Goal: Feedback & Contribution: Contribute content

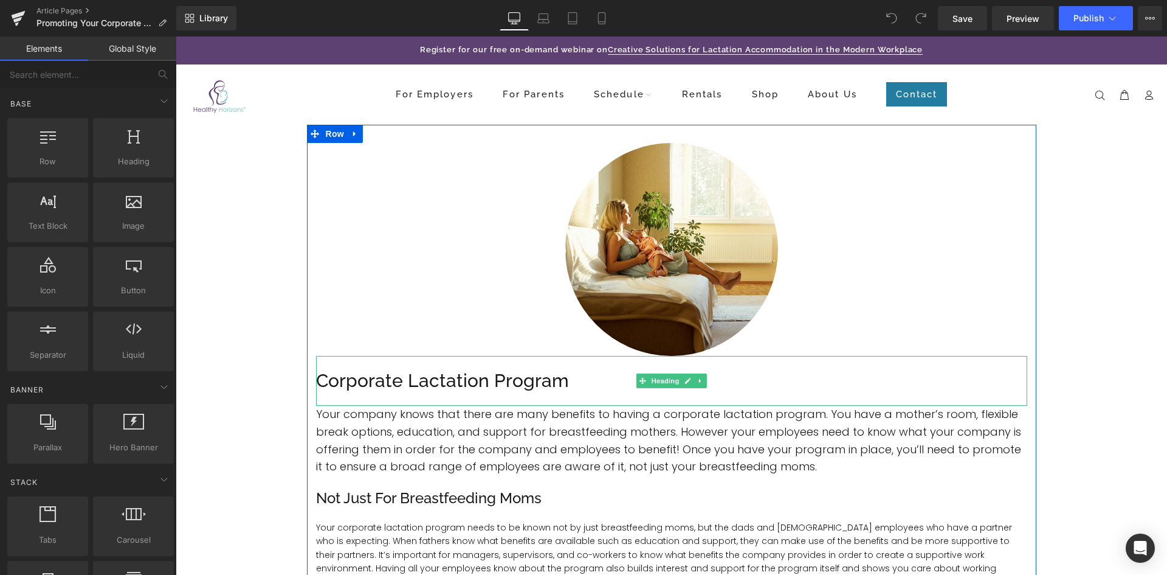
click at [322, 384] on h1 "Corporate Lactation Program" at bounding box center [671, 381] width 711 height 26
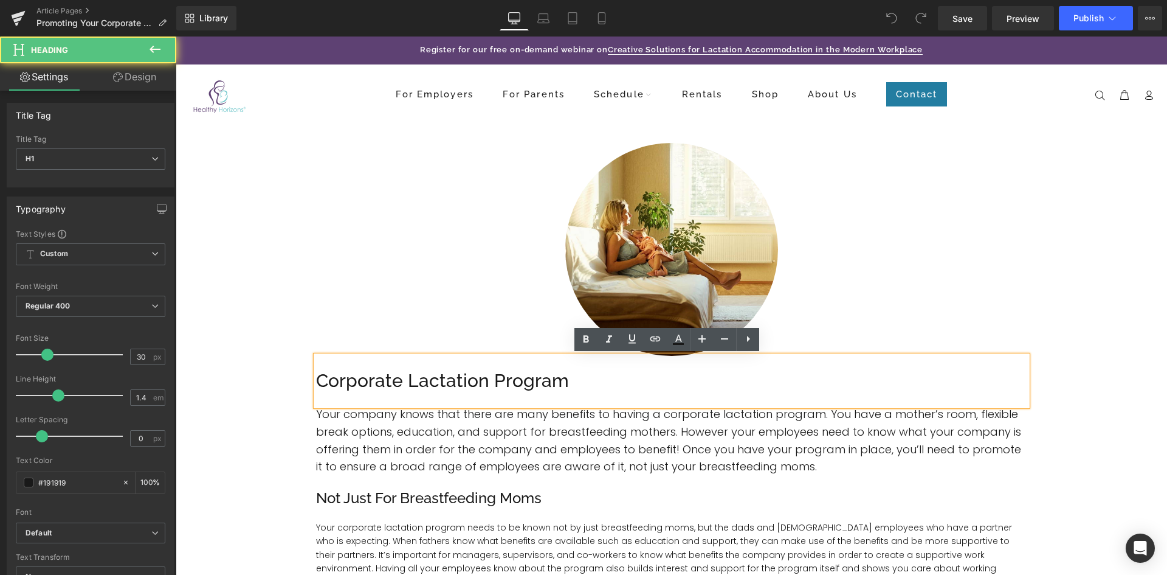
click at [318, 385] on h1 "Corporate Lactation Program" at bounding box center [671, 381] width 711 height 26
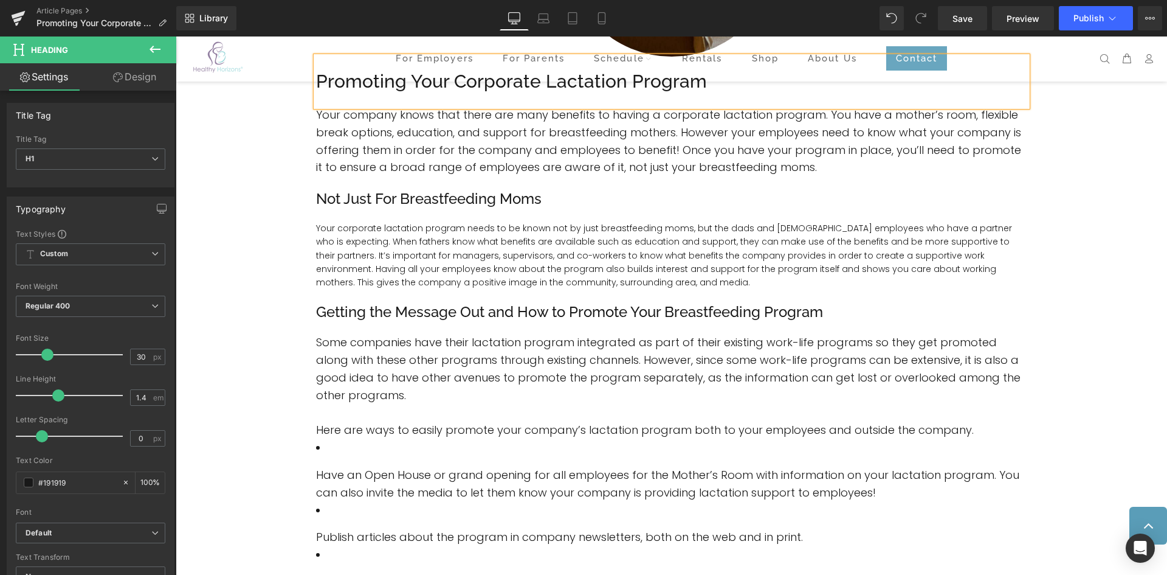
scroll to position [394, 0]
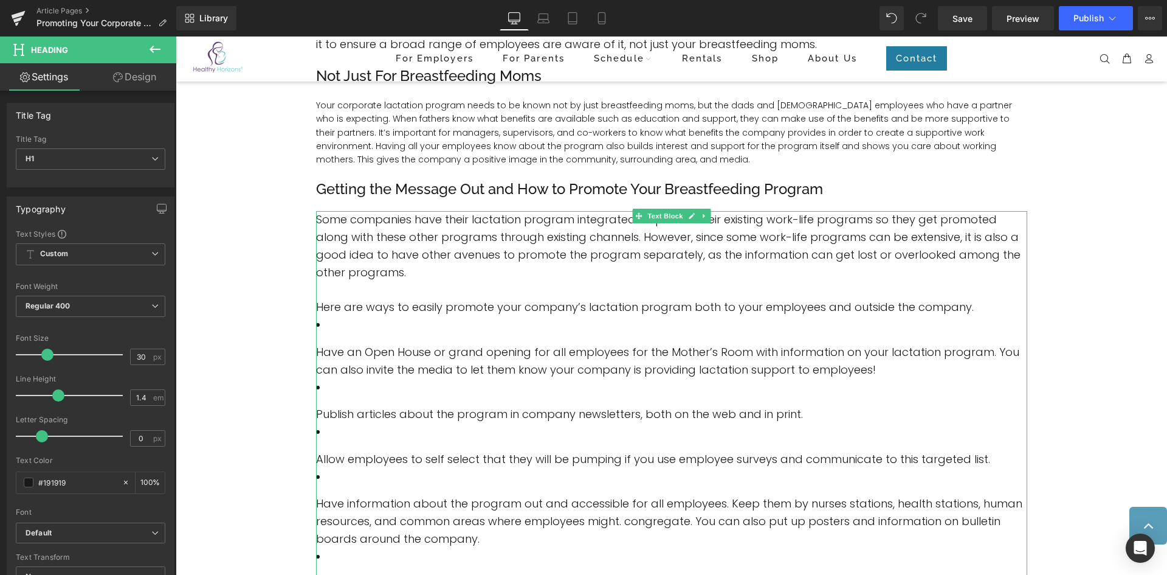
click at [347, 324] on li "Have an Open House or grand opening for all employees for the Mother’s Room wit…" at bounding box center [671, 347] width 711 height 62
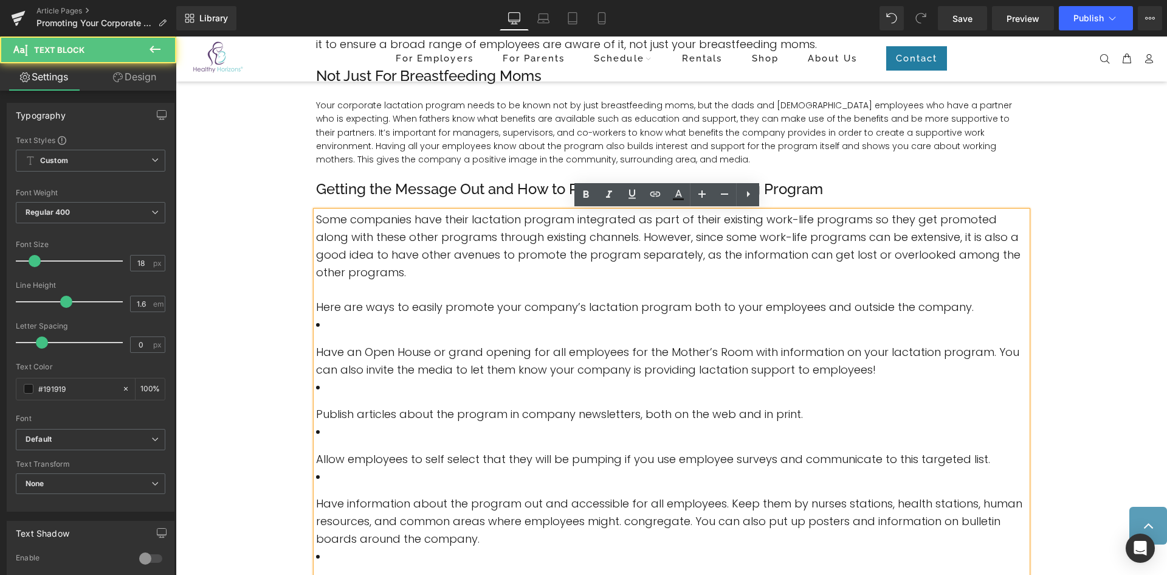
click at [334, 328] on li "Have an Open House or grand opening for all employees for the Mother’s Room wit…" at bounding box center [671, 347] width 711 height 62
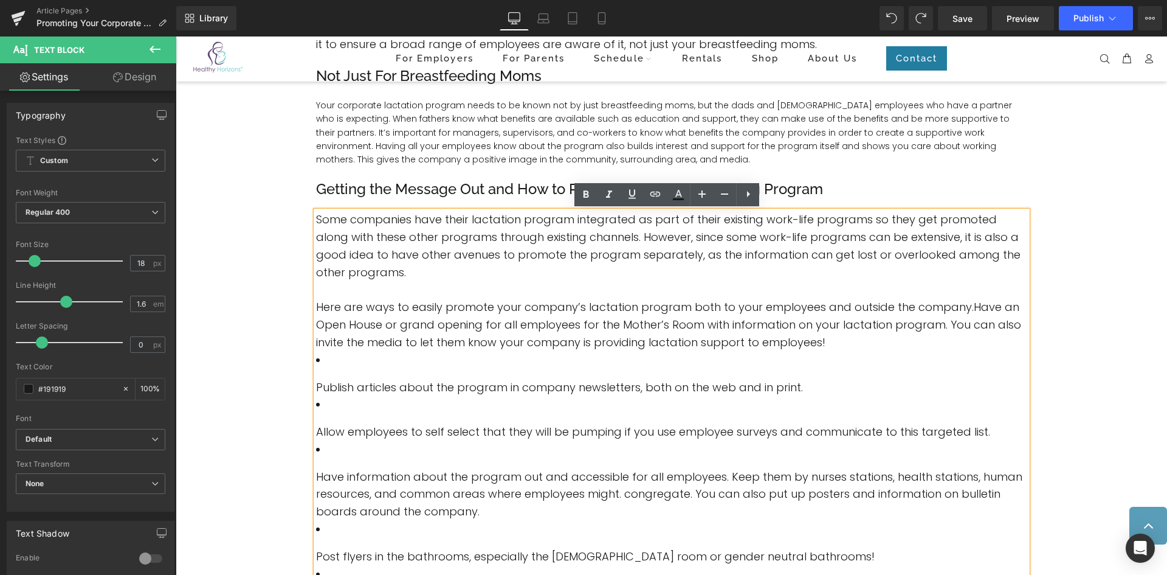
click at [316, 324] on span "Have an Open House or grand opening for all employees for the Mother’s Room wit…" at bounding box center [668, 324] width 705 height 50
click at [748, 196] on icon at bounding box center [748, 194] width 15 height 15
click at [744, 196] on icon at bounding box center [748, 194] width 15 height 15
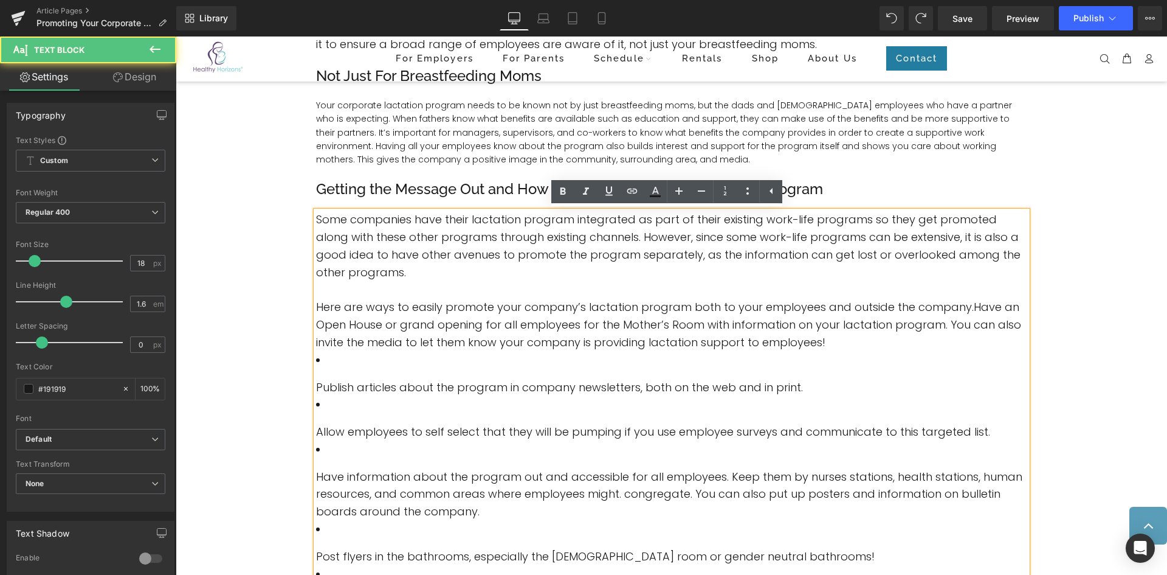
click at [495, 323] on span "Have an Open House or grand opening for all employees for the Mother’s Room wit…" at bounding box center [668, 324] width 705 height 50
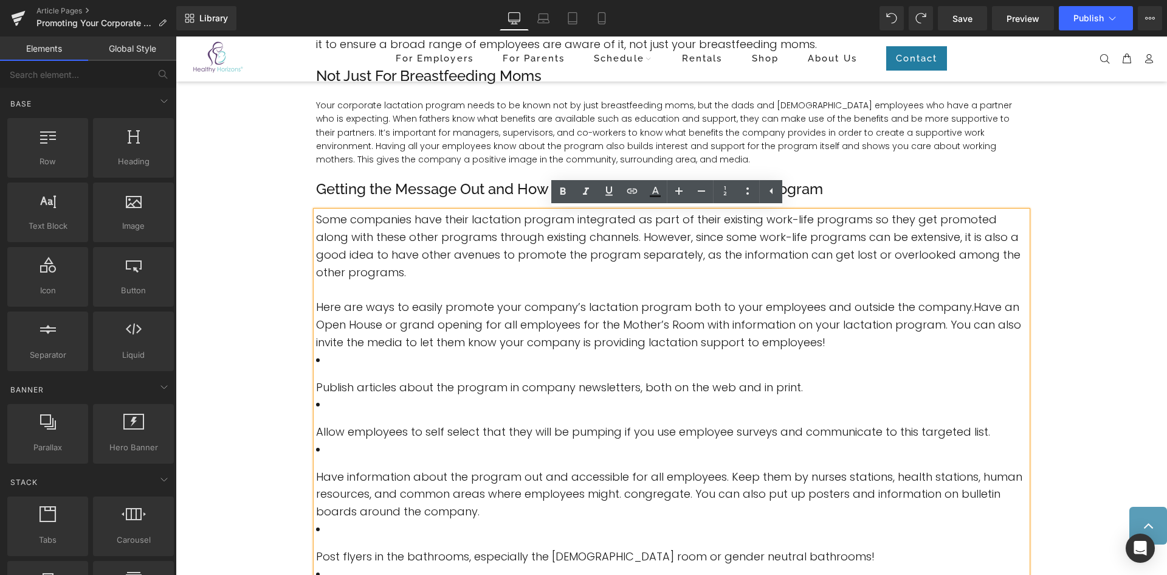
drag, startPoint x: 1158, startPoint y: 254, endPoint x: 1160, endPoint y: 272, distance: 18.4
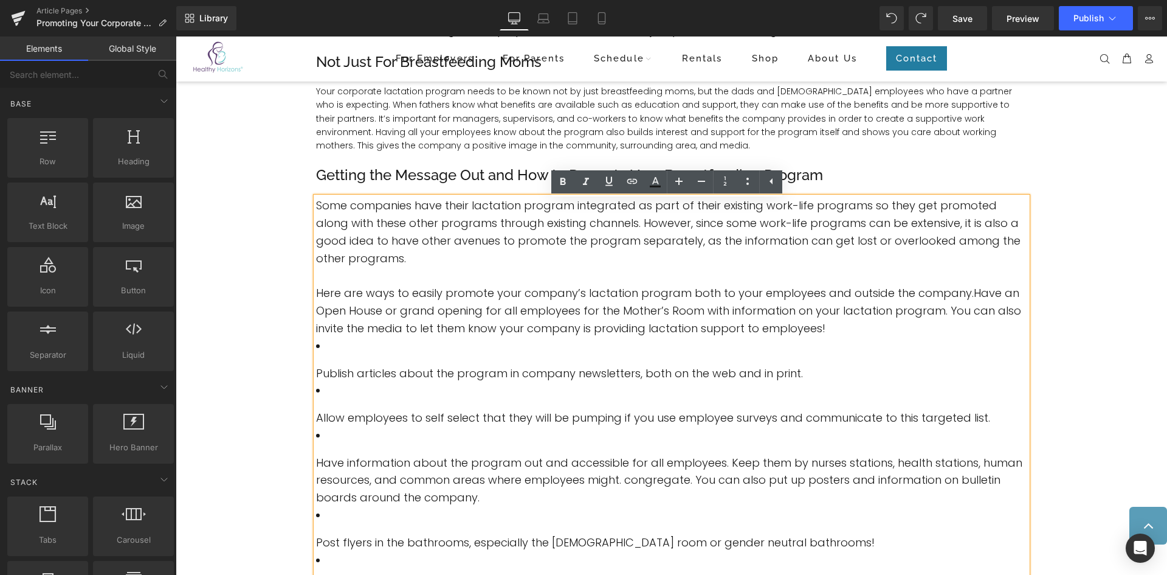
scroll to position [396, 0]
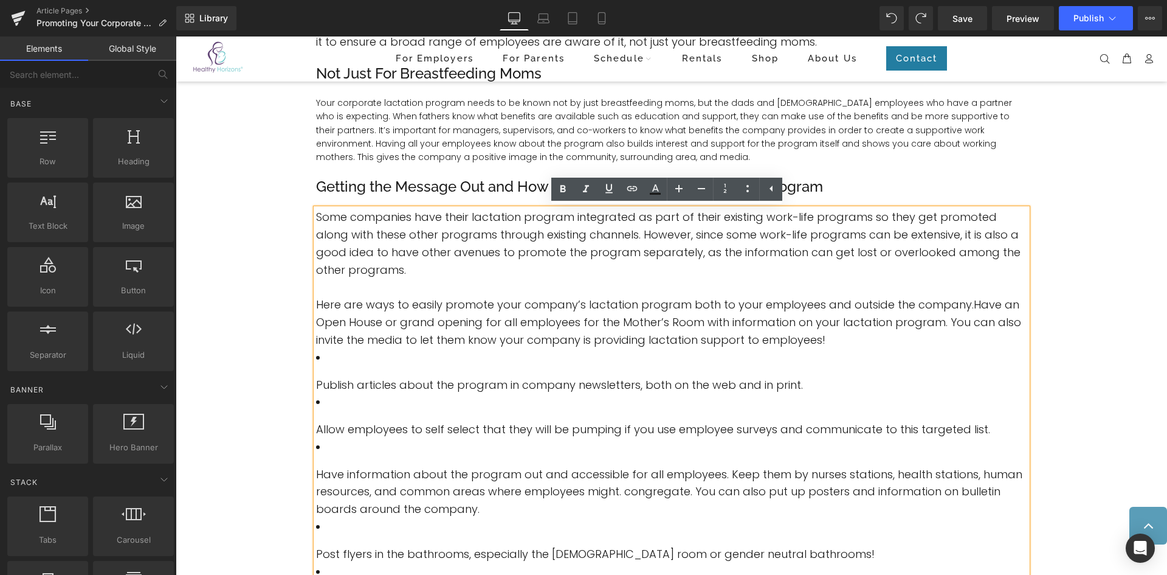
click at [826, 250] on font "Some companies have their lactation program integrated as part of their existin…" at bounding box center [668, 242] width 705 height 67
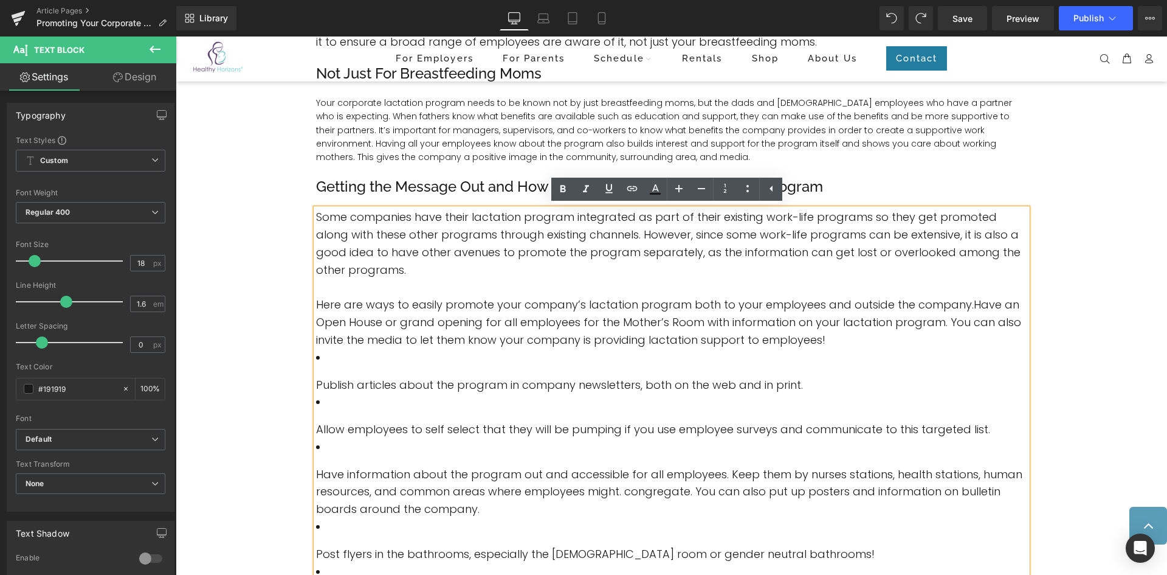
click at [963, 157] on p "Your corporate lactation program needs to be known not by just breastfeeding mo…" at bounding box center [671, 130] width 711 height 68
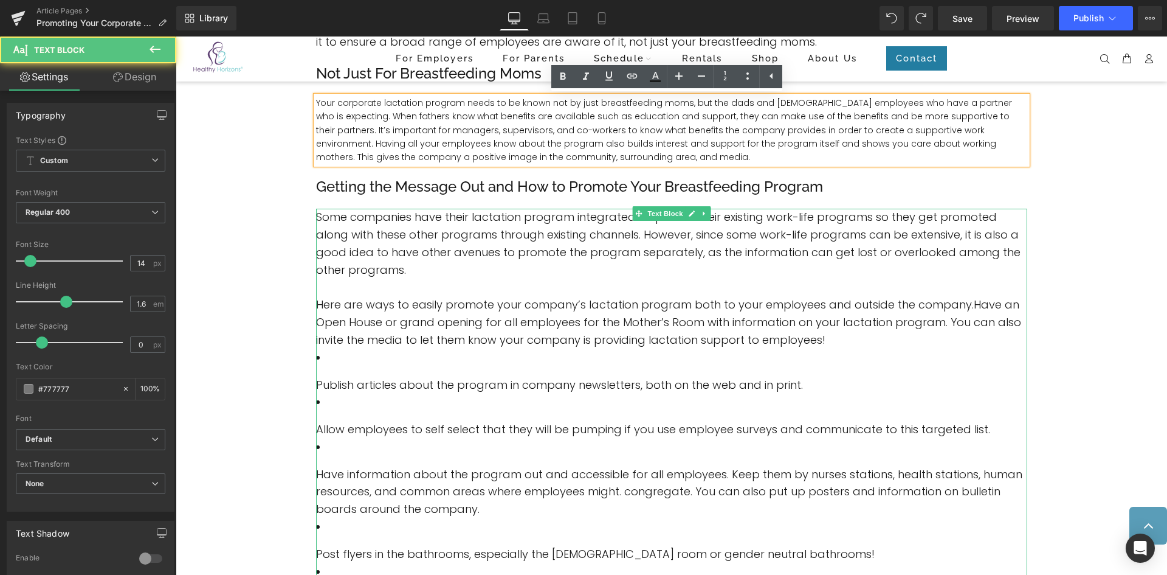
click at [566, 264] on p "Some companies have their lactation program integrated as part of their existin…" at bounding box center [671, 244] width 711 height 70
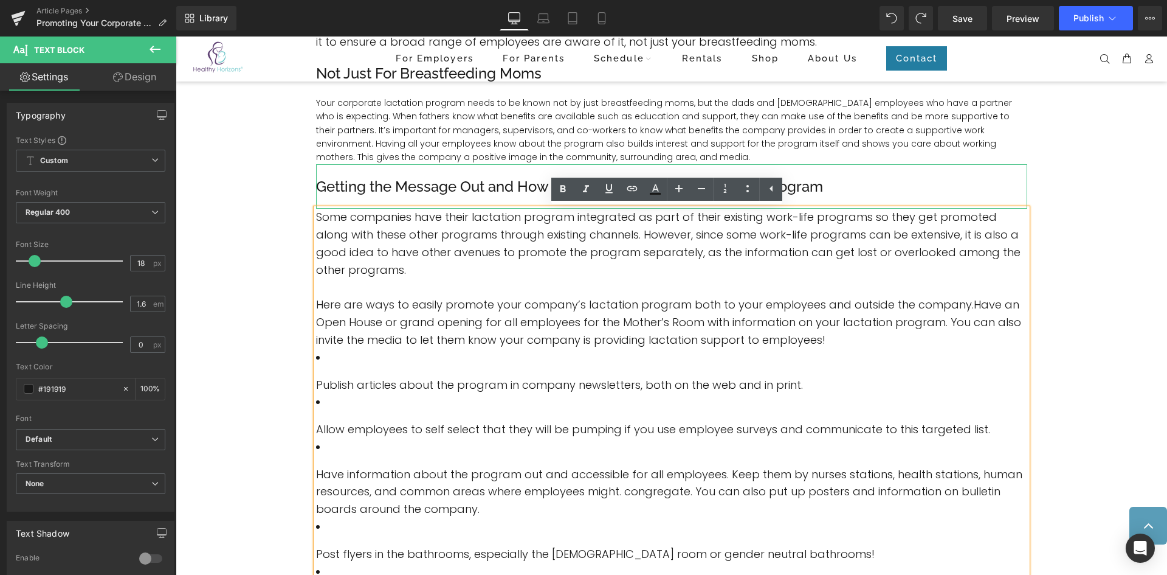
click at [859, 168] on div "Getting the Message Out and How to Promote Your Breastfeeding Program" at bounding box center [671, 186] width 711 height 45
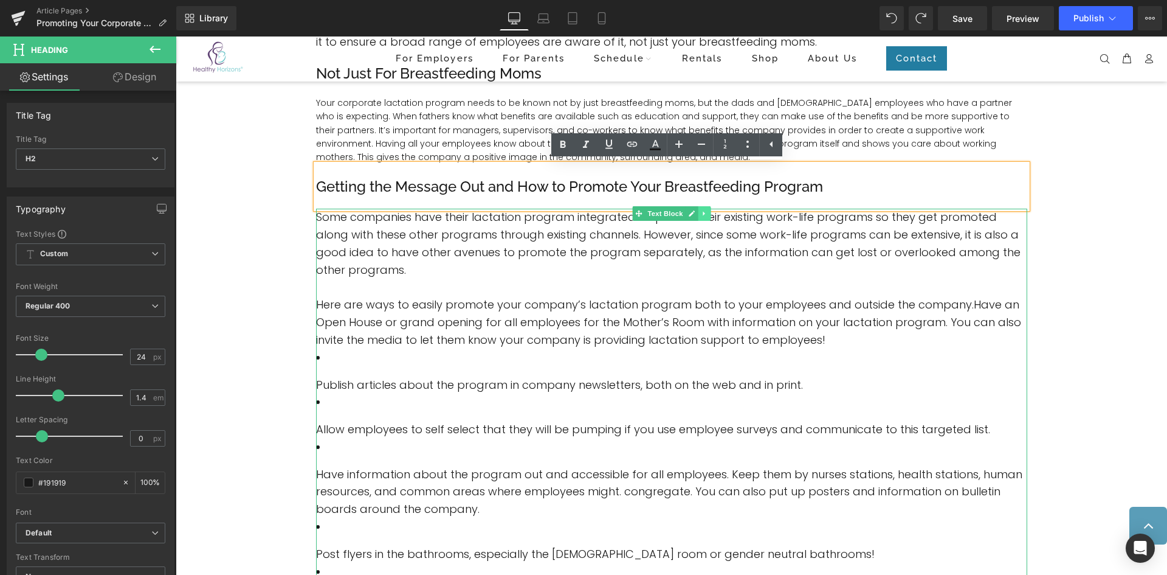
click at [701, 212] on icon at bounding box center [704, 213] width 7 height 7
click at [694, 213] on icon at bounding box center [697, 213] width 7 height 7
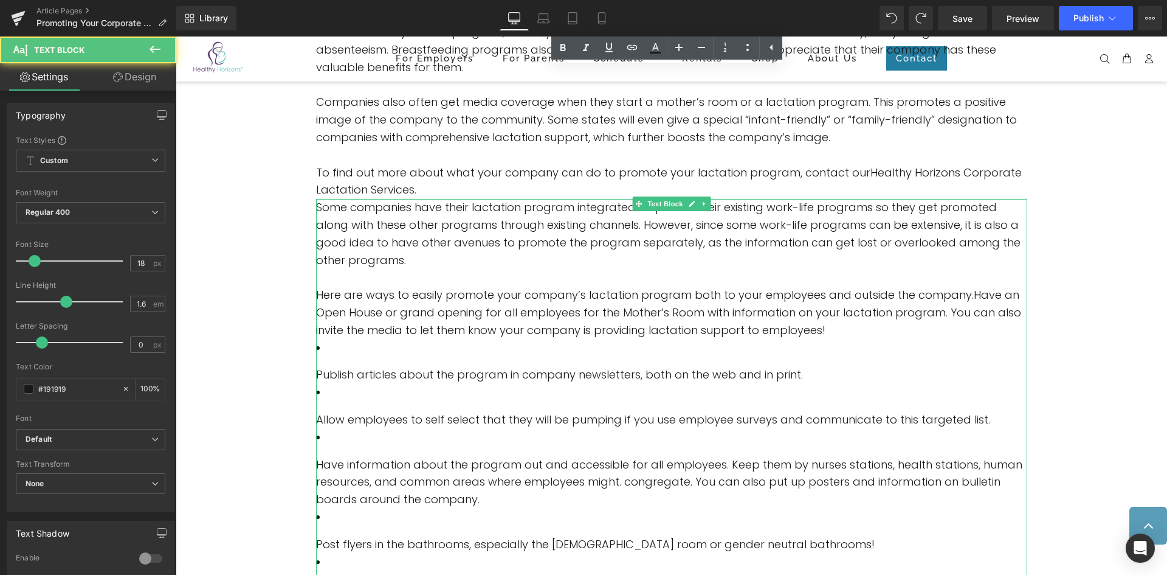
drag, startPoint x: 525, startPoint y: 246, endPoint x: 601, endPoint y: 286, distance: 85.7
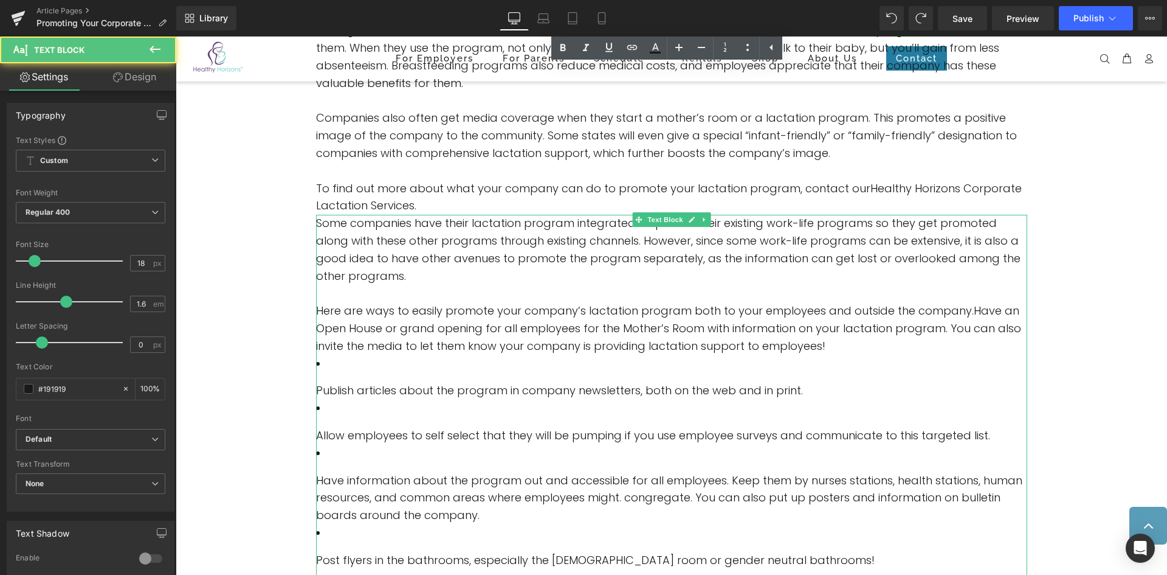
drag, startPoint x: 827, startPoint y: 342, endPoint x: 820, endPoint y: 341, distance: 7.4
click at [825, 342] on p "Here are ways to easily promote your company’s lactation program both to your e…" at bounding box center [671, 328] width 711 height 52
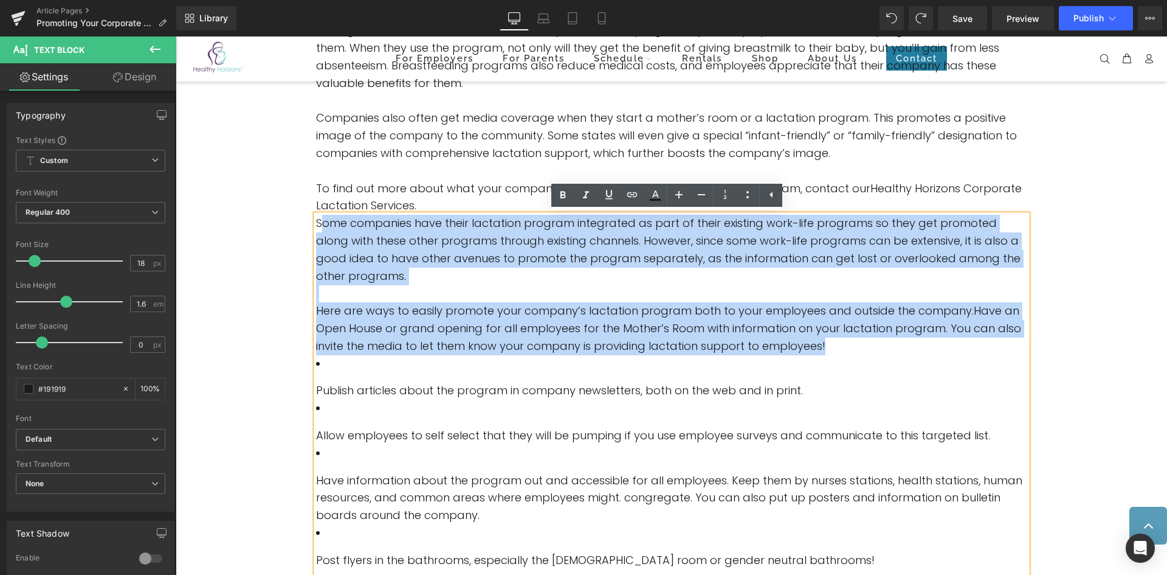
drag, startPoint x: 818, startPoint y: 341, endPoint x: 319, endPoint y: 224, distance: 512.7
click at [614, 302] on p "Here are ways to easily promote your company’s lactation program both to your e…" at bounding box center [671, 328] width 711 height 52
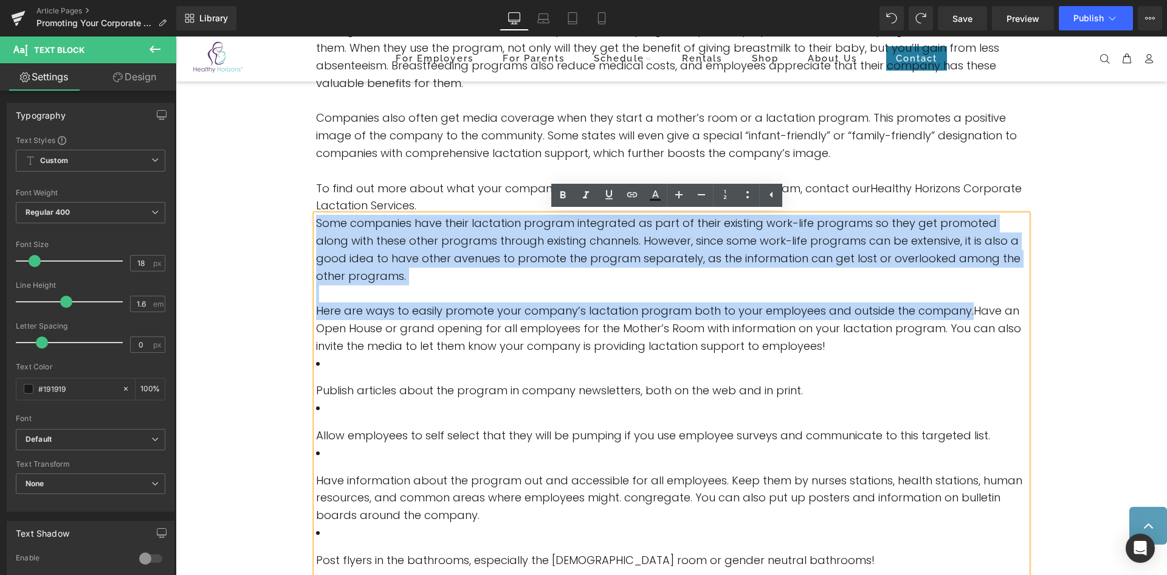
drag, startPoint x: 956, startPoint y: 310, endPoint x: 303, endPoint y: 219, distance: 659.2
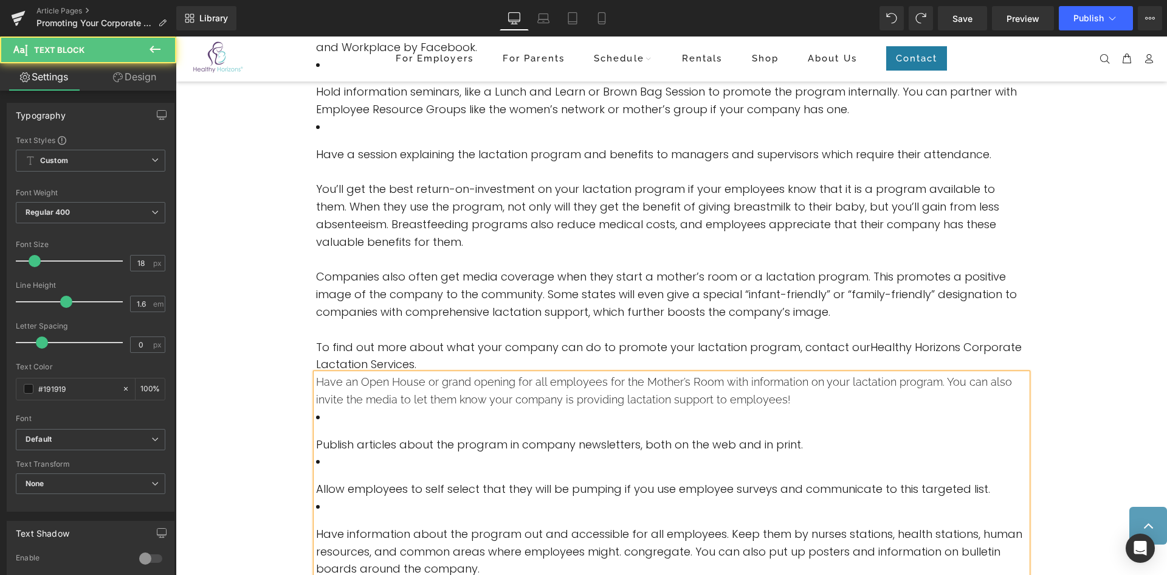
drag, startPoint x: 488, startPoint y: 328, endPoint x: 483, endPoint y: 281, distance: 47.0
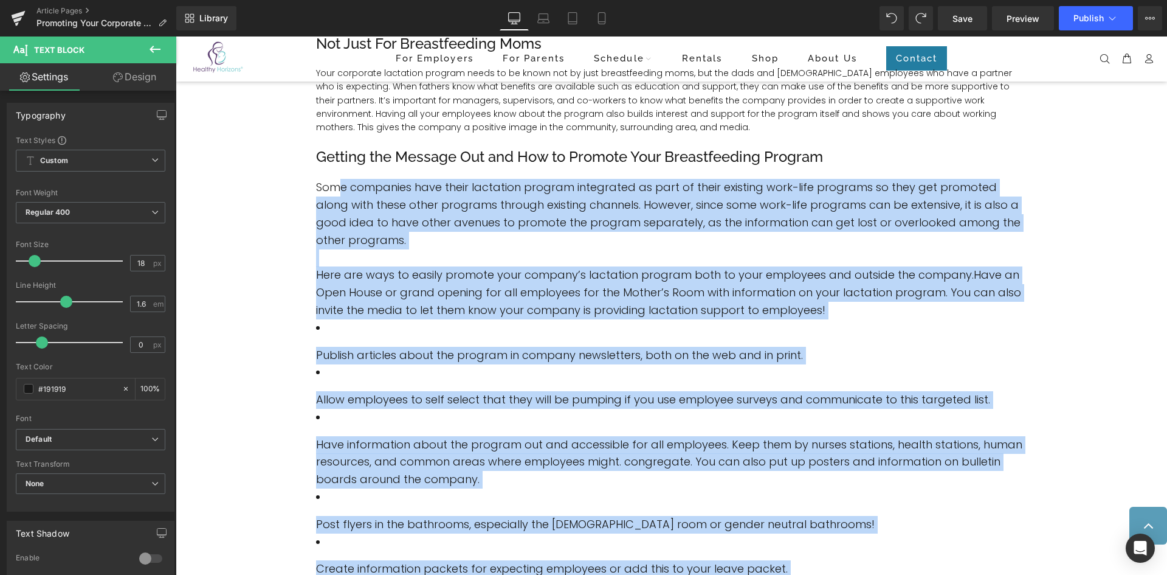
scroll to position [322, 0]
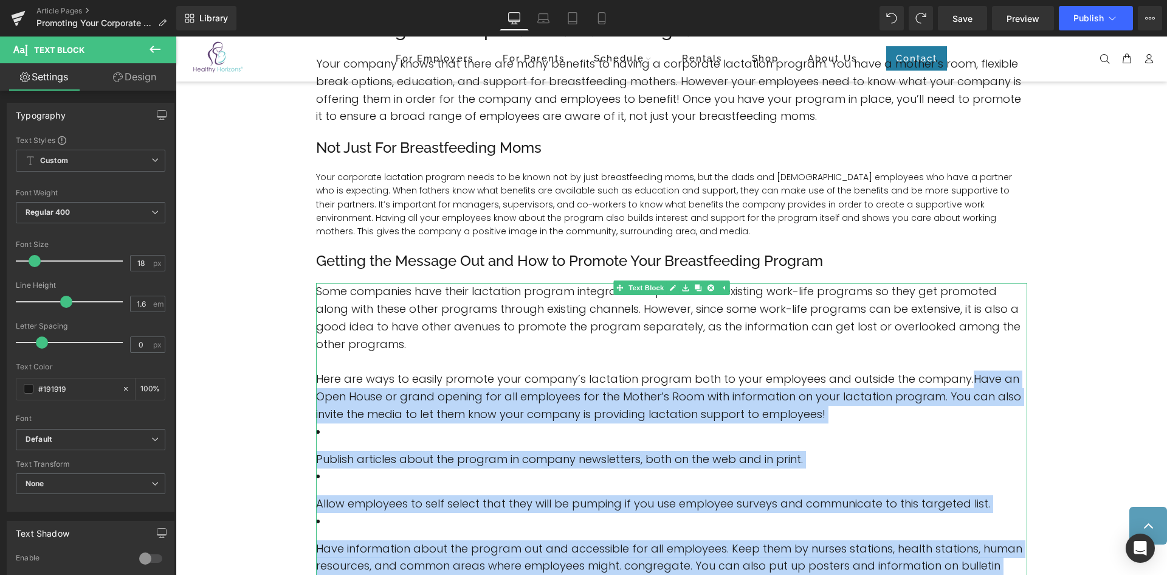
drag, startPoint x: 414, startPoint y: 381, endPoint x: 961, endPoint y: 378, distance: 546.6
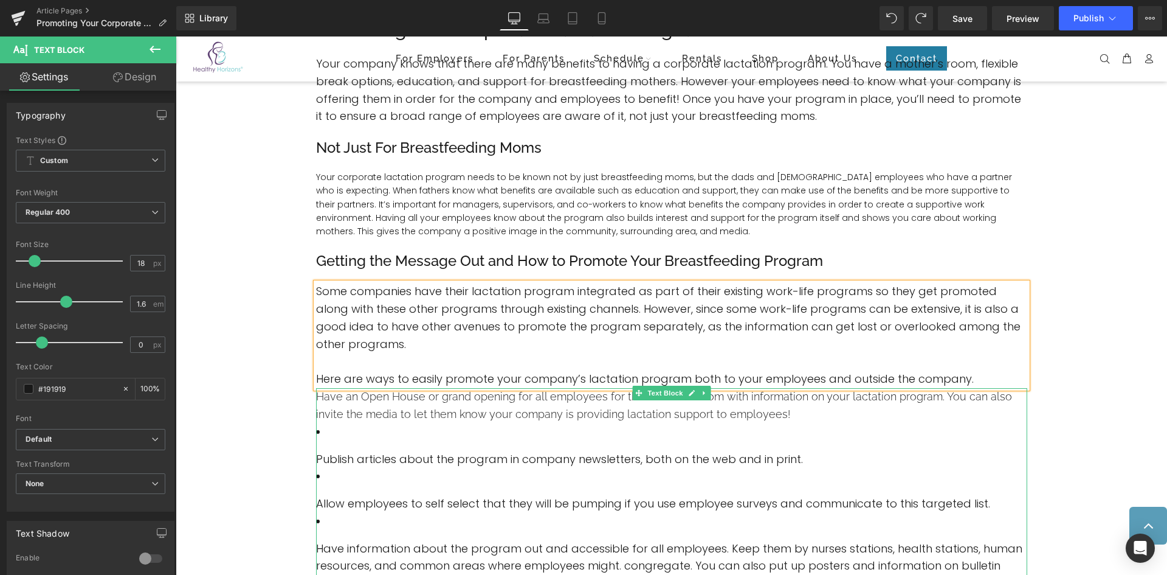
click at [546, 463] on font "Publish articles about the program in company newsletters, both on the web and …" at bounding box center [559, 458] width 487 height 15
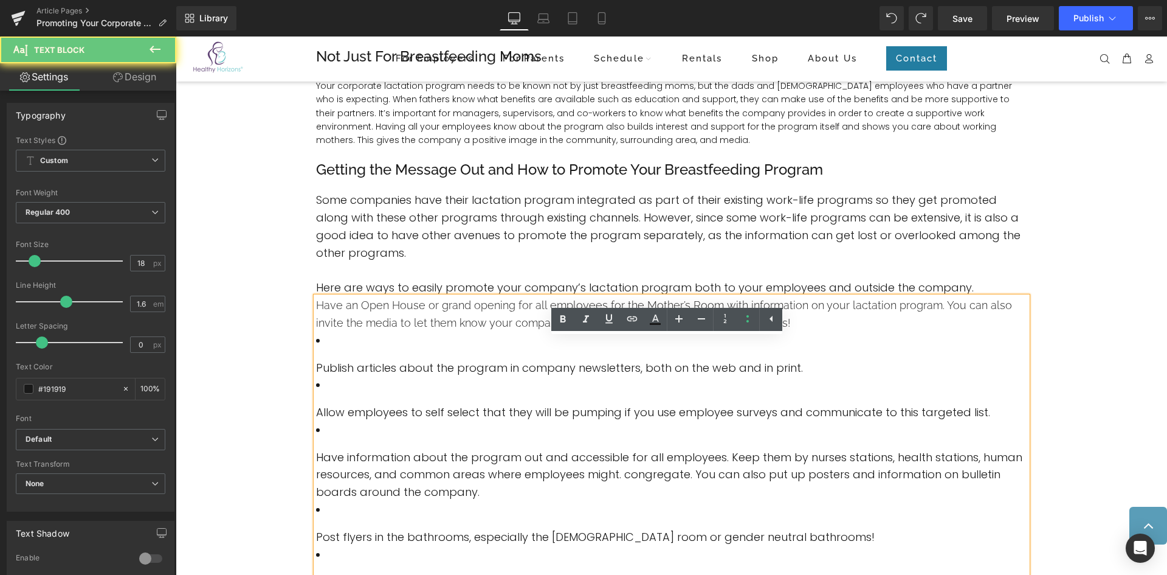
drag, startPoint x: 448, startPoint y: 415, endPoint x: 436, endPoint y: 443, distance: 30.5
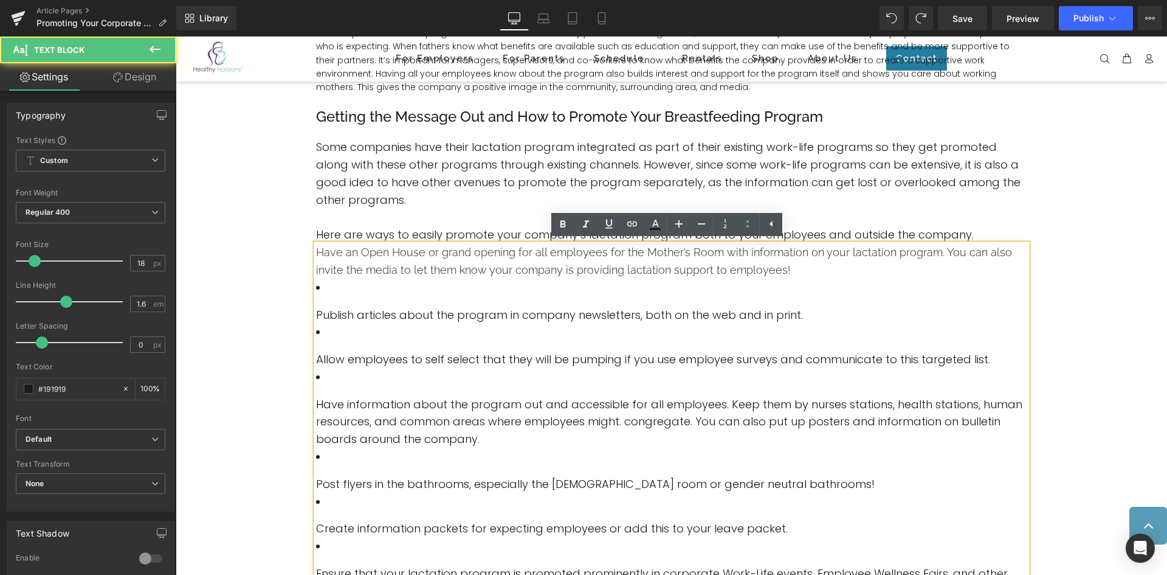
click at [468, 274] on span "Have an Open House or grand opening for all employees for the Mother’s Room wit…" at bounding box center [664, 261] width 696 height 30
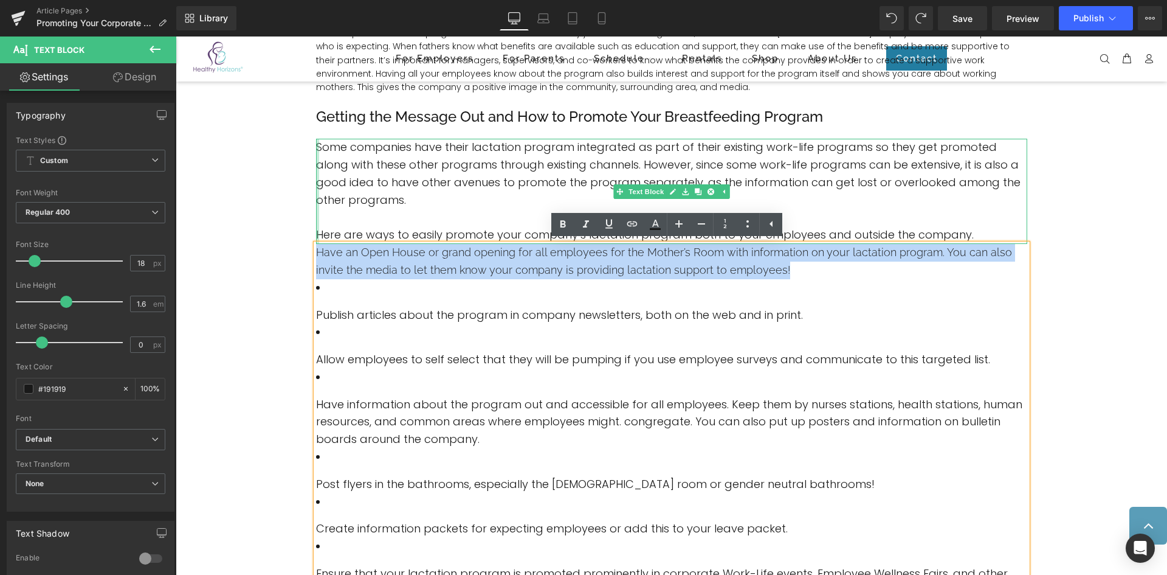
drag, startPoint x: 734, startPoint y: 270, endPoint x: 312, endPoint y: 240, distance: 423.6
click at [312, 240] on div "Image Promoting Your Corporate Lactation Program Heading Your company knows tha…" at bounding box center [672, 336] width 730 height 1375
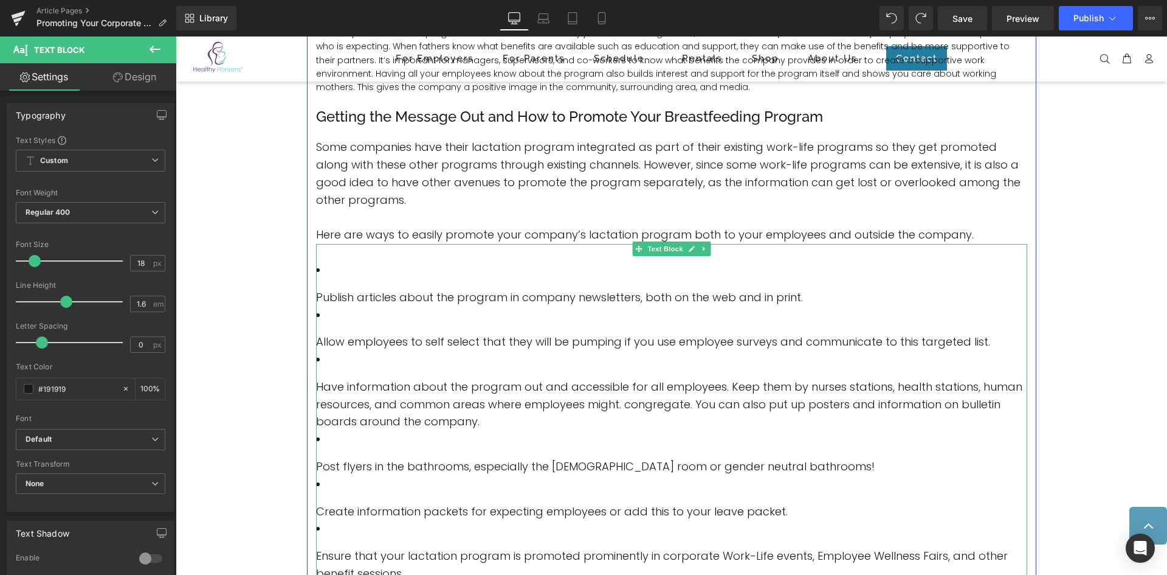
click at [337, 278] on li "Publish articles about the program in company newsletters, both on the web and …" at bounding box center [671, 283] width 711 height 45
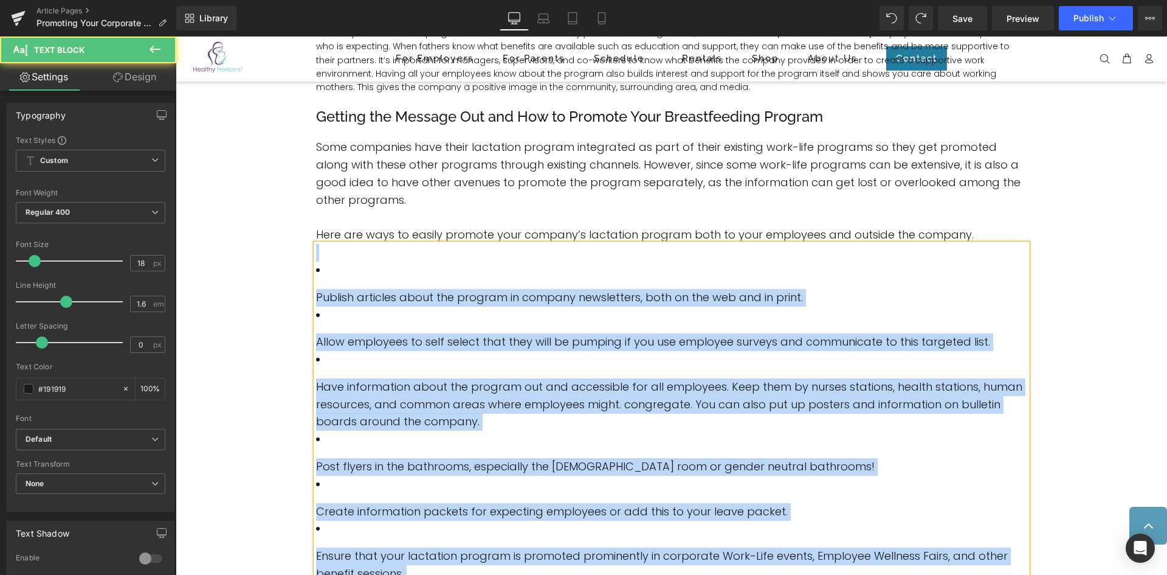
click at [325, 269] on li "Publish articles about the program in company newsletters, both on the web and …" at bounding box center [671, 283] width 711 height 45
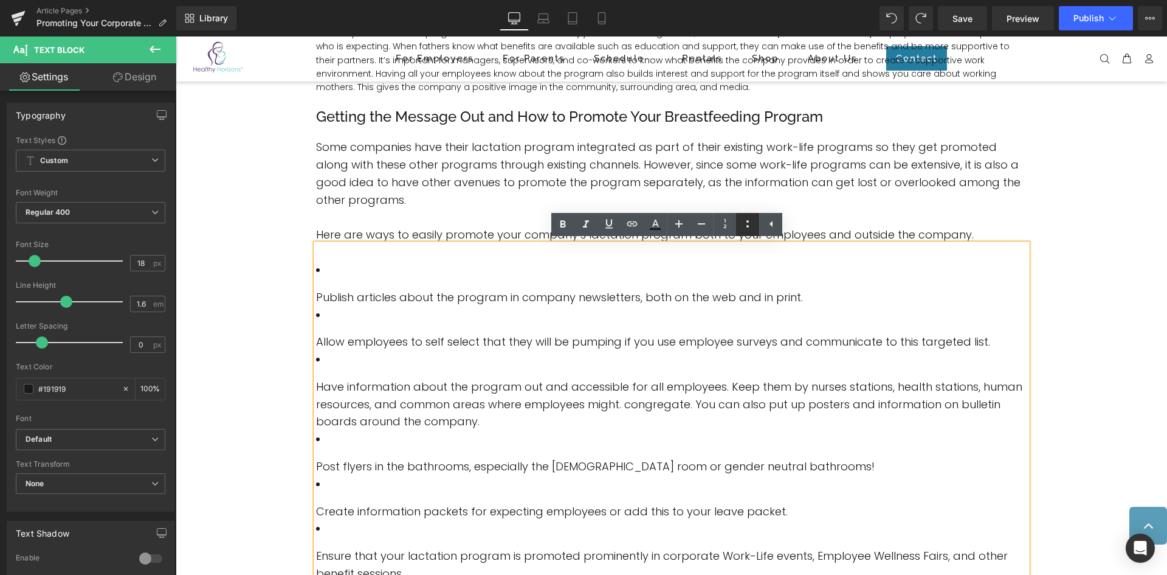
click at [742, 224] on icon at bounding box center [748, 223] width 15 height 15
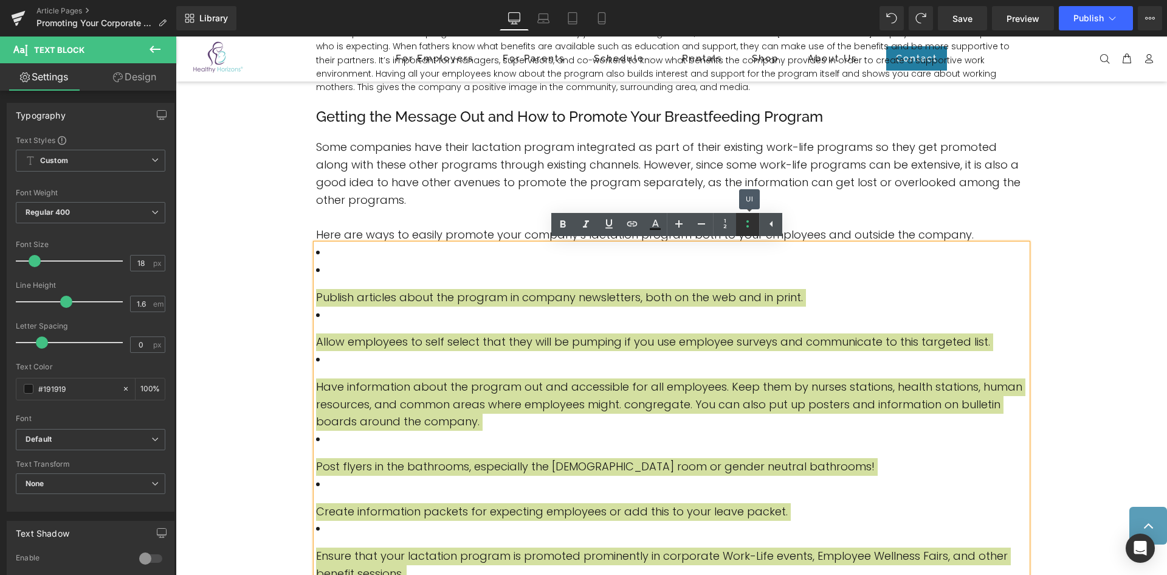
click at [742, 224] on icon at bounding box center [748, 223] width 15 height 15
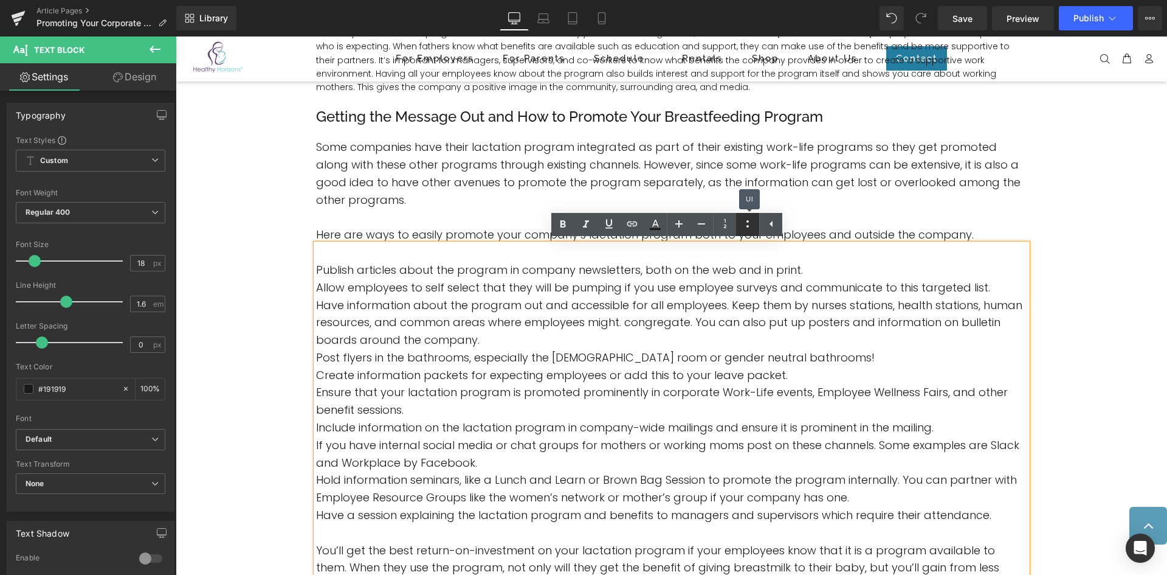
click at [743, 224] on icon at bounding box center [748, 223] width 15 height 15
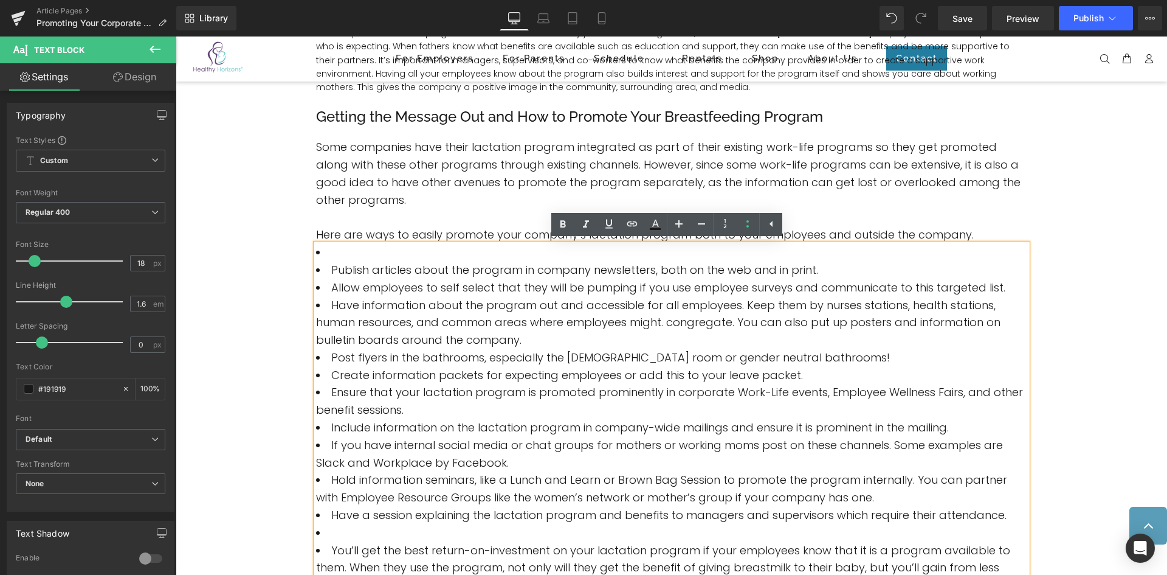
click at [339, 260] on li at bounding box center [671, 253] width 711 height 18
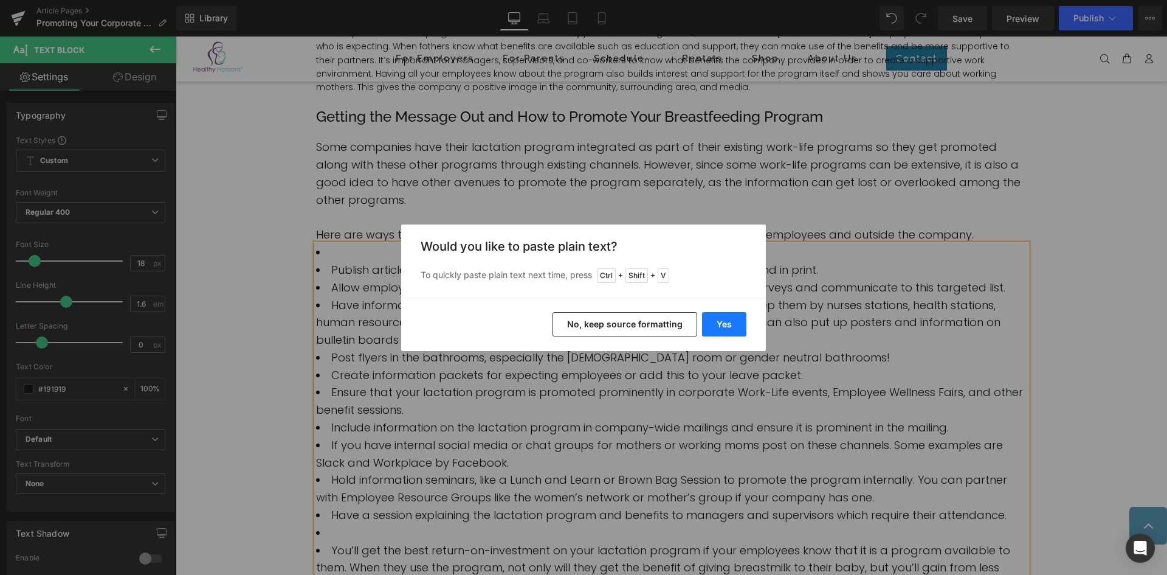
click at [735, 322] on button "Yes" at bounding box center [724, 324] width 44 height 24
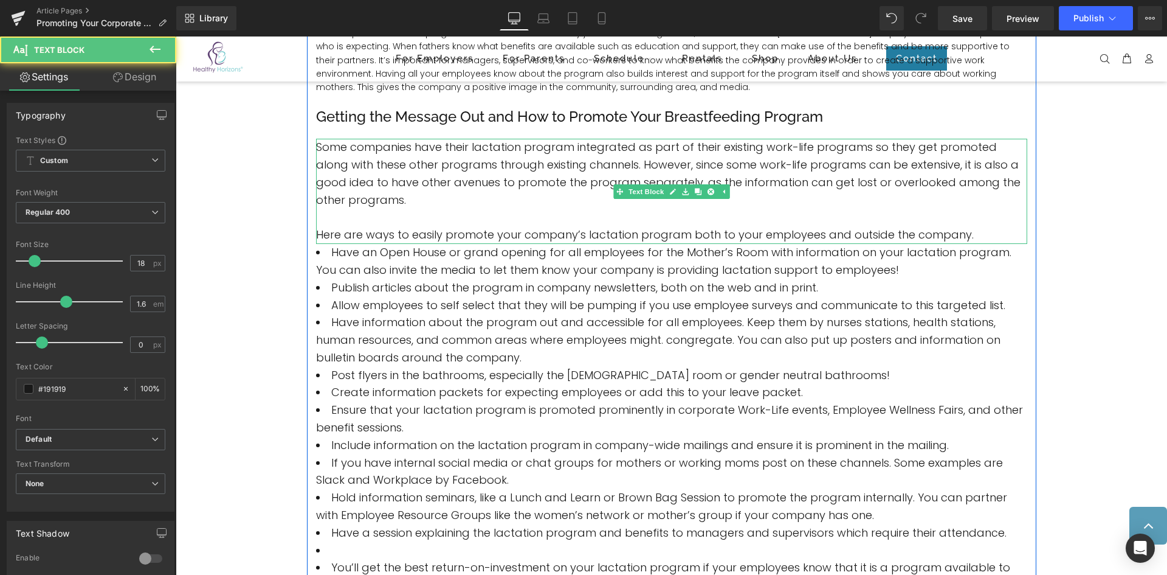
click at [965, 235] on p "Here are ways to easily promote your company’s lactation program both to your e…" at bounding box center [671, 235] width 711 height 18
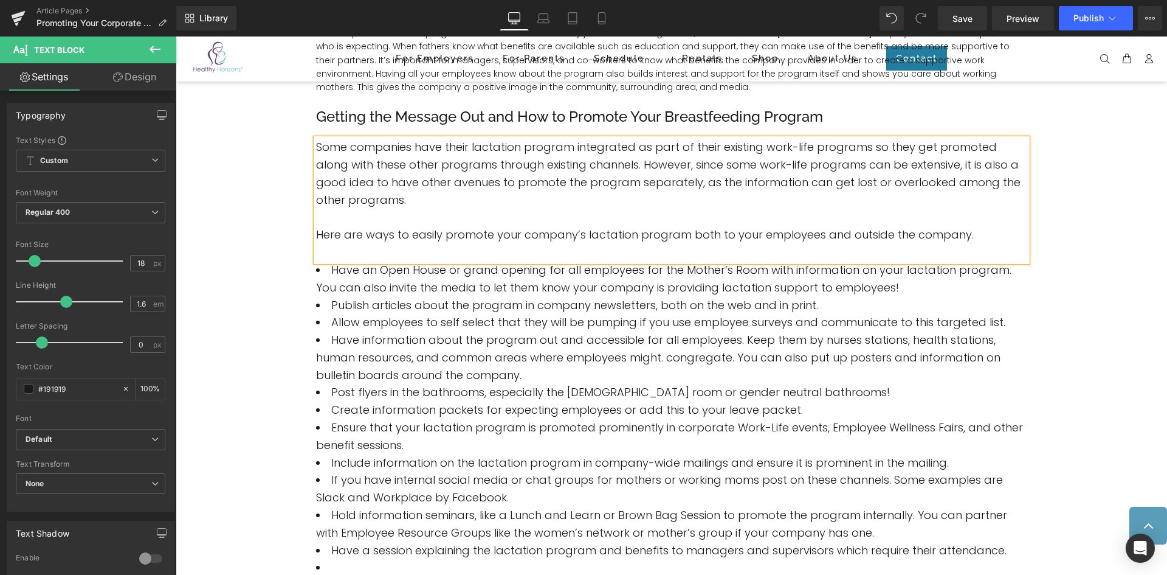
click at [404, 316] on span "Allow employees to self select that they will be pumping if you use employee su…" at bounding box center [668, 321] width 674 height 15
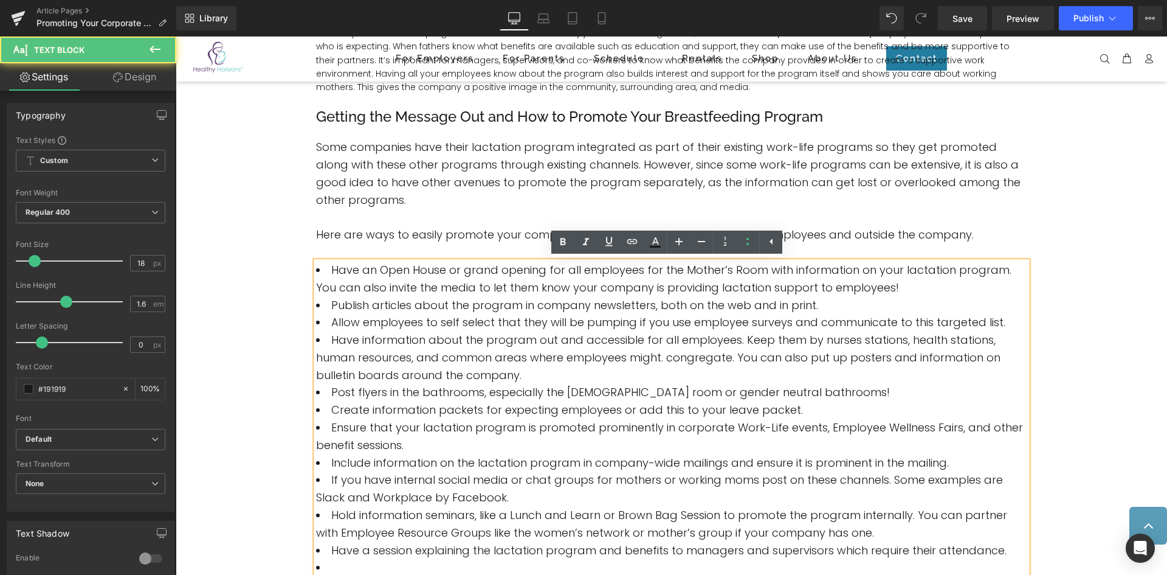
click at [620, 319] on span "Allow employees to self select that they will be pumping if you use employee su…" at bounding box center [668, 321] width 674 height 15
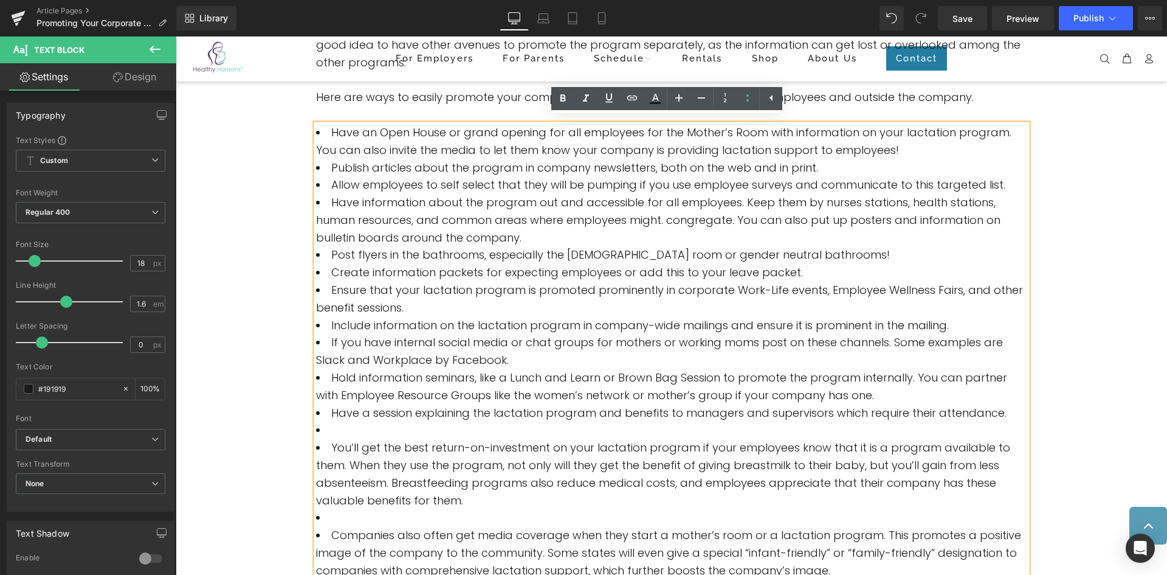
scroll to position [618, 0]
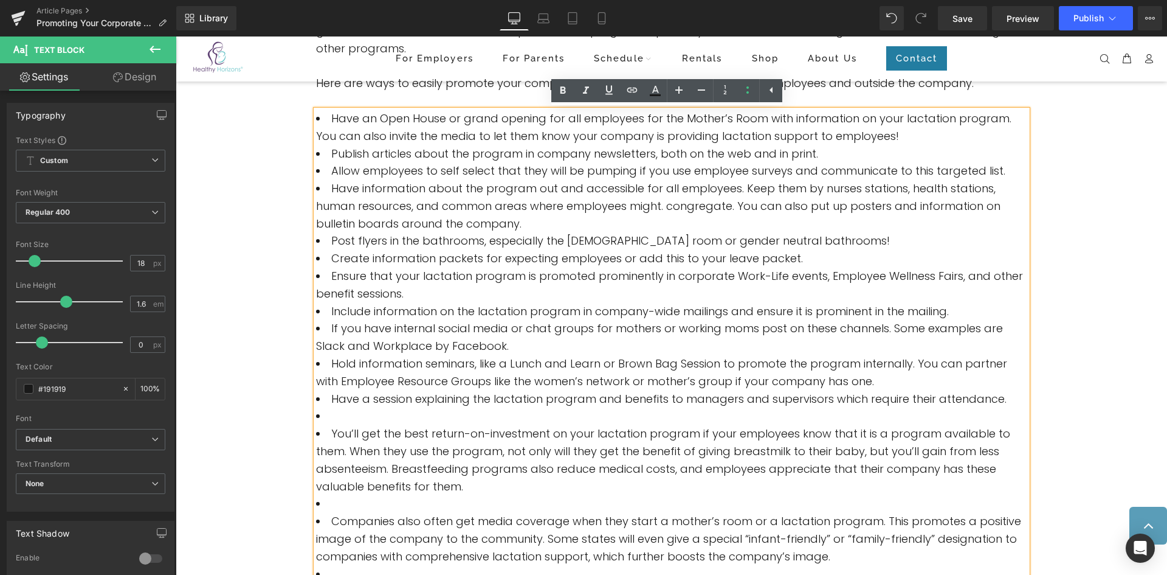
click at [359, 416] on li at bounding box center [671, 416] width 711 height 18
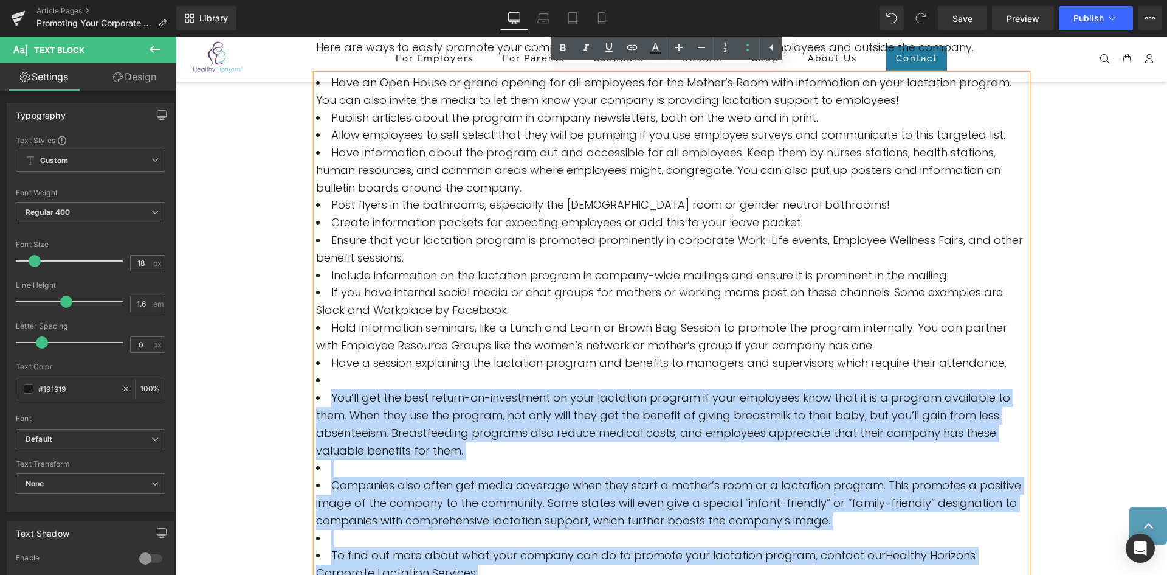
scroll to position [808, 0]
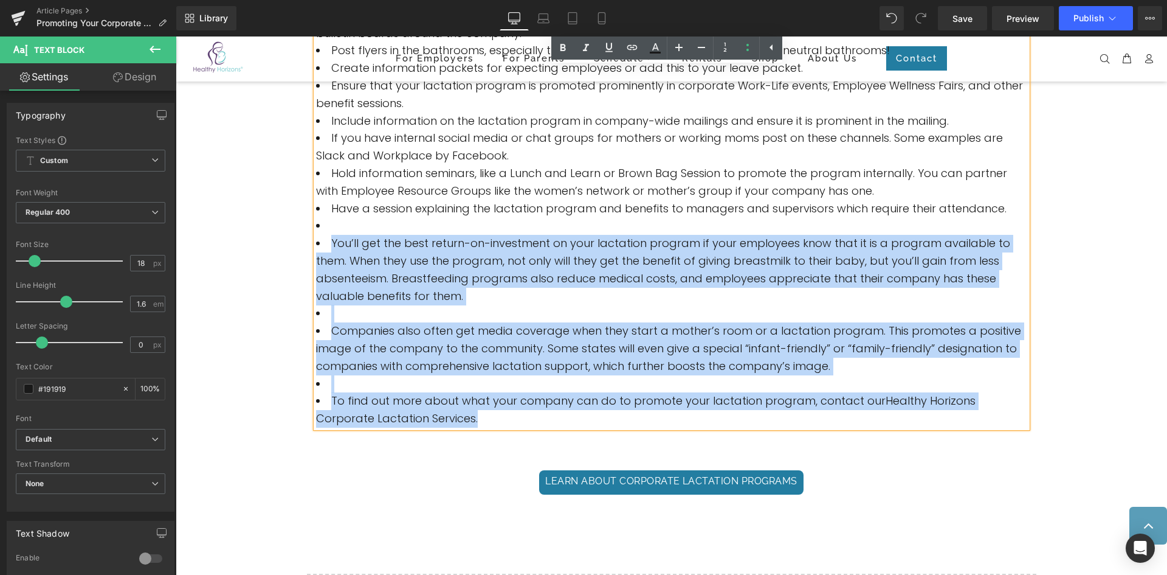
drag, startPoint x: 327, startPoint y: 432, endPoint x: 562, endPoint y: 440, distance: 234.8
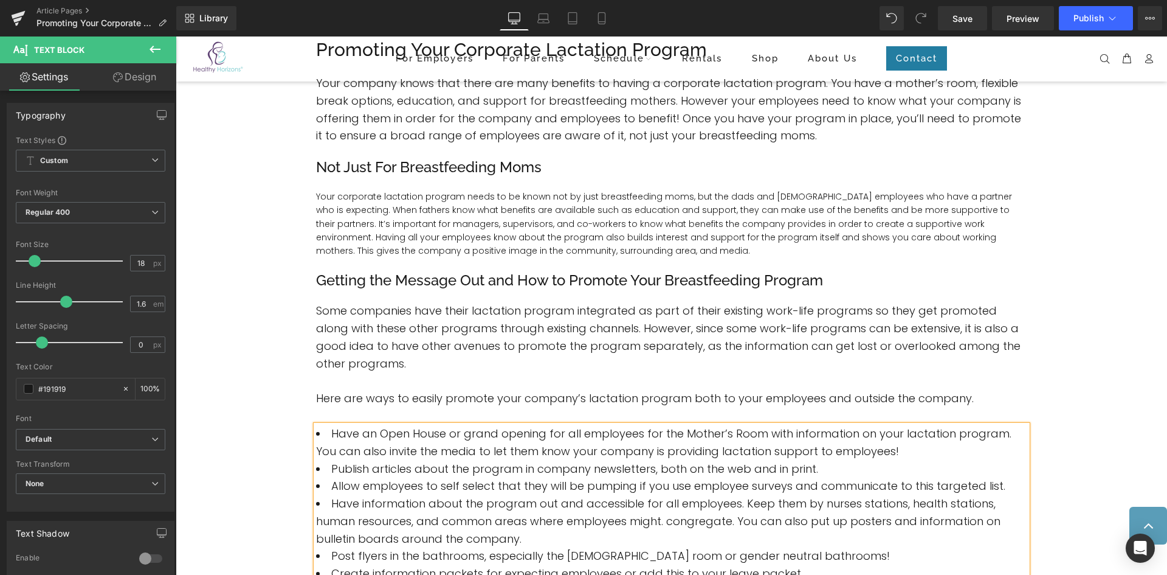
scroll to position [305, 0]
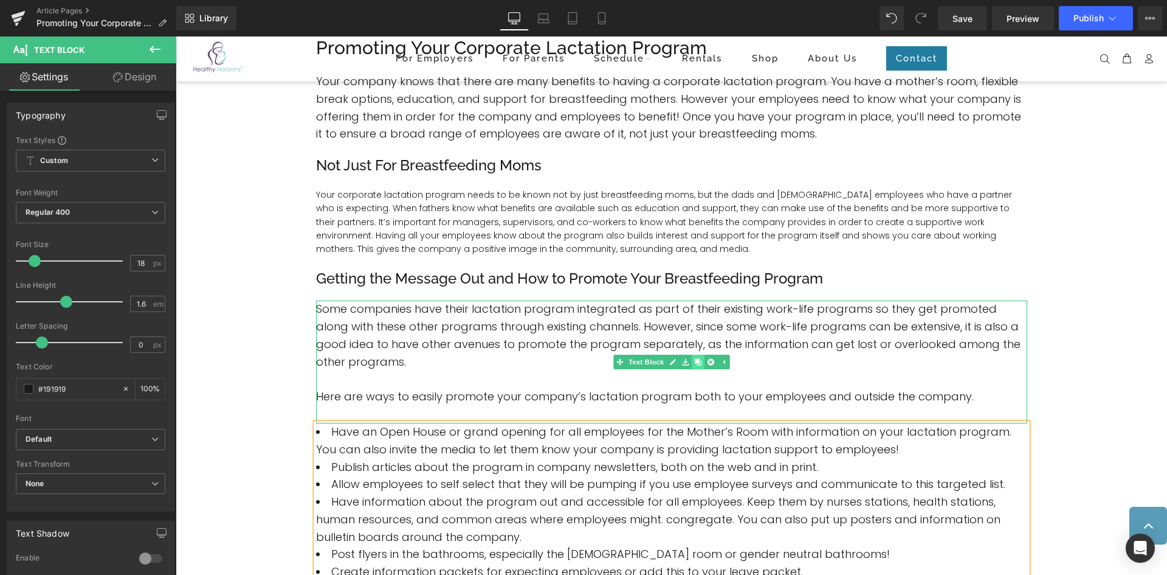
click at [694, 364] on icon at bounding box center [697, 362] width 7 height 7
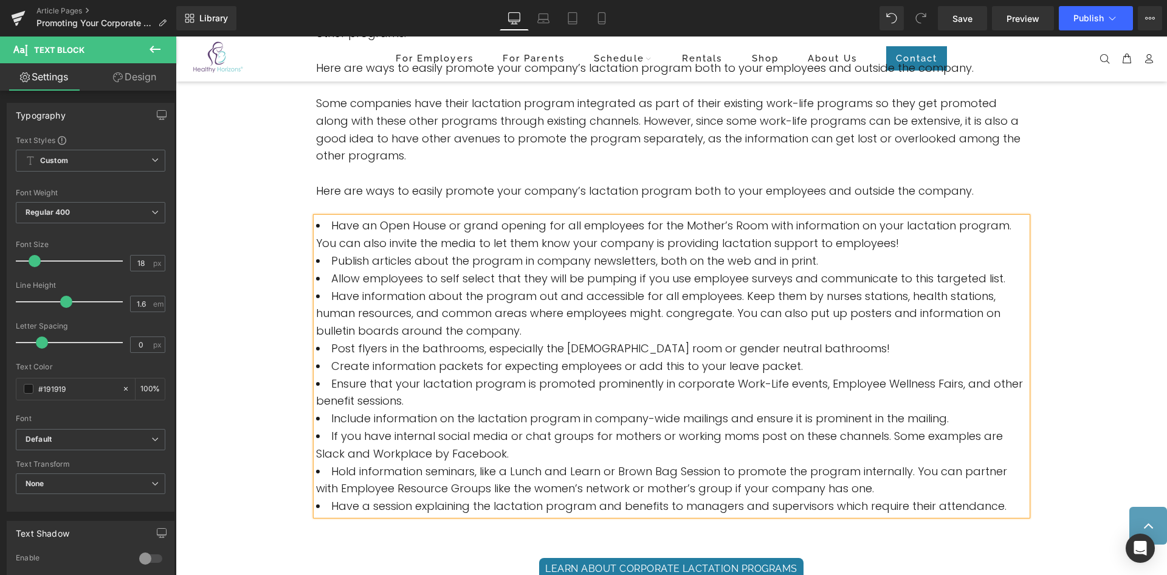
scroll to position [643, 0]
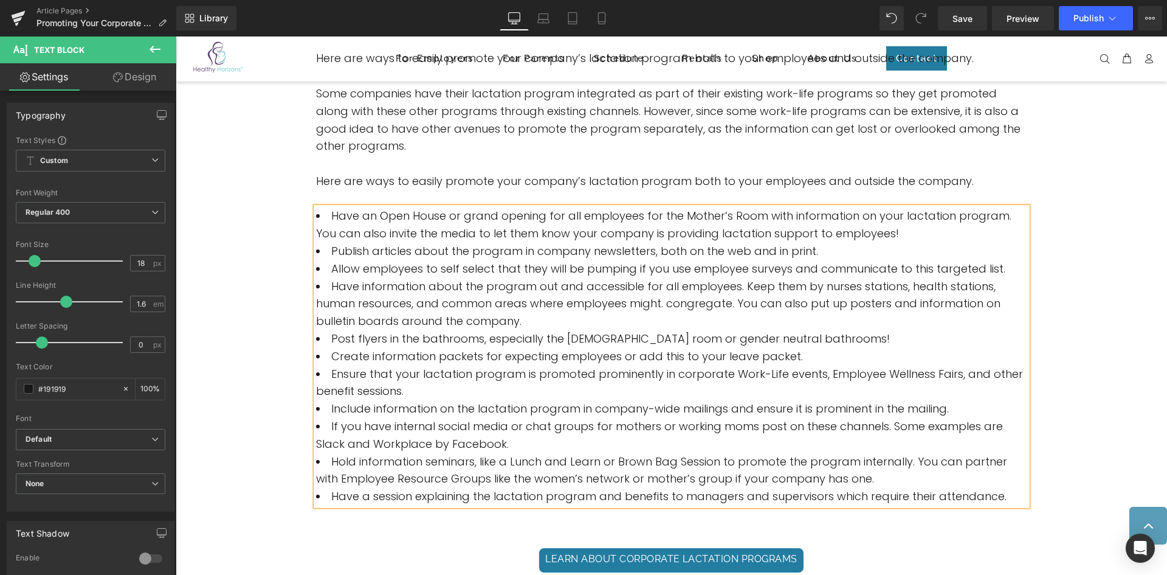
click at [430, 165] on p at bounding box center [671, 164] width 711 height 18
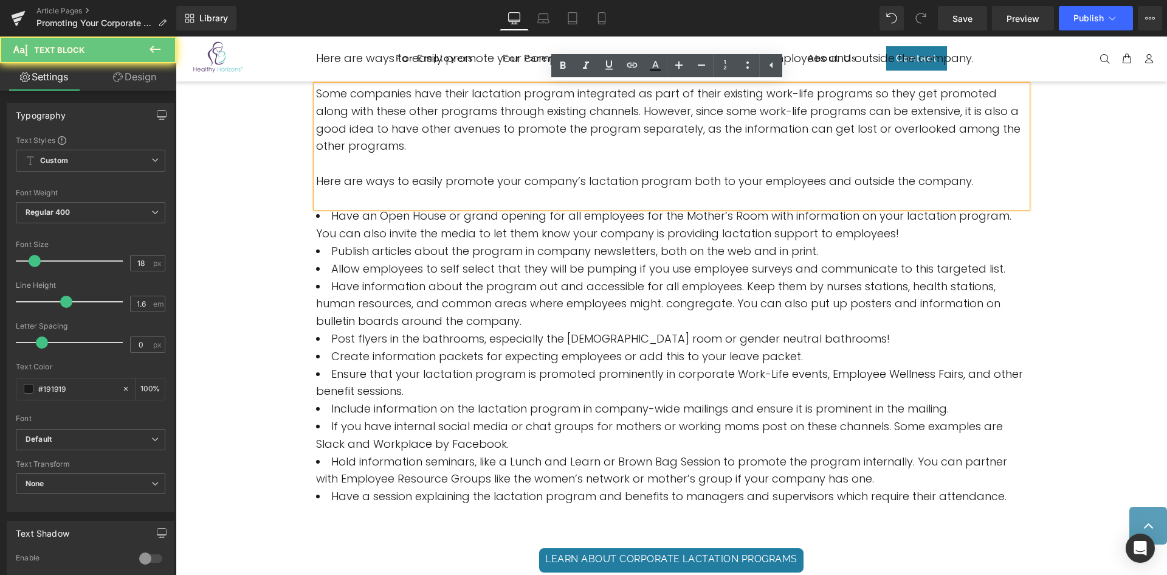
click at [419, 159] on p at bounding box center [671, 164] width 711 height 18
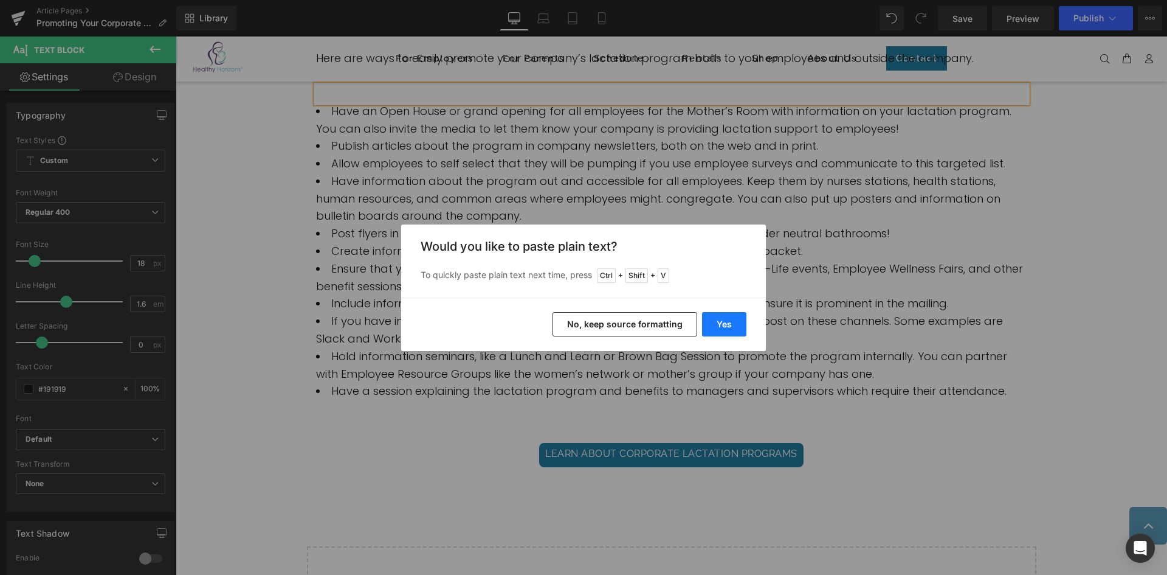
click at [729, 325] on button "Yes" at bounding box center [724, 324] width 44 height 24
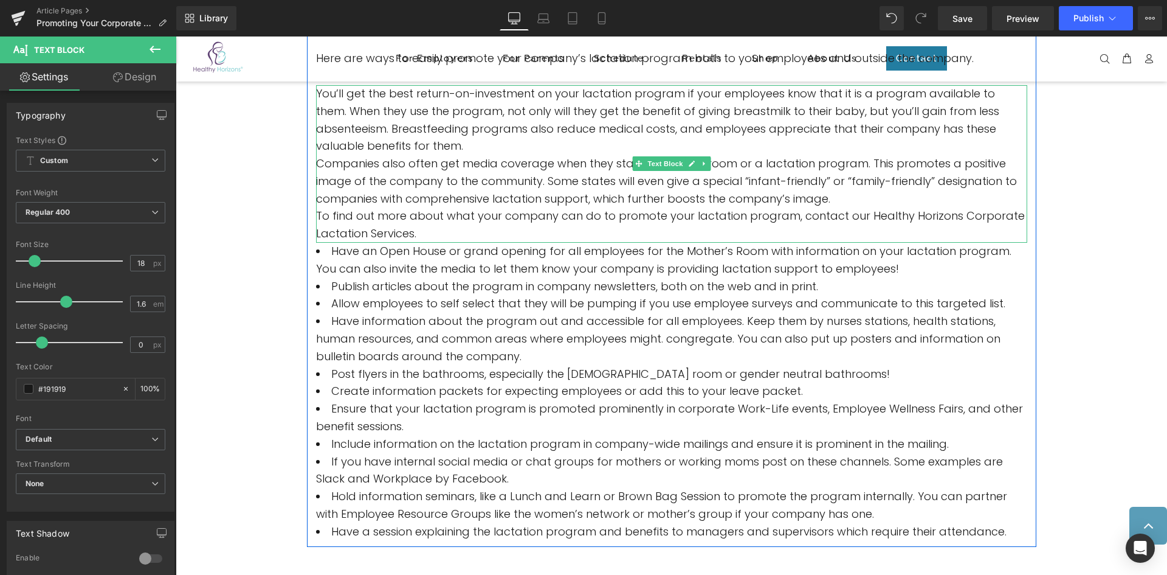
click at [478, 150] on p "You’ll get the best return-on-investment on your lactation program if your empl…" at bounding box center [671, 120] width 711 height 70
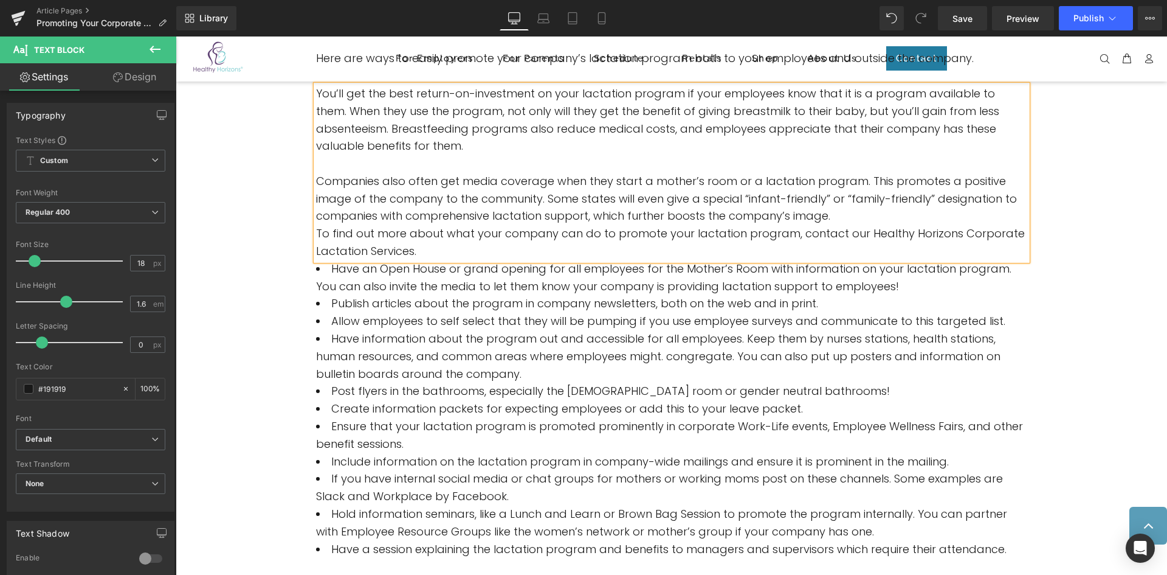
click at [316, 236] on p "To find out more about what your company can do to promote your lactation progr…" at bounding box center [671, 242] width 711 height 35
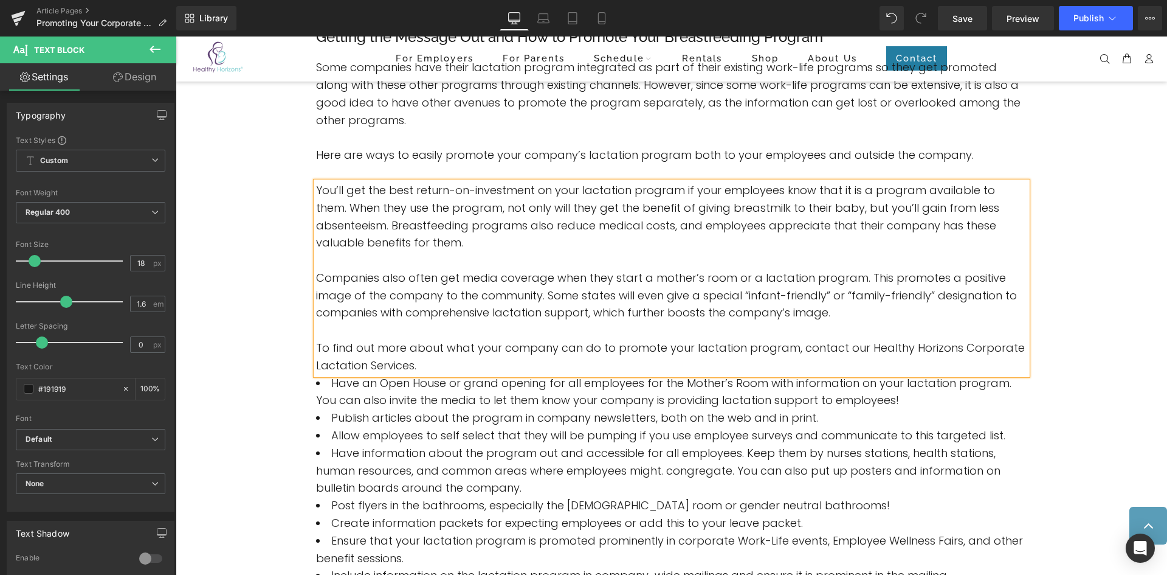
scroll to position [544, 0]
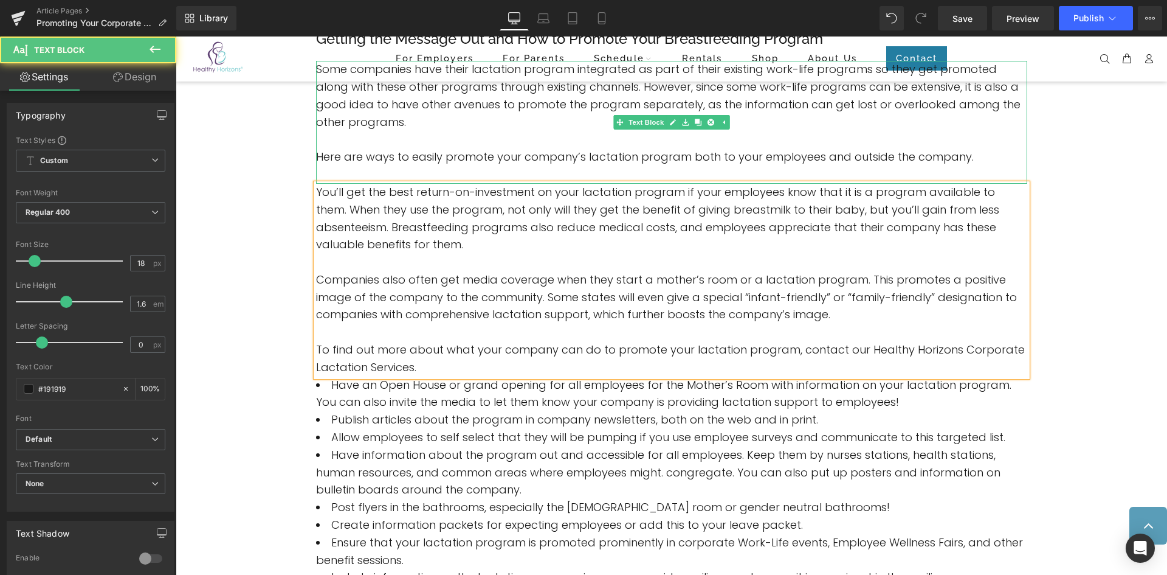
click at [522, 136] on p at bounding box center [671, 140] width 711 height 18
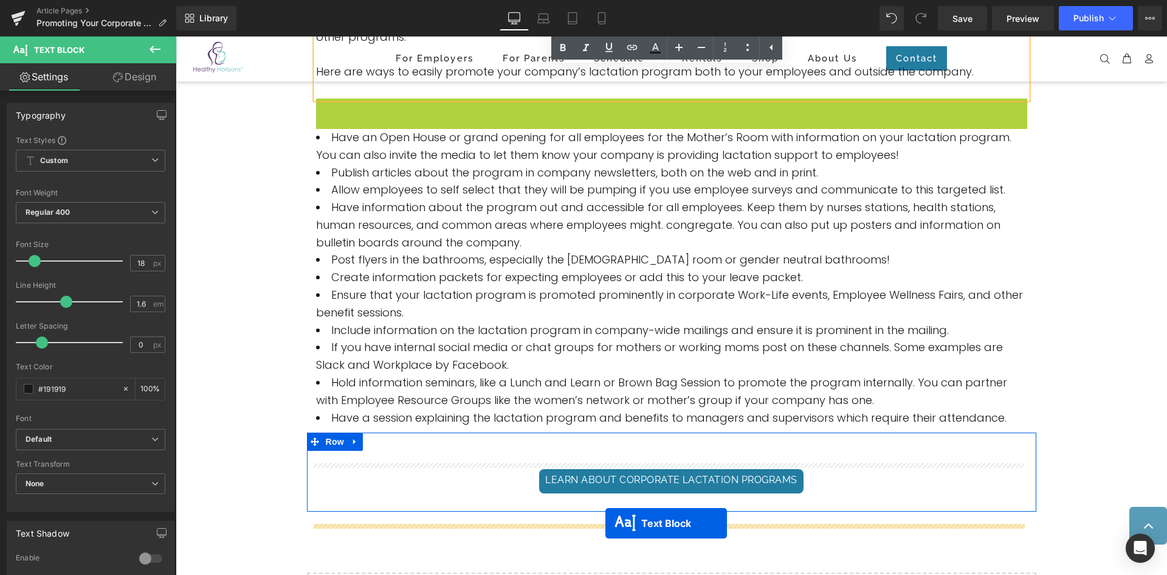
scroll to position [654, 0]
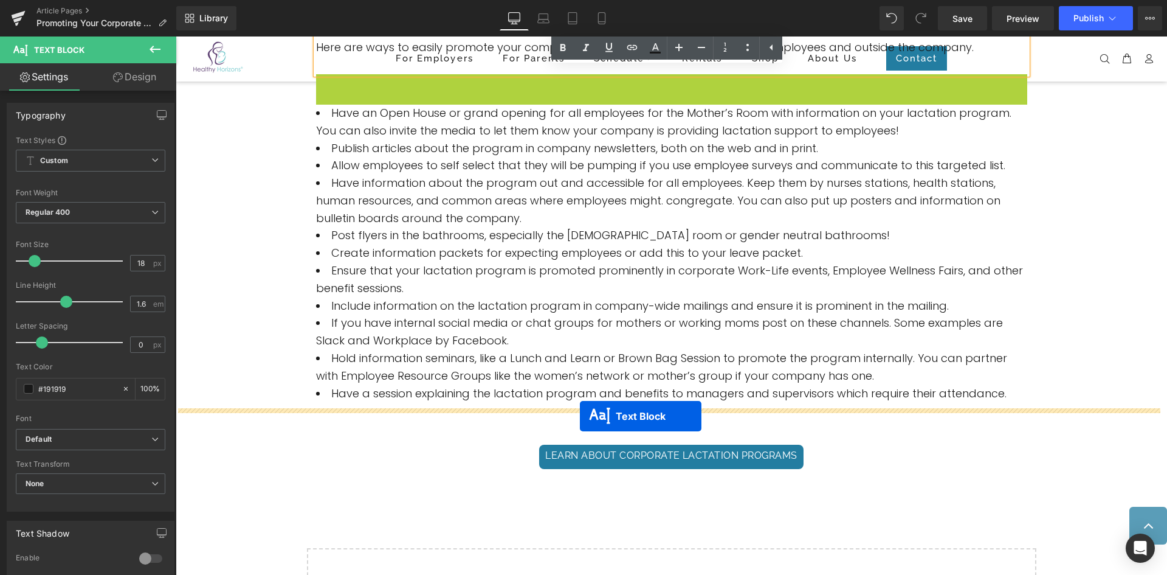
drag, startPoint x: 634, startPoint y: 278, endPoint x: 580, endPoint y: 416, distance: 148.2
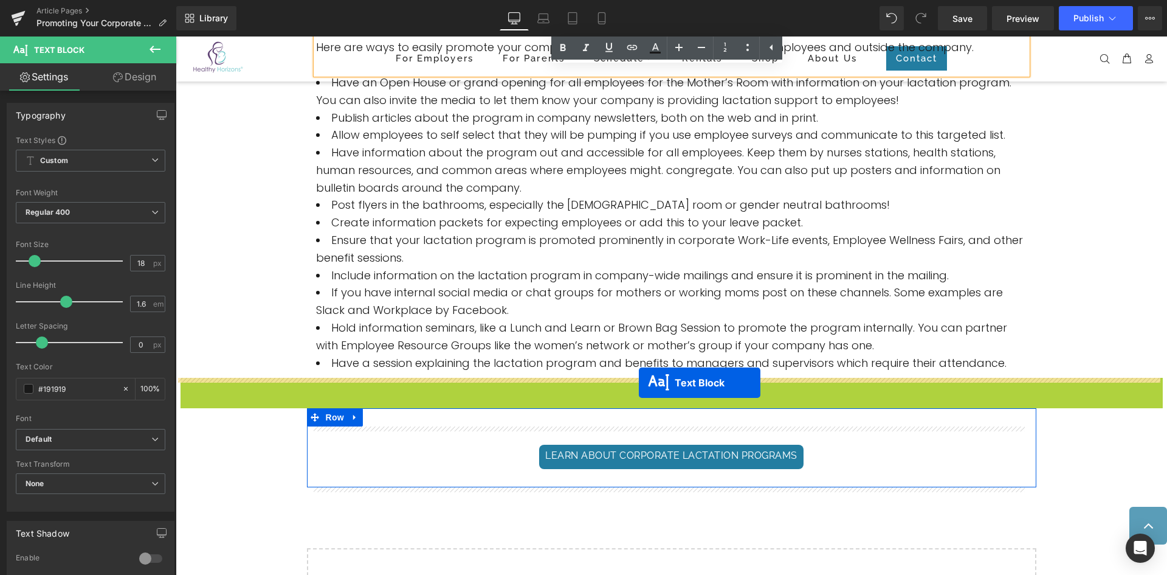
drag, startPoint x: 635, startPoint y: 451, endPoint x: 639, endPoint y: 382, distance: 68.2
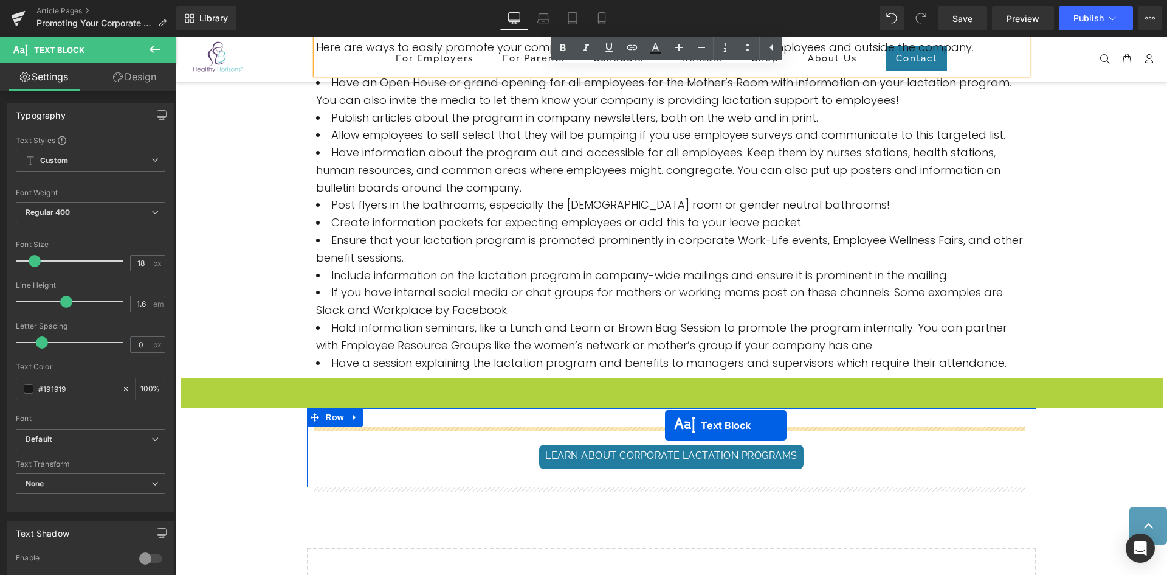
drag, startPoint x: 639, startPoint y: 417, endPoint x: 665, endPoint y: 425, distance: 27.3
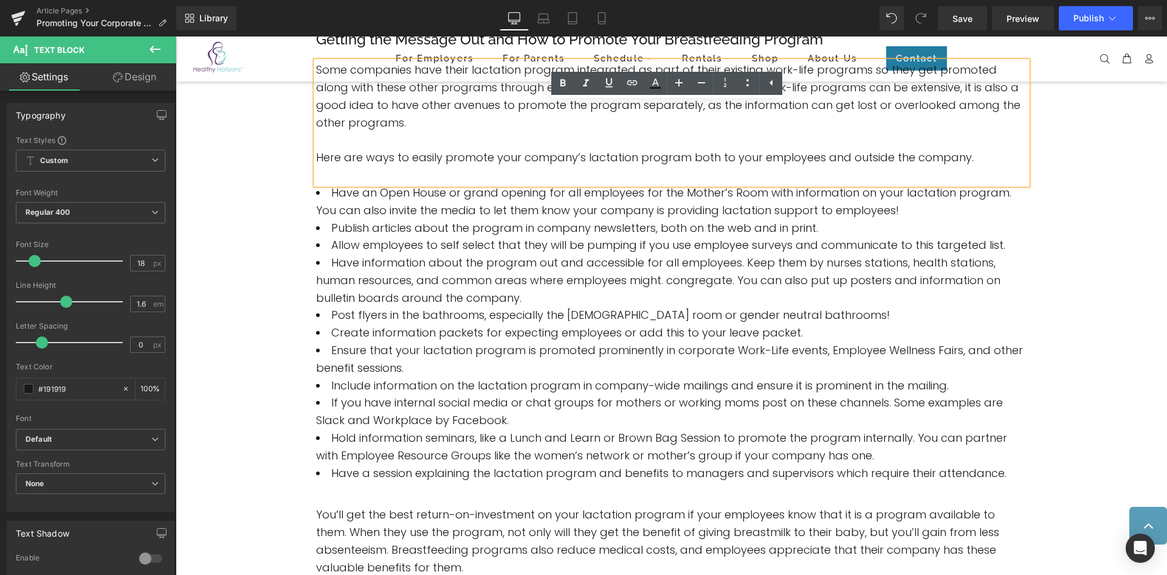
scroll to position [463, 0]
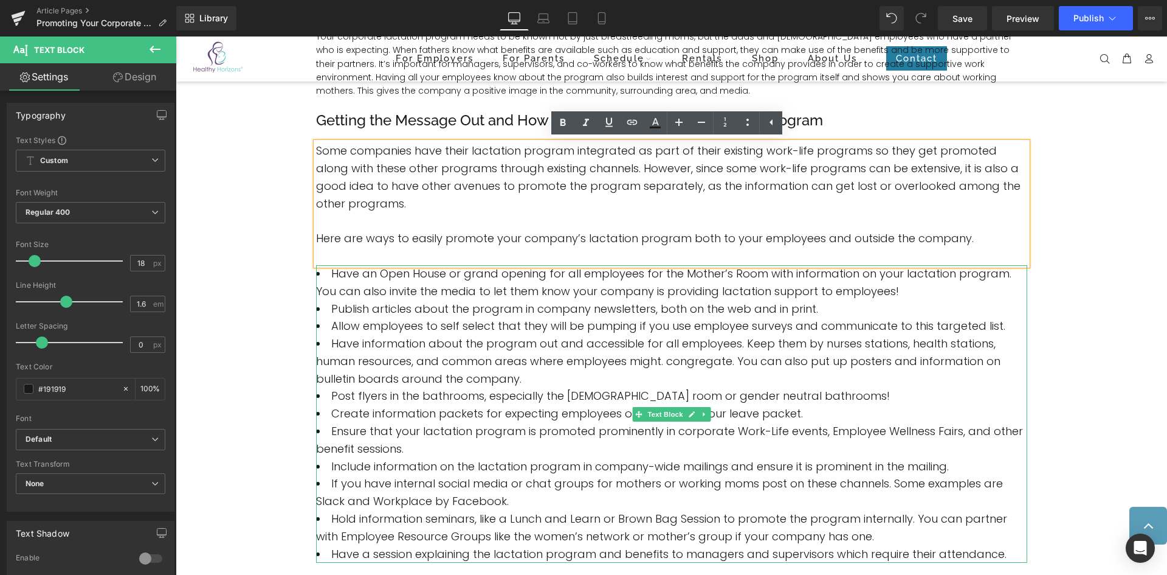
click at [480, 323] on span "Allow employees to self select that they will be pumping if you use employee su…" at bounding box center [668, 325] width 674 height 15
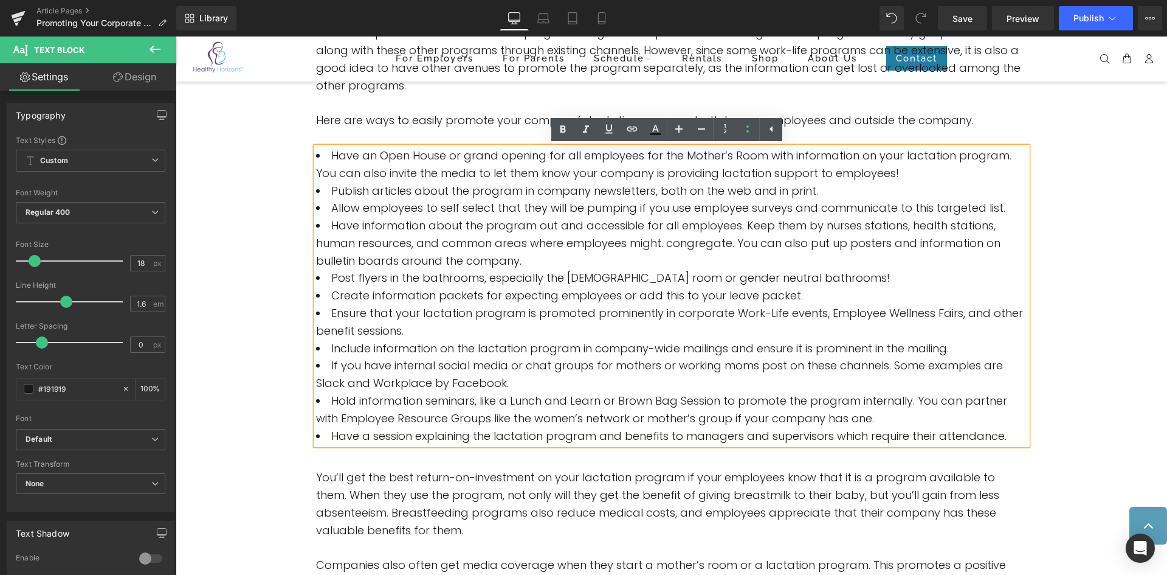
scroll to position [579, 0]
click at [722, 313] on span "Ensure that your lactation program is promoted prominently in corporate Work-Li…" at bounding box center [669, 323] width 707 height 33
click at [994, 437] on span "Have a session explaining the lactation program and benefits to managers and su…" at bounding box center [668, 437] width 675 height 15
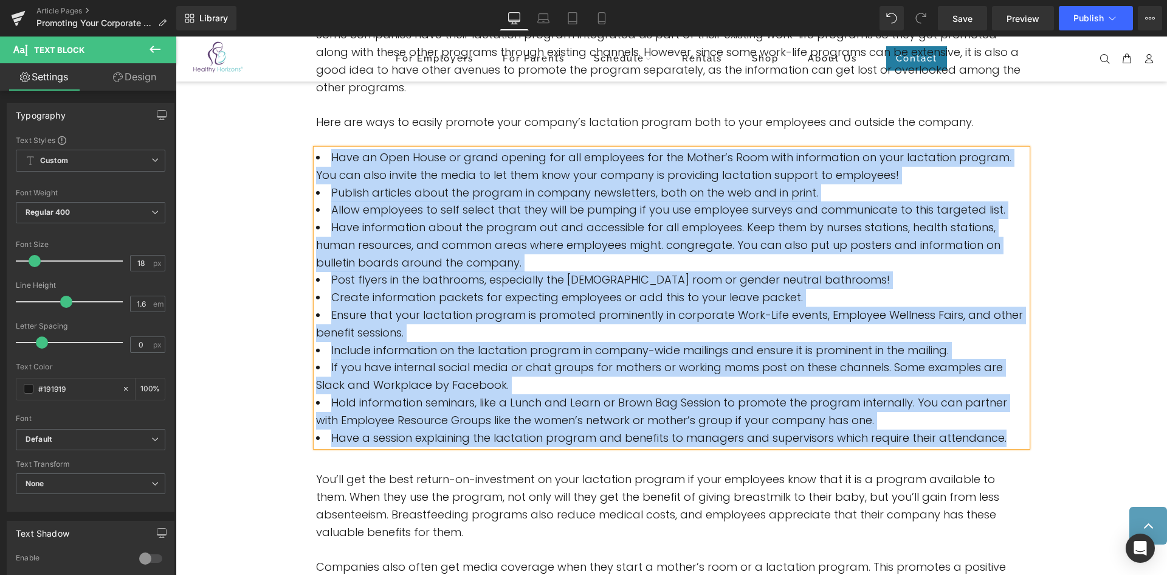
click at [778, 301] on span "Create information packets for expecting employees or add this to your leave pa…" at bounding box center [567, 296] width 472 height 15
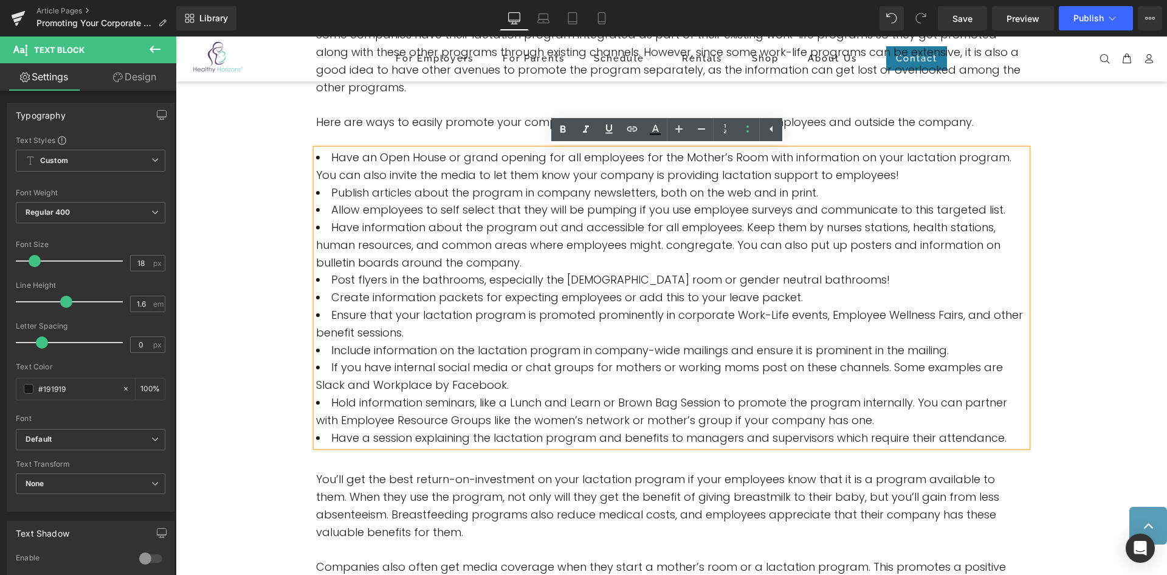
click at [512, 244] on span "Have information about the program out and accessible for all employees. Keep t…" at bounding box center [658, 244] width 685 height 50
click at [455, 229] on span "Have information about the program out and accessible for all employees. Keep t…" at bounding box center [658, 244] width 685 height 50
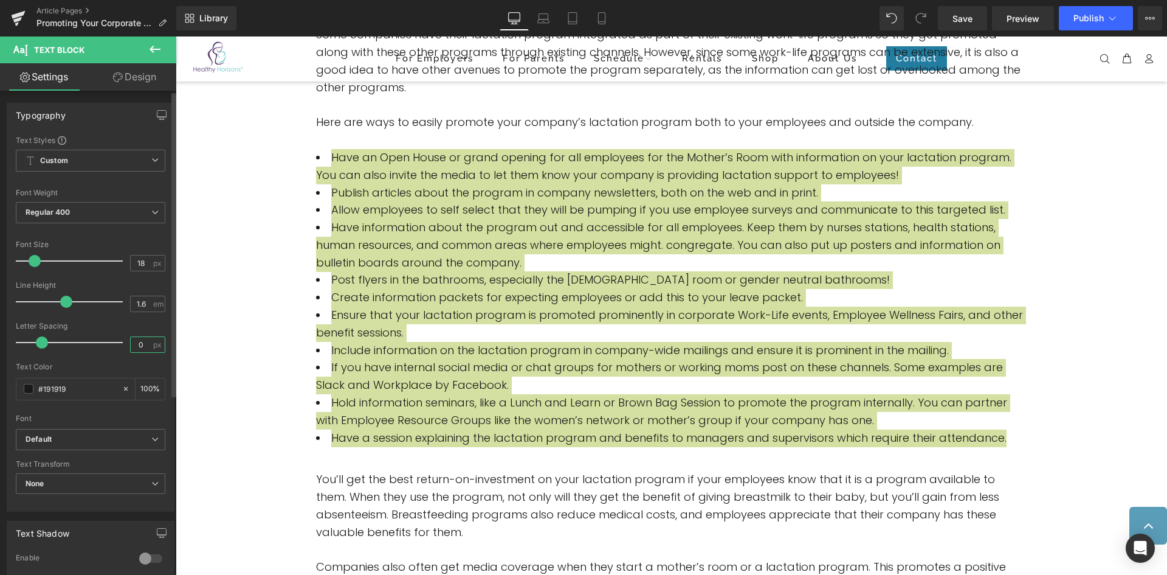
drag, startPoint x: 142, startPoint y: 344, endPoint x: 130, endPoint y: 346, distance: 11.7
click at [131, 346] on input "0" at bounding box center [141, 344] width 21 height 15
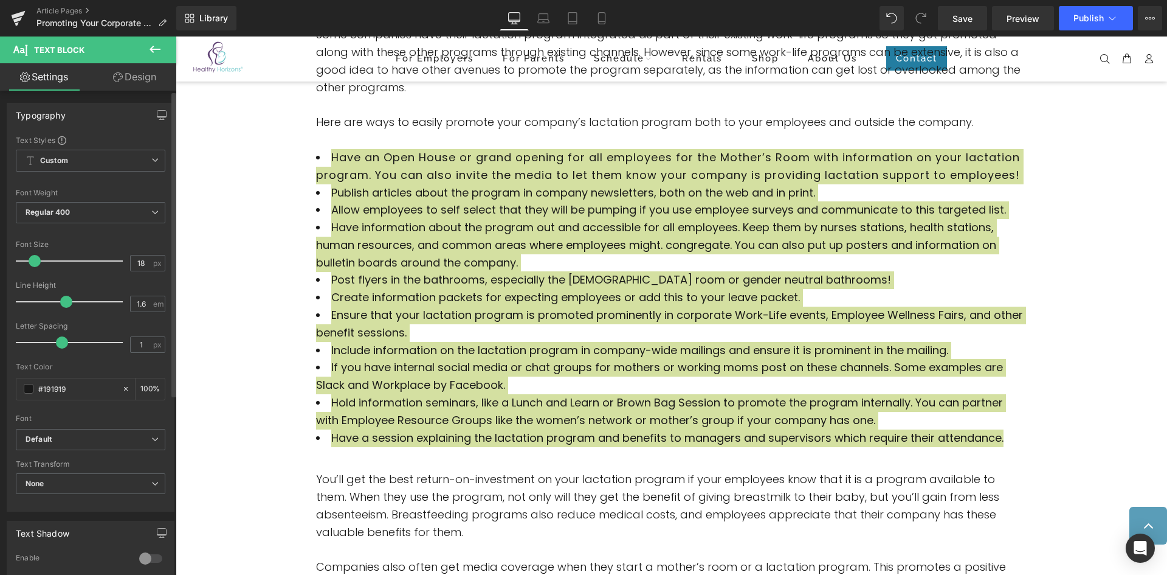
click at [146, 322] on div "Letter Spacing" at bounding box center [91, 326] width 150 height 9
drag, startPoint x: 134, startPoint y: 342, endPoint x: 143, endPoint y: 348, distance: 10.6
click at [143, 348] on input "1" at bounding box center [141, 344] width 21 height 15
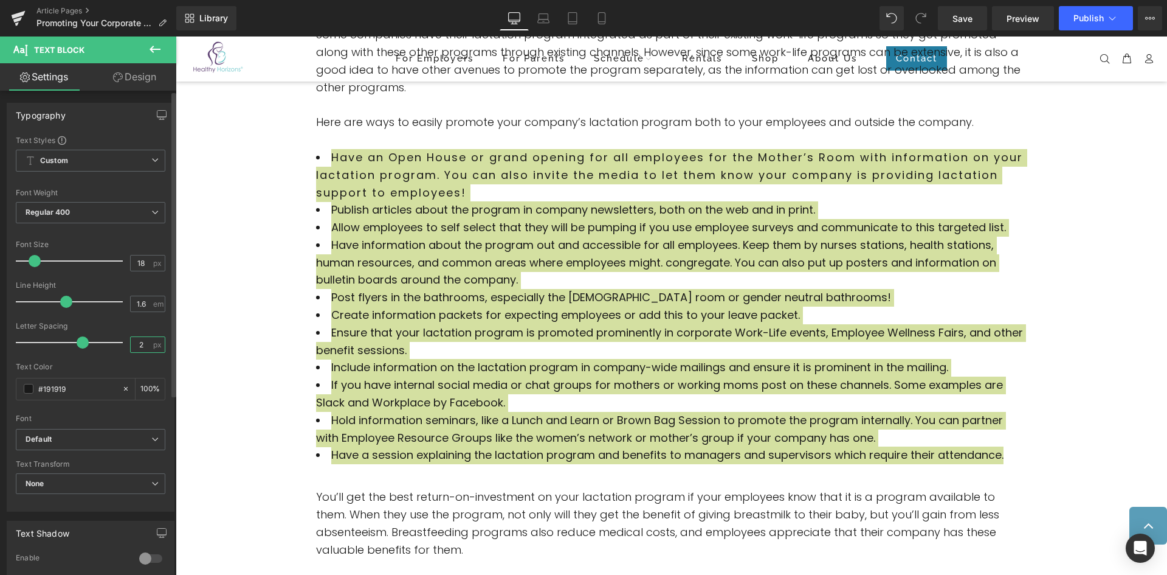
click at [134, 344] on input "2" at bounding box center [141, 344] width 21 height 15
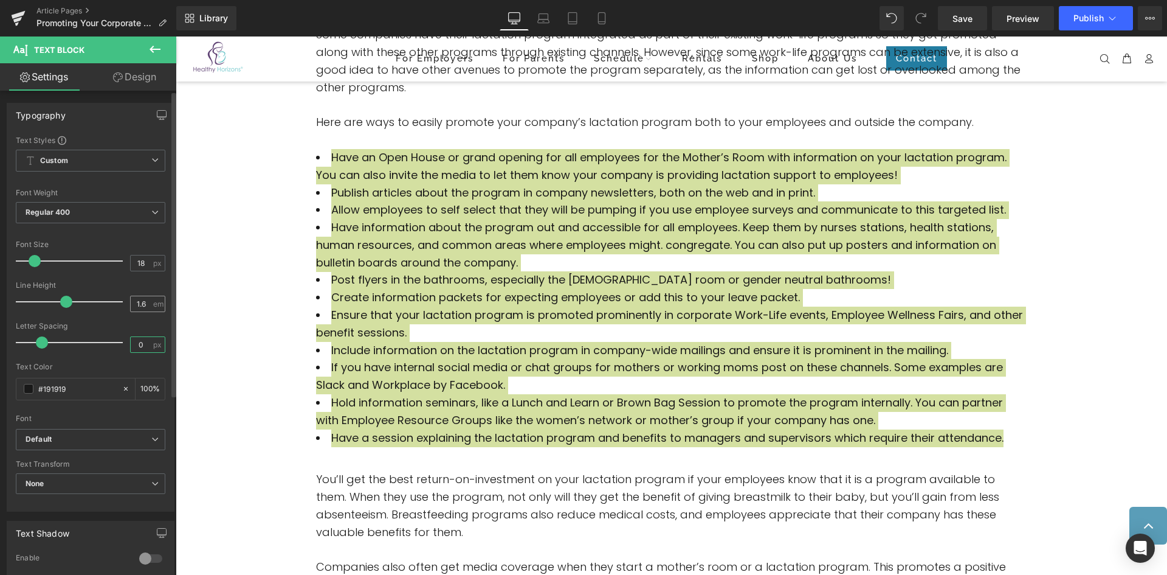
type input "0"
drag, startPoint x: 140, startPoint y: 306, endPoint x: 128, endPoint y: 304, distance: 12.9
click at [131, 304] on input "1.6" at bounding box center [141, 303] width 21 height 15
type input "3"
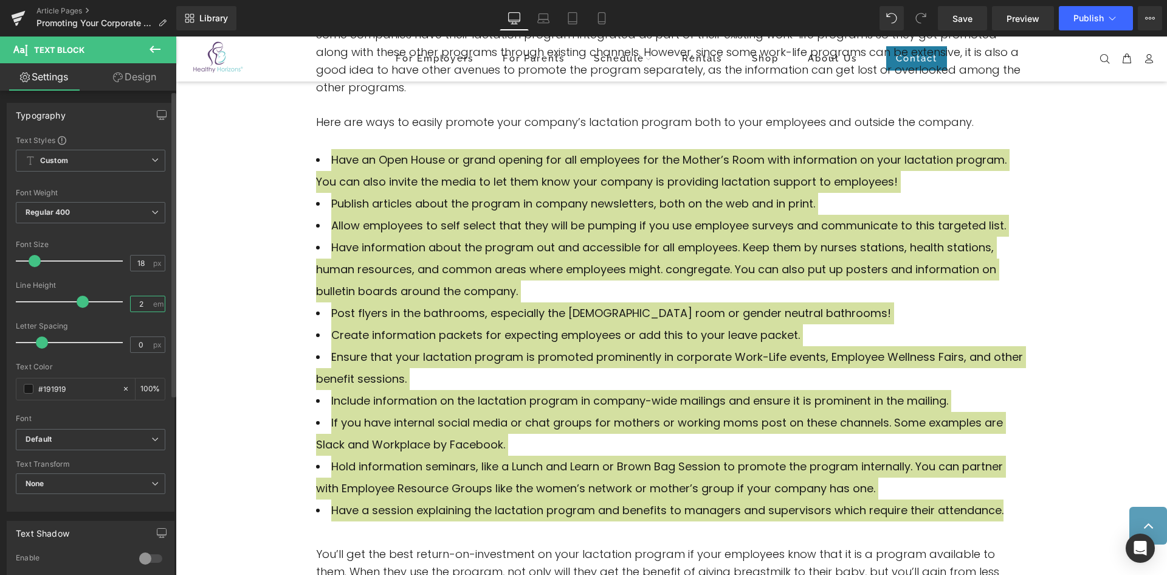
type input "2"
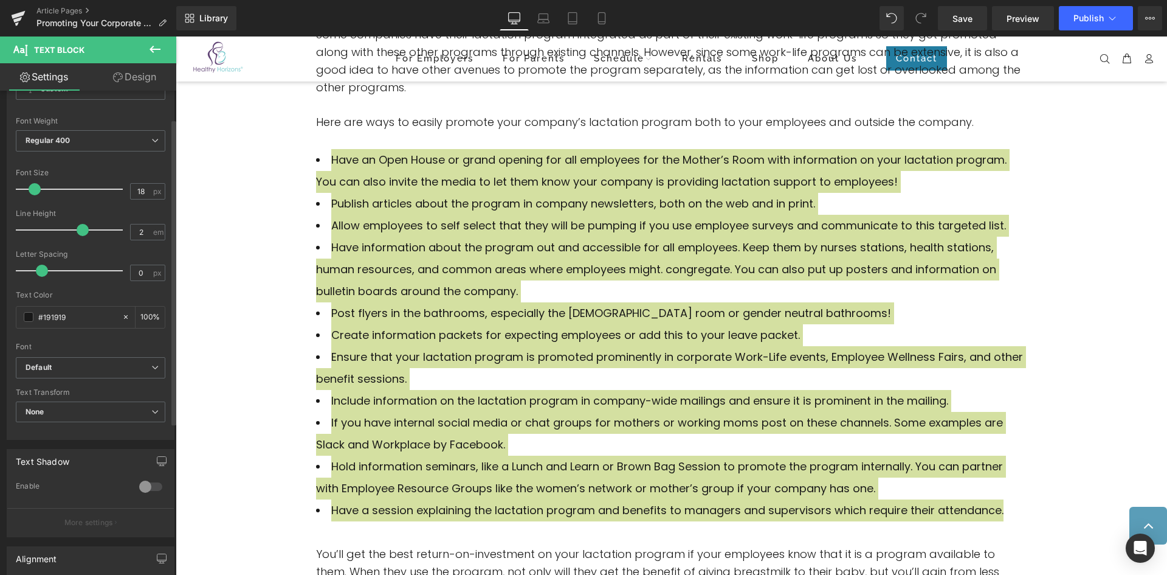
scroll to position [260, 0]
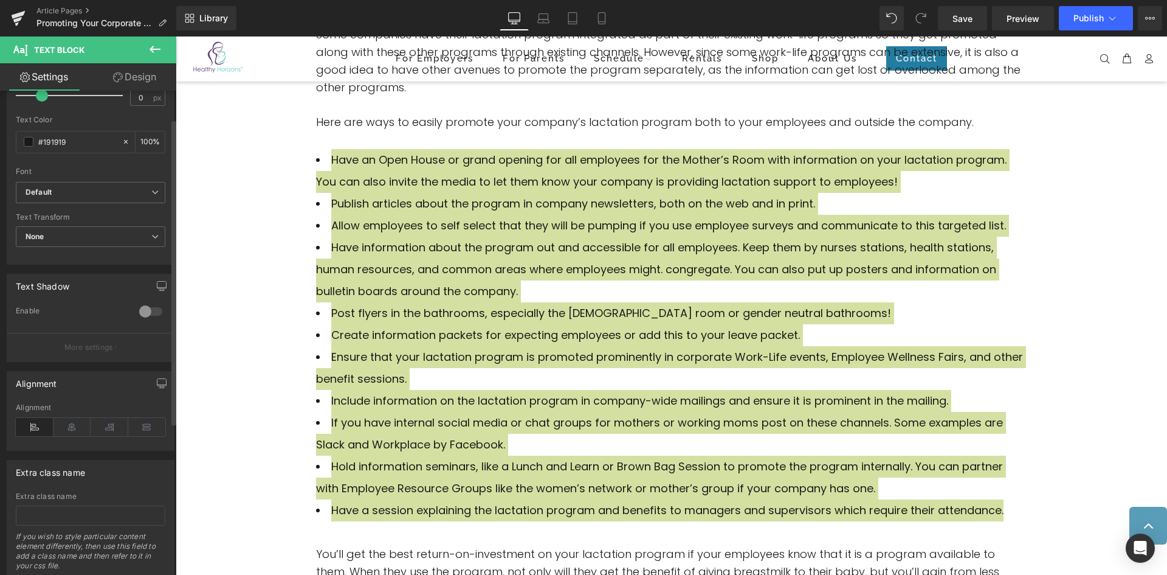
drag, startPoint x: 118, startPoint y: 342, endPoint x: 112, endPoint y: 415, distance: 73.8
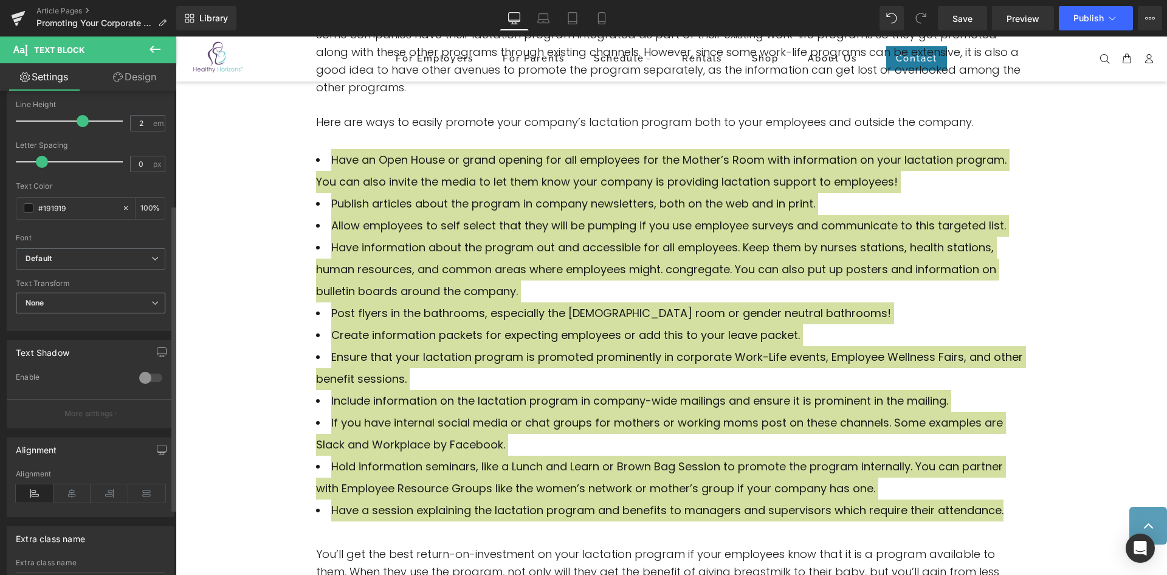
scroll to position [138, 0]
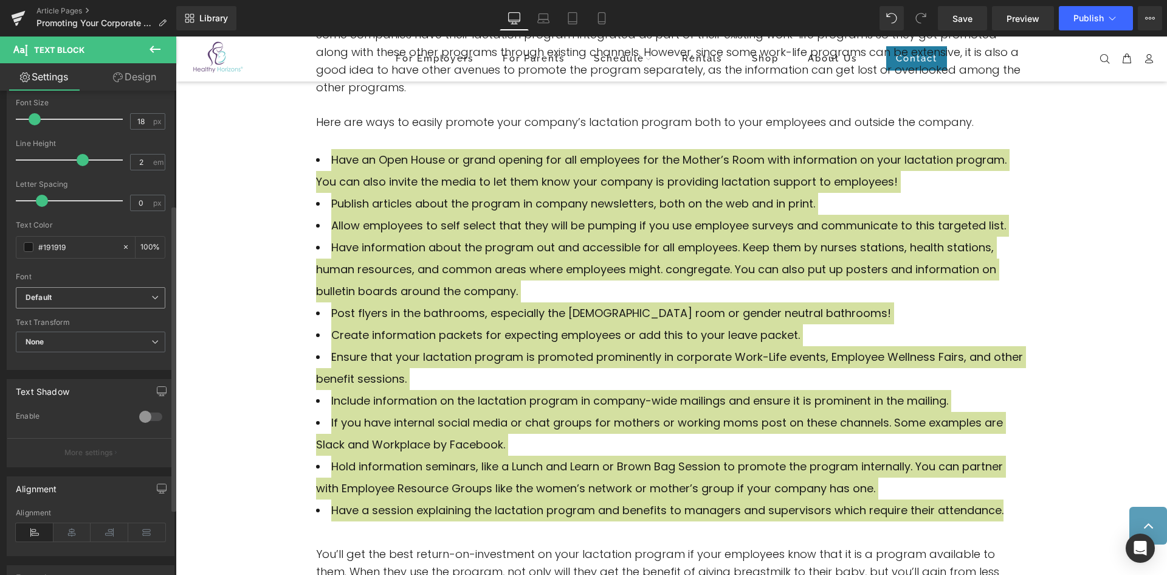
drag, startPoint x: 81, startPoint y: 356, endPoint x: 160, endPoint y: 305, distance: 93.6
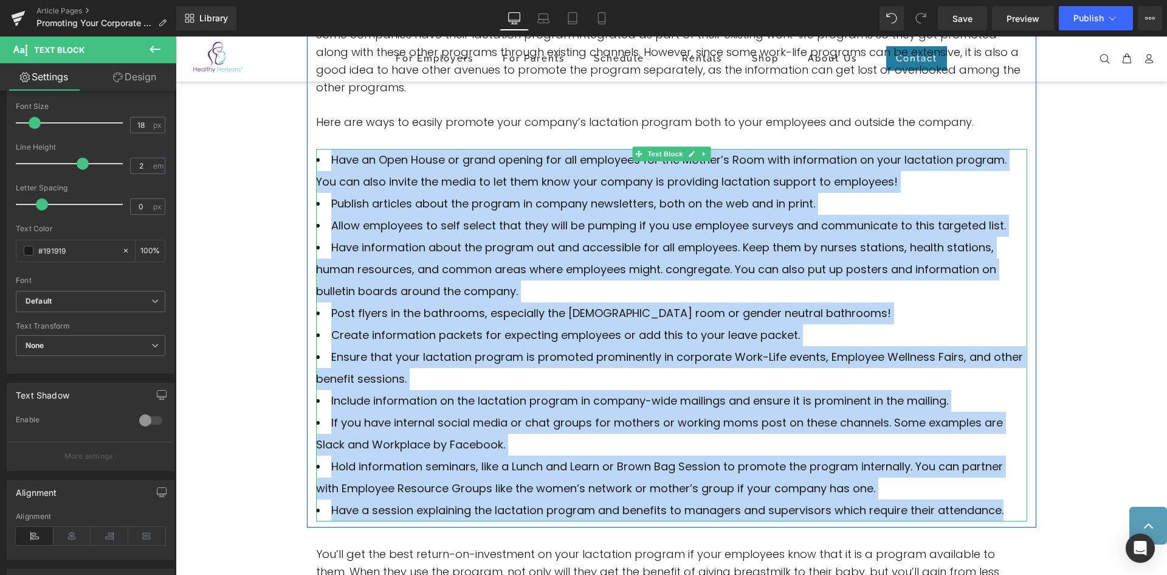
click at [410, 303] on li "Post flyers in the bathrooms, especially the [DEMOGRAPHIC_DATA] room or gender …" at bounding box center [671, 313] width 711 height 22
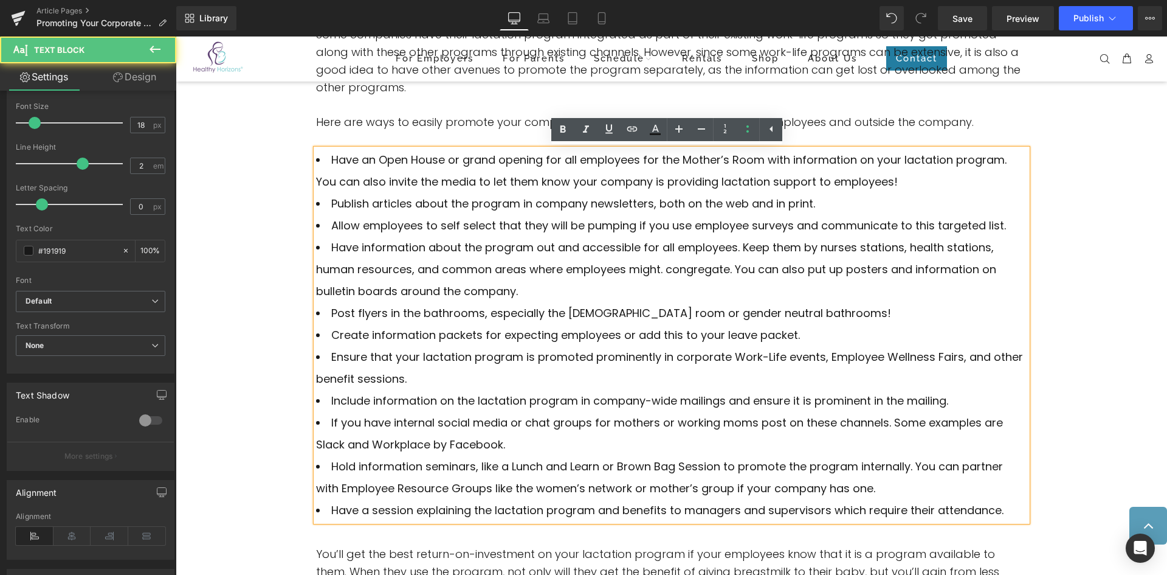
click at [905, 178] on li "Have an Open House or grand opening for all employees for the Mother’s Room wit…" at bounding box center [671, 171] width 711 height 44
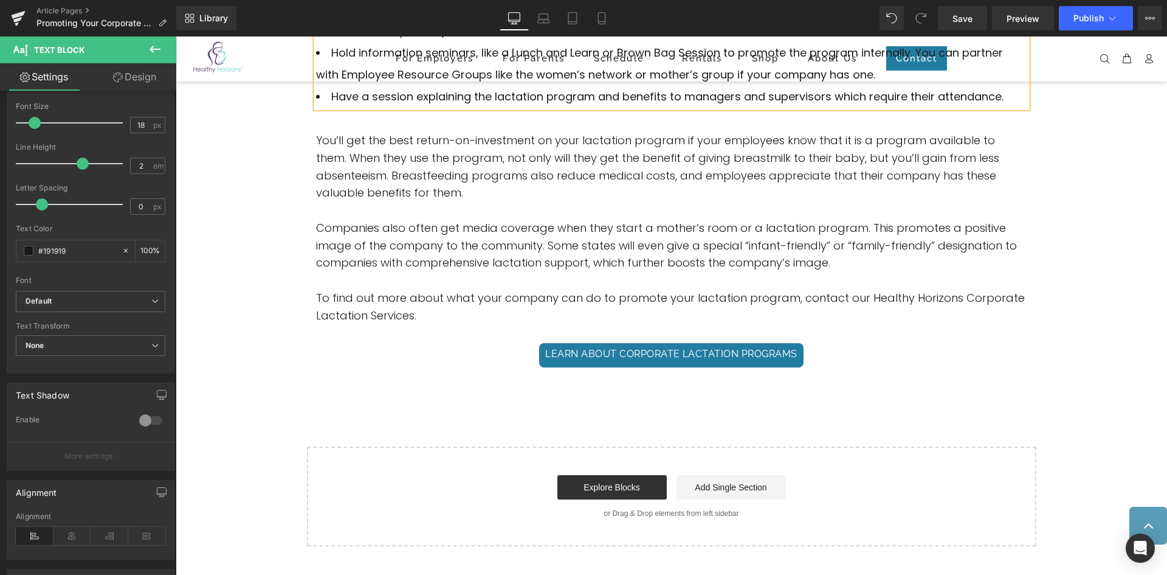
scroll to position [918, 0]
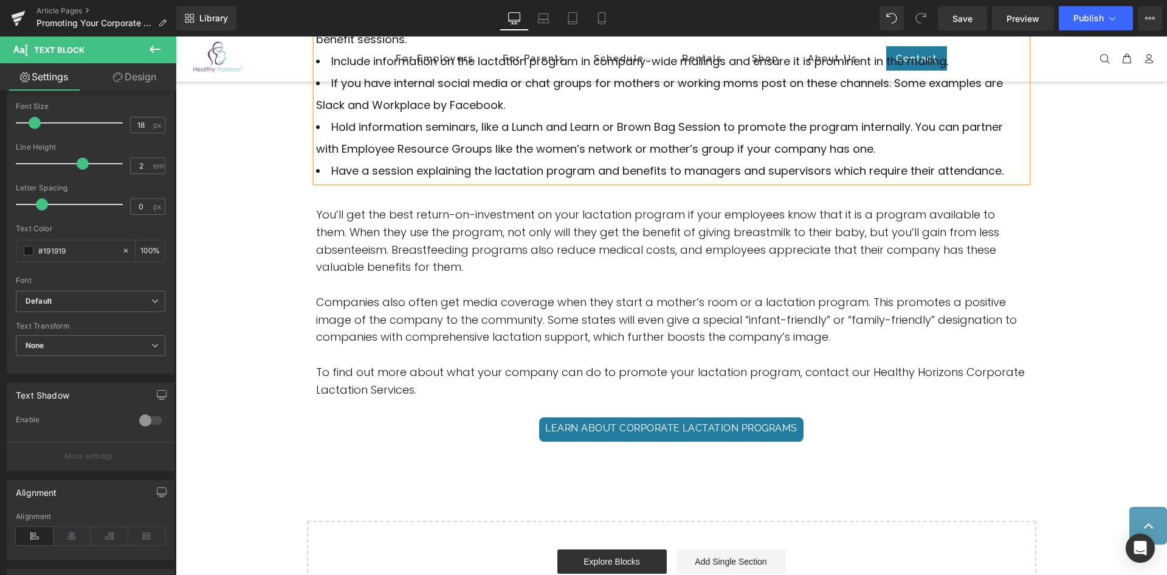
click at [852, 341] on p "Companies also often get media coverage when they start a mother’s room or a la…" at bounding box center [671, 320] width 711 height 52
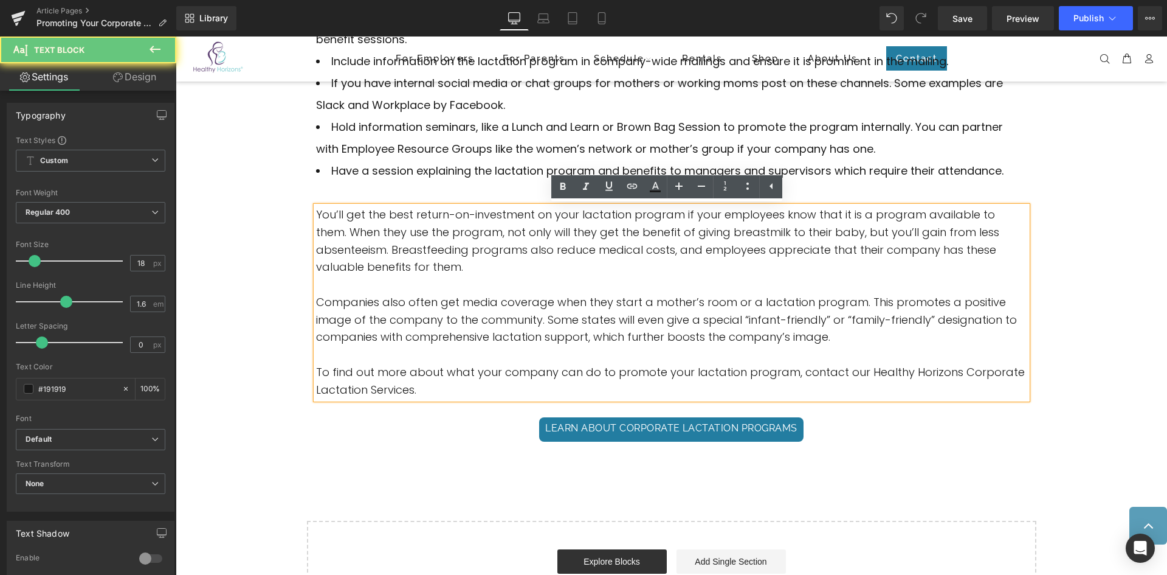
click at [869, 347] on p at bounding box center [671, 355] width 711 height 18
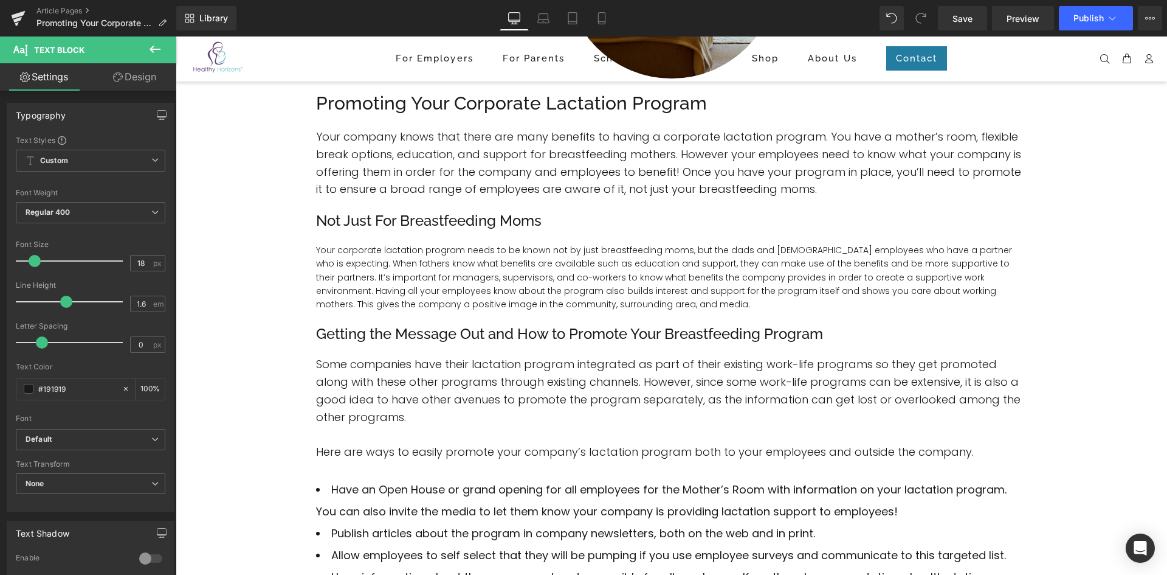
scroll to position [246, 0]
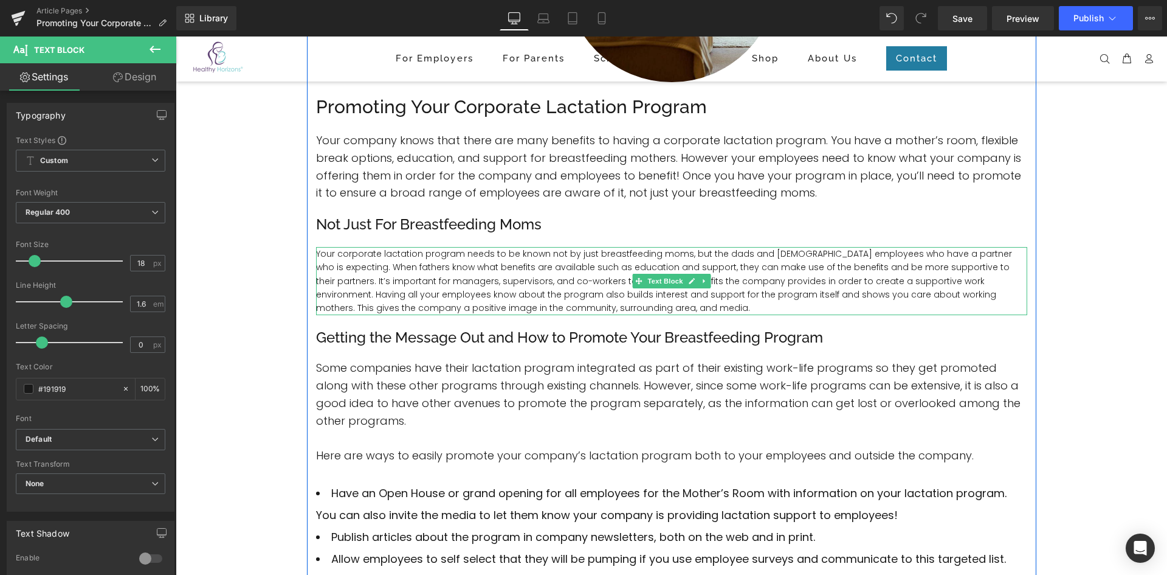
click at [452, 277] on font "Your corporate lactation program needs to be known not by just breastfeeding mo…" at bounding box center [664, 280] width 696 height 67
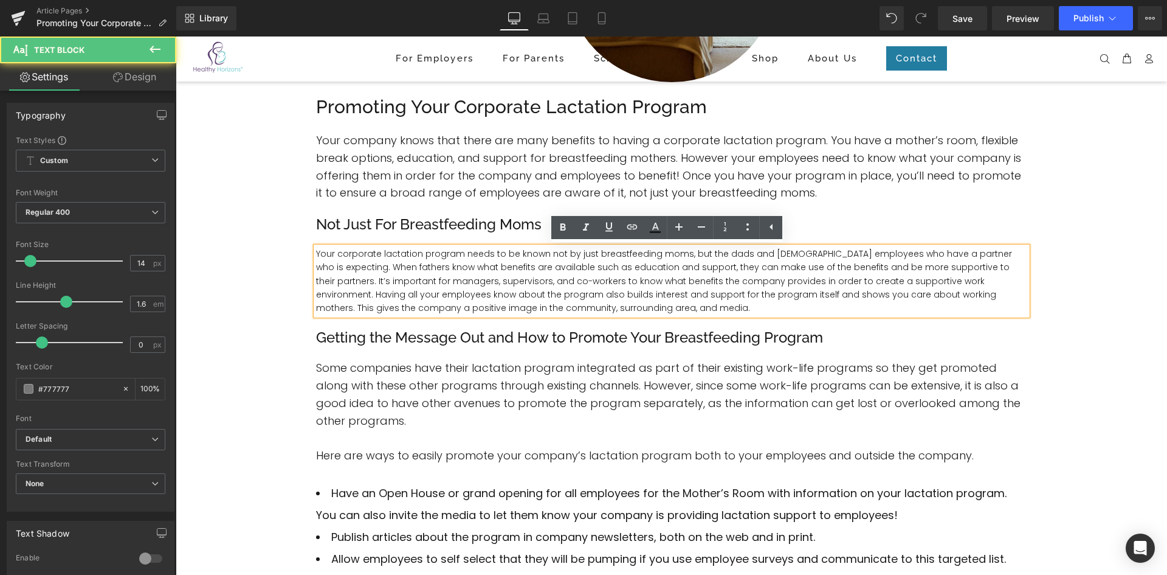
click at [499, 306] on p "Your corporate lactation program needs to be known not by just breastfeeding mo…" at bounding box center [671, 281] width 711 height 68
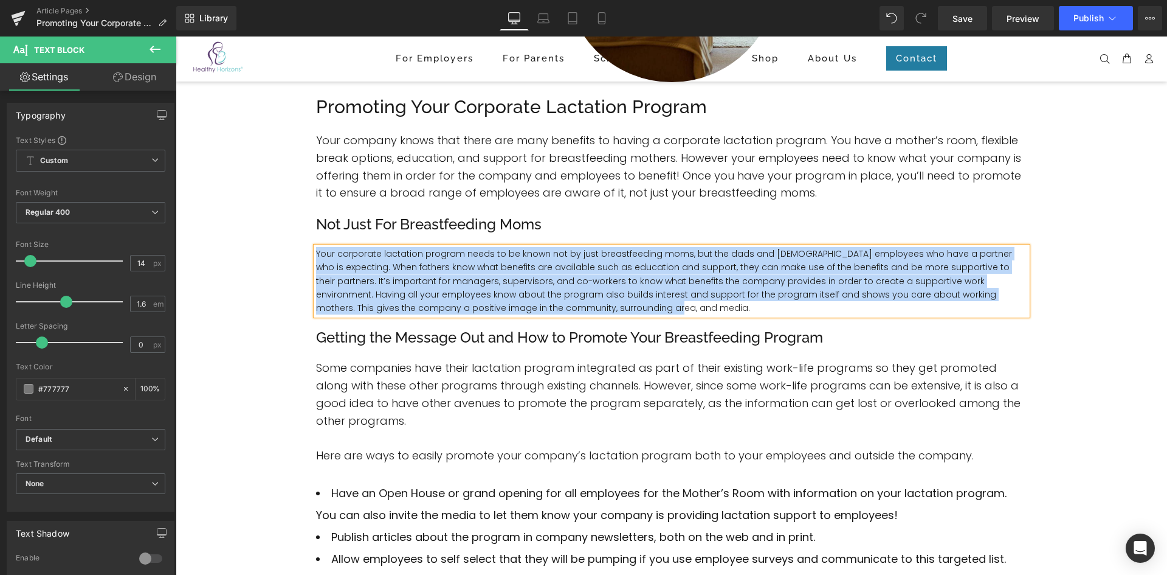
paste div
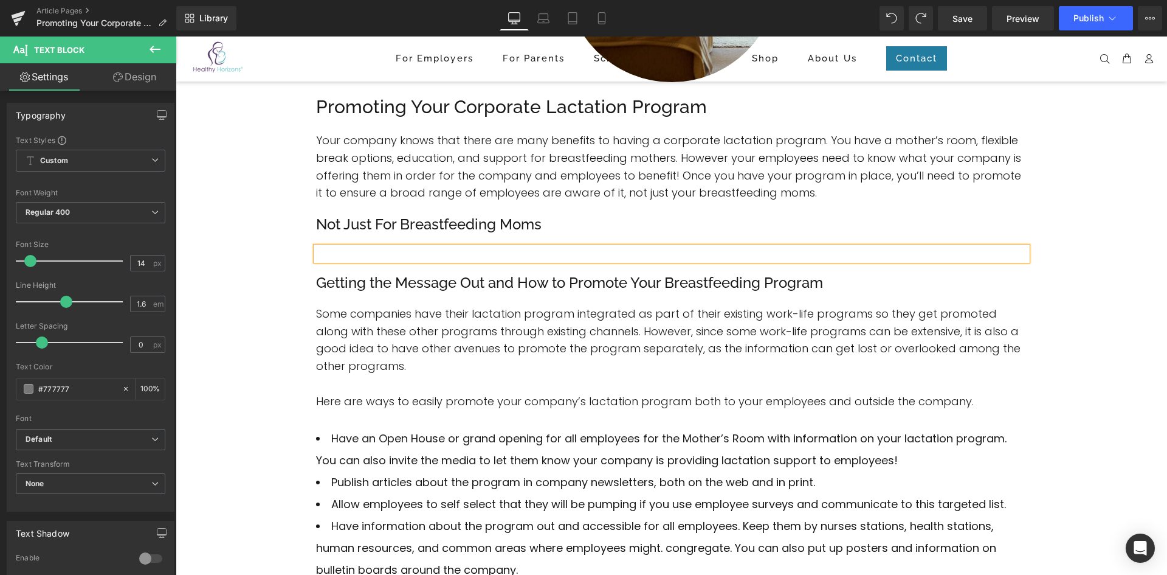
click at [433, 260] on p at bounding box center [671, 253] width 711 height 13
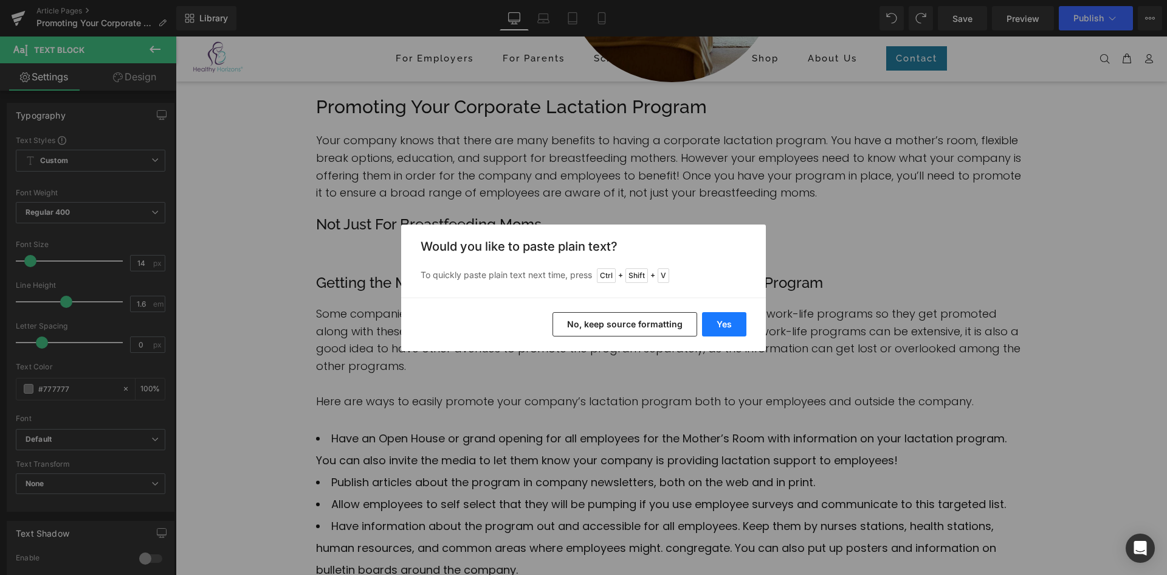
click at [717, 323] on button "Yes" at bounding box center [724, 324] width 44 height 24
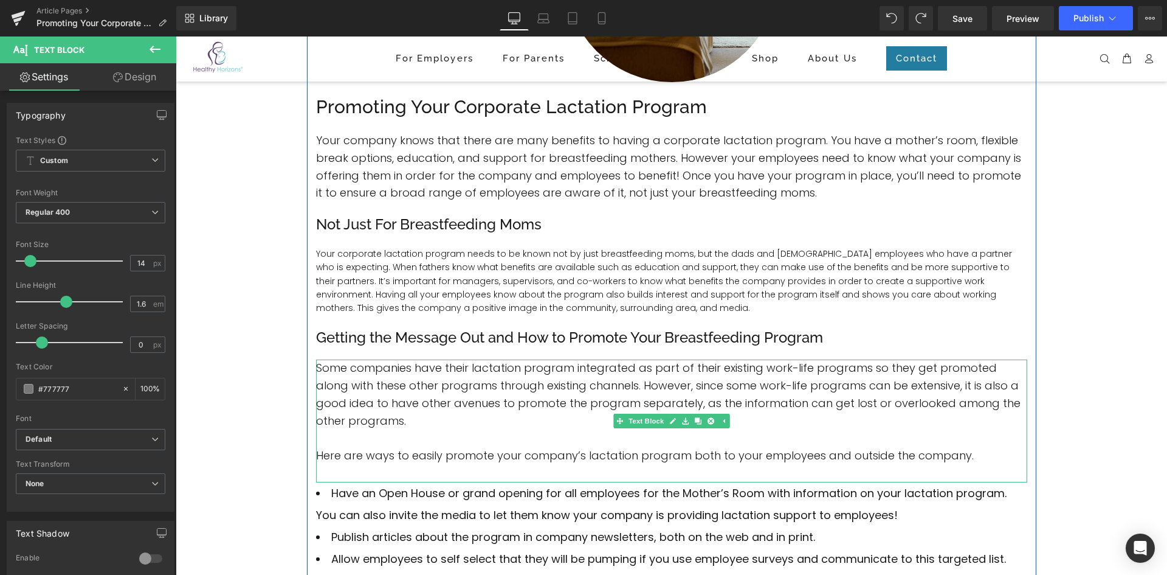
click at [528, 392] on font "Some companies have their lactation program integrated as part of their existin…" at bounding box center [668, 393] width 705 height 67
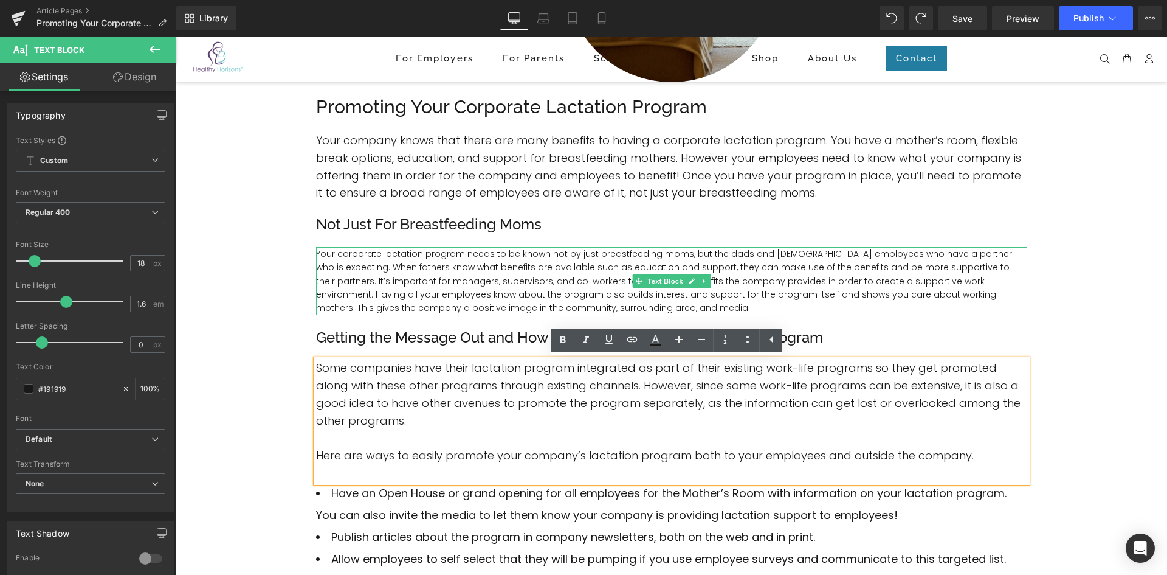
click at [438, 287] on p "Your corporate lactation program needs to be known not by just breastfeeding mo…" at bounding box center [671, 281] width 711 height 68
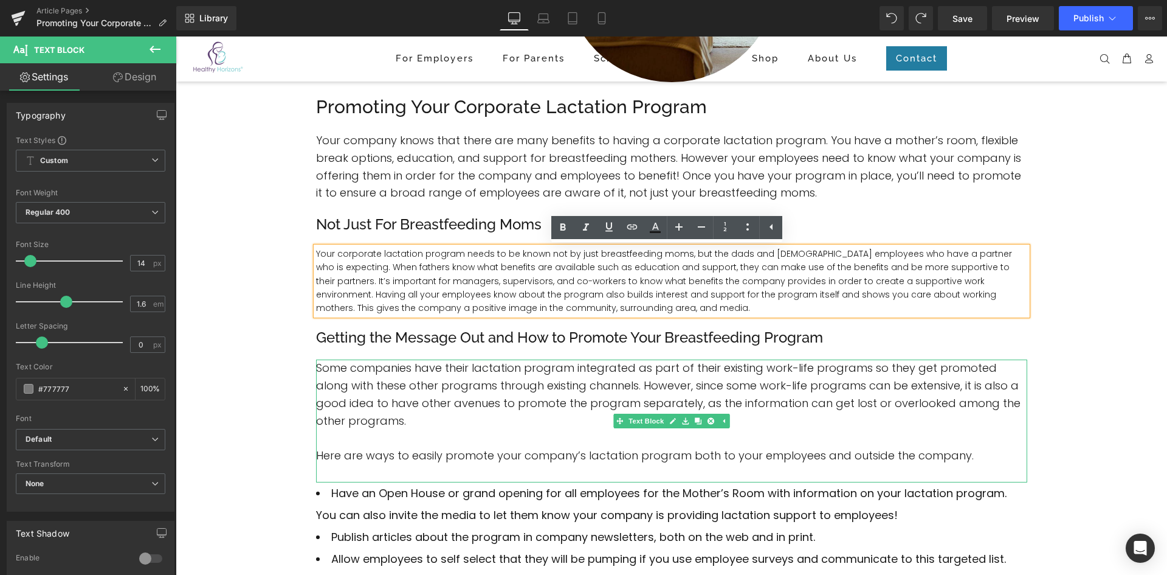
click at [432, 377] on p "Some companies have their lactation program integrated as part of their existin…" at bounding box center [671, 394] width 711 height 70
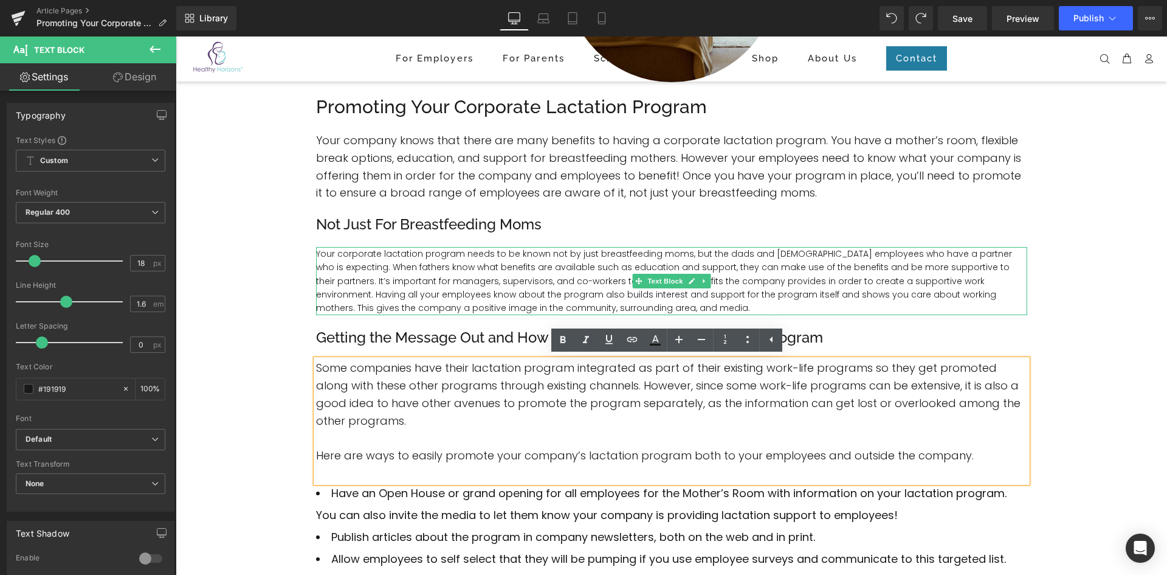
click at [387, 272] on font "Your corporate lactation program needs to be known not by just breastfeeding mo…" at bounding box center [664, 280] width 696 height 67
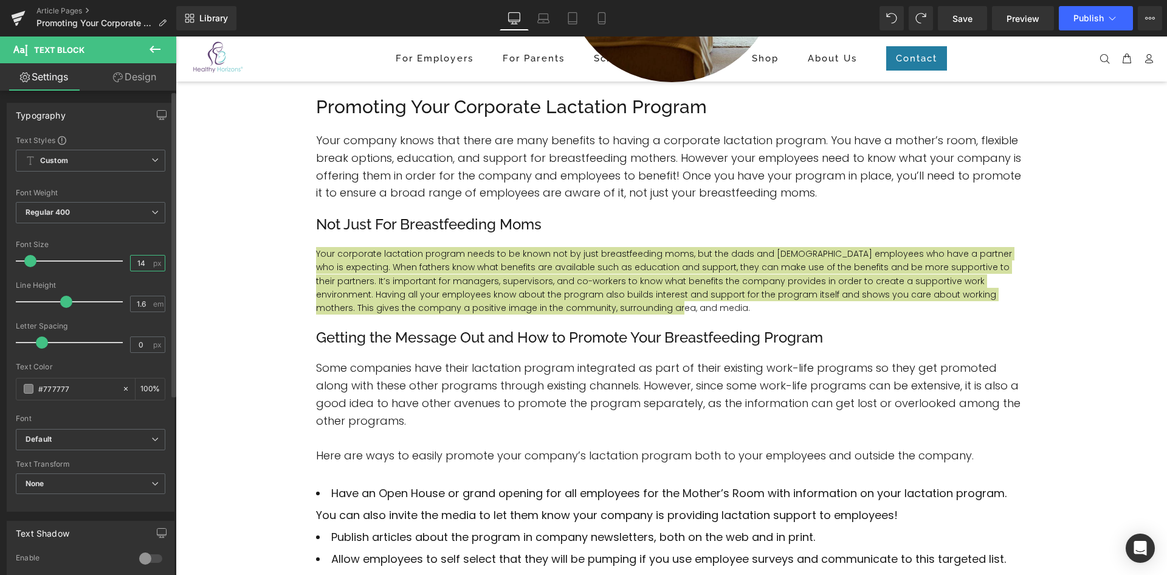
click at [139, 264] on input "14" at bounding box center [141, 262] width 21 height 15
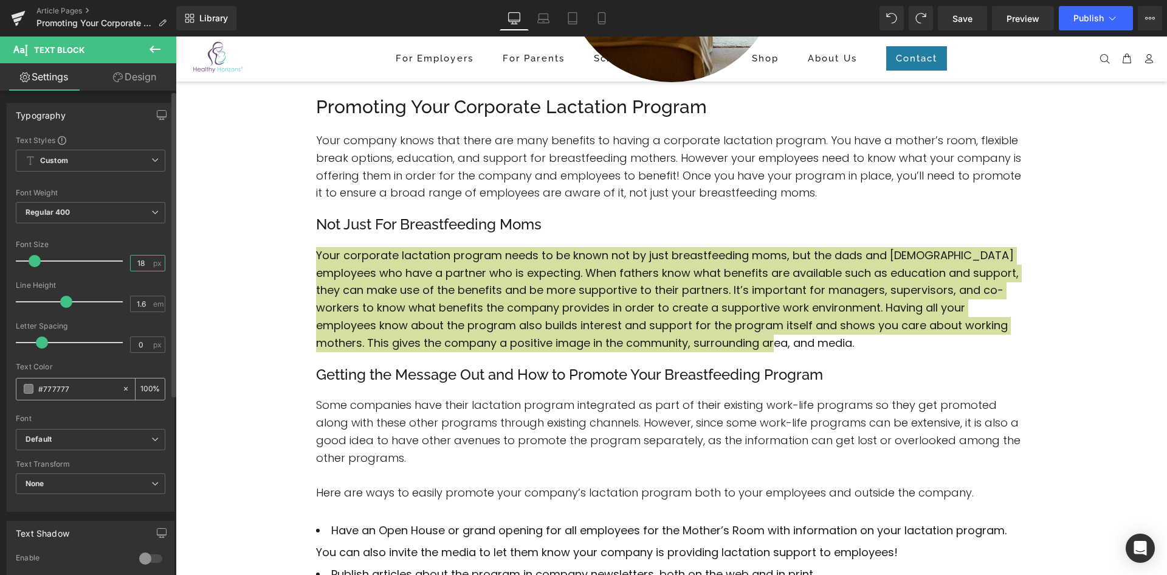
type input "18"
click at [91, 384] on input "#777777" at bounding box center [77, 388] width 78 height 13
drag, startPoint x: 89, startPoint y: 385, endPoint x: 28, endPoint y: 392, distance: 61.2
click at [28, 392] on div "#777777" at bounding box center [68, 388] width 105 height 21
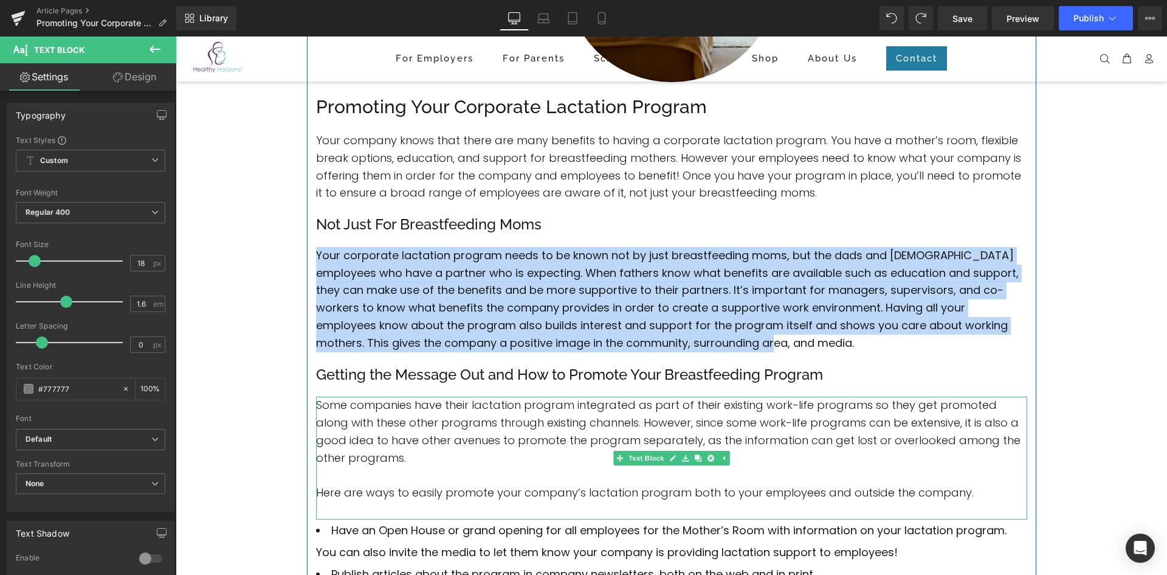
click at [399, 435] on font "Some companies have their lactation program integrated as part of their existin…" at bounding box center [668, 430] width 705 height 67
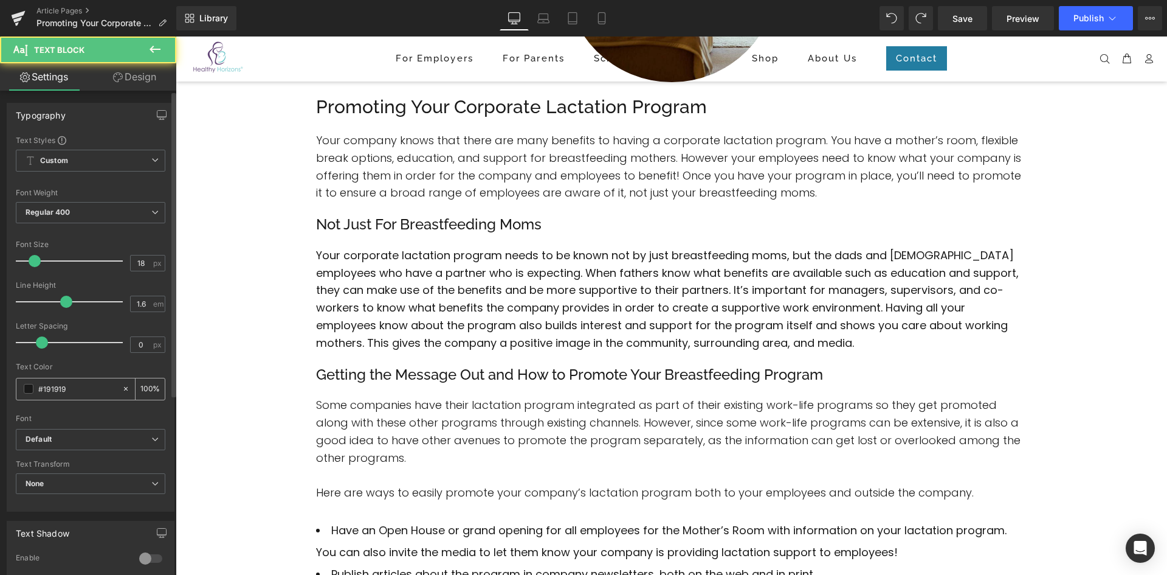
click at [80, 388] on input "#191919" at bounding box center [77, 388] width 78 height 13
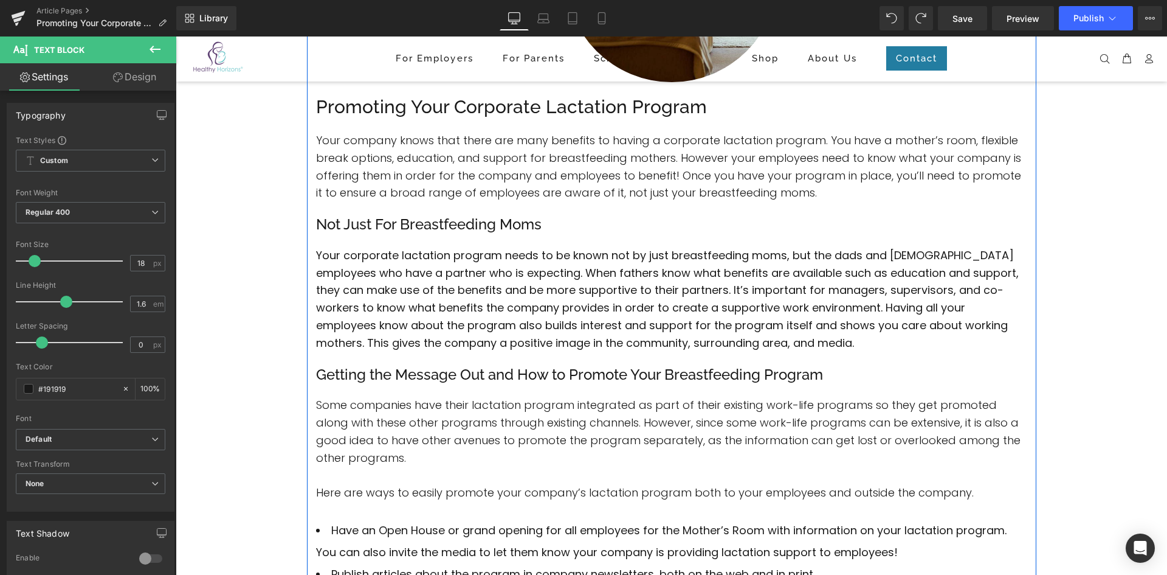
click at [447, 319] on font "Your corporate lactation program needs to be known not by just breastfeeding mo…" at bounding box center [667, 298] width 703 height 103
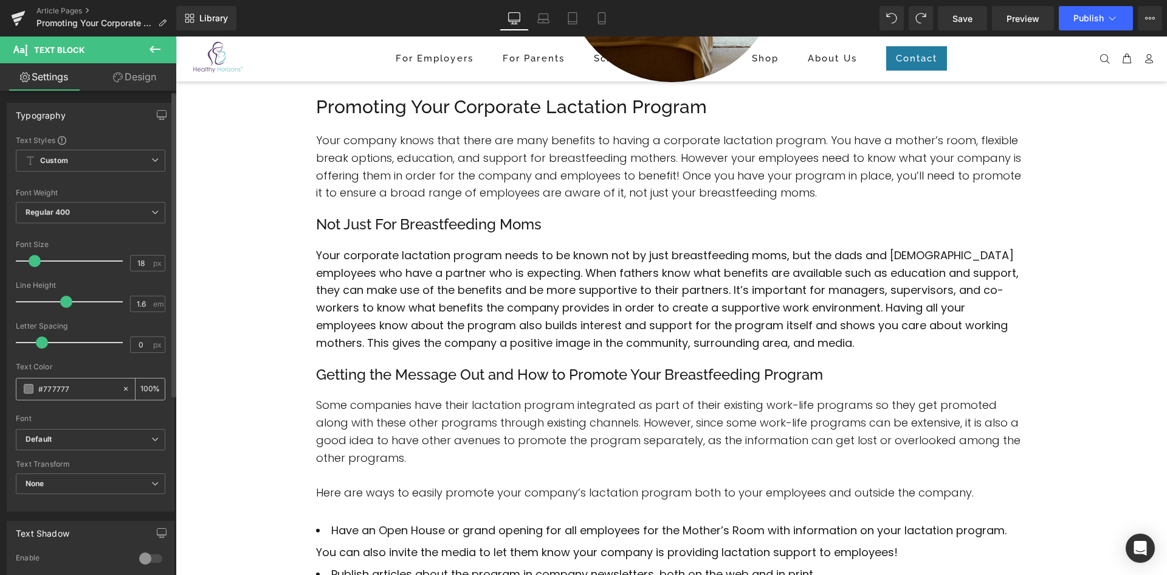
drag, startPoint x: 80, startPoint y: 385, endPoint x: 24, endPoint y: 390, distance: 56.1
click at [24, 390] on div "#777777" at bounding box center [68, 388] width 105 height 21
paste input "191919"
type input "#191919"
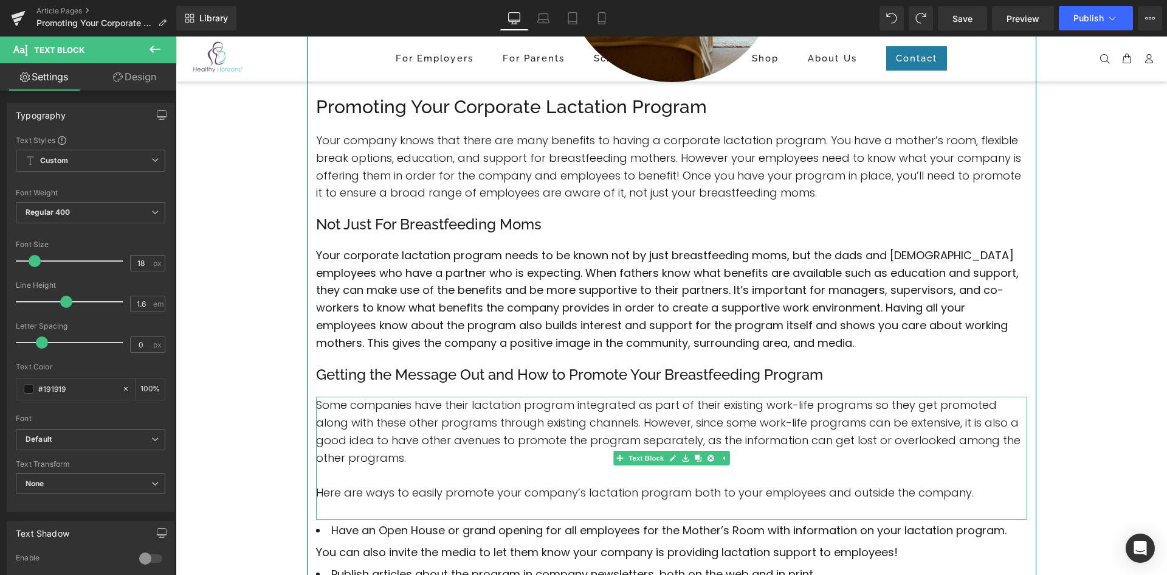
click at [402, 417] on font "Some companies have their lactation program integrated as part of their existin…" at bounding box center [668, 430] width 705 height 67
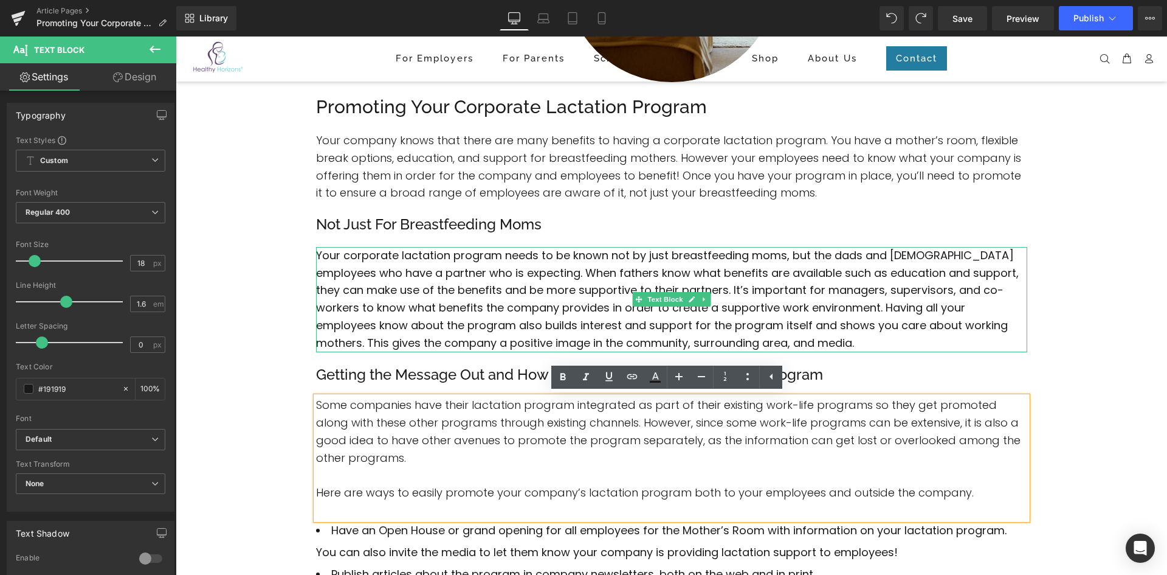
click at [401, 333] on p "Your corporate lactation program needs to be known not by just breastfeeding mo…" at bounding box center [671, 299] width 711 height 105
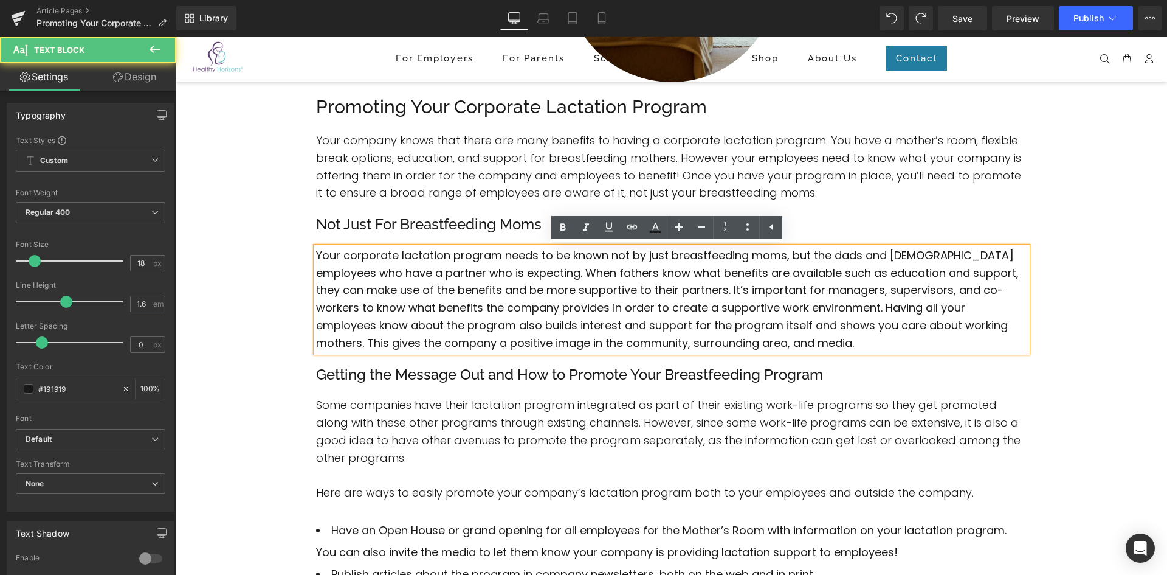
click at [388, 449] on p "Some companies have their lactation program integrated as part of their existin…" at bounding box center [671, 431] width 711 height 70
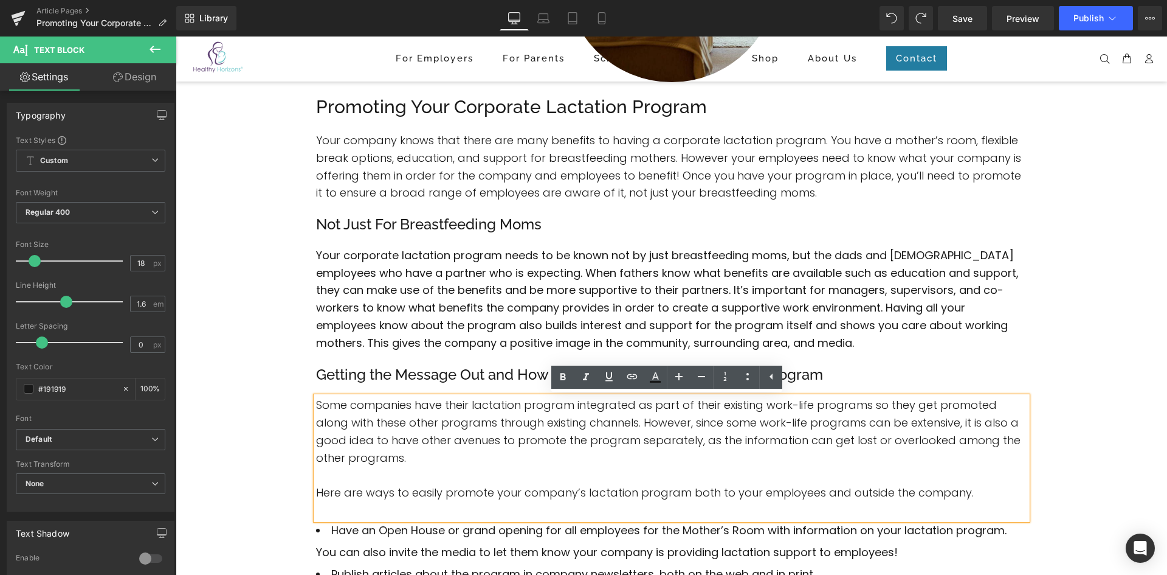
click at [404, 429] on font "Some companies have their lactation program integrated as part of their existin…" at bounding box center [668, 430] width 705 height 67
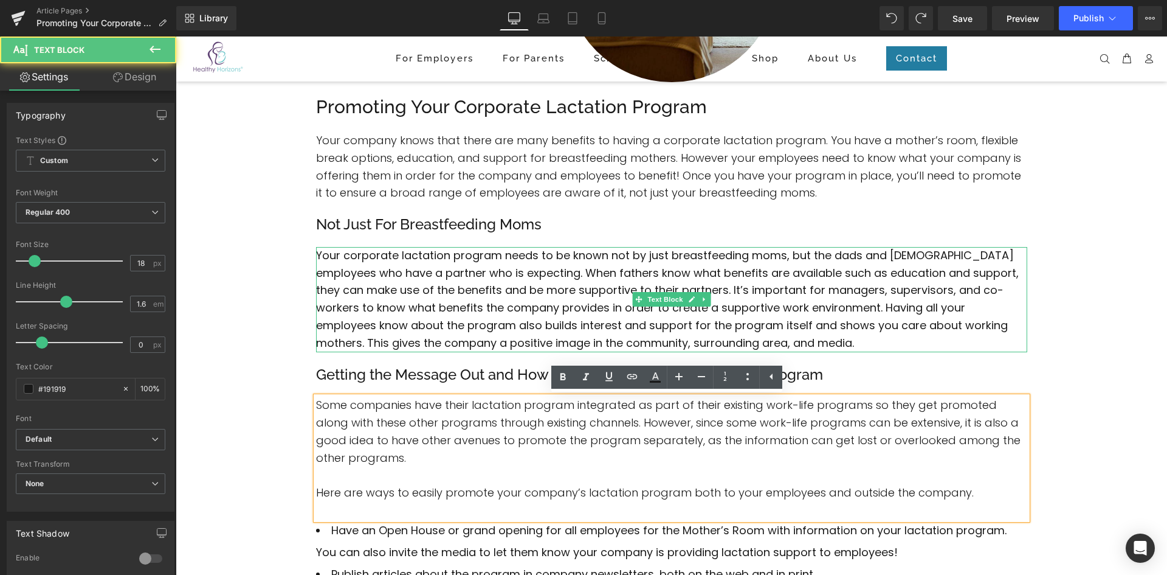
click at [421, 314] on font "Your corporate lactation program needs to be known not by just breastfeeding mo…" at bounding box center [667, 298] width 703 height 103
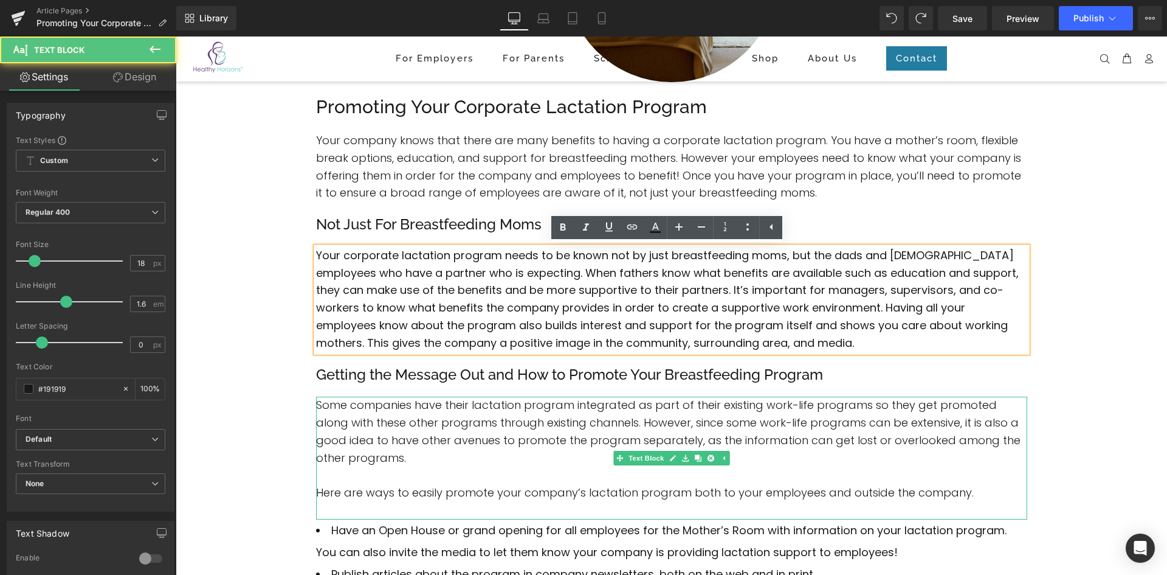
click at [410, 426] on font "Some companies have their lactation program integrated as part of their existin…" at bounding box center [668, 430] width 705 height 67
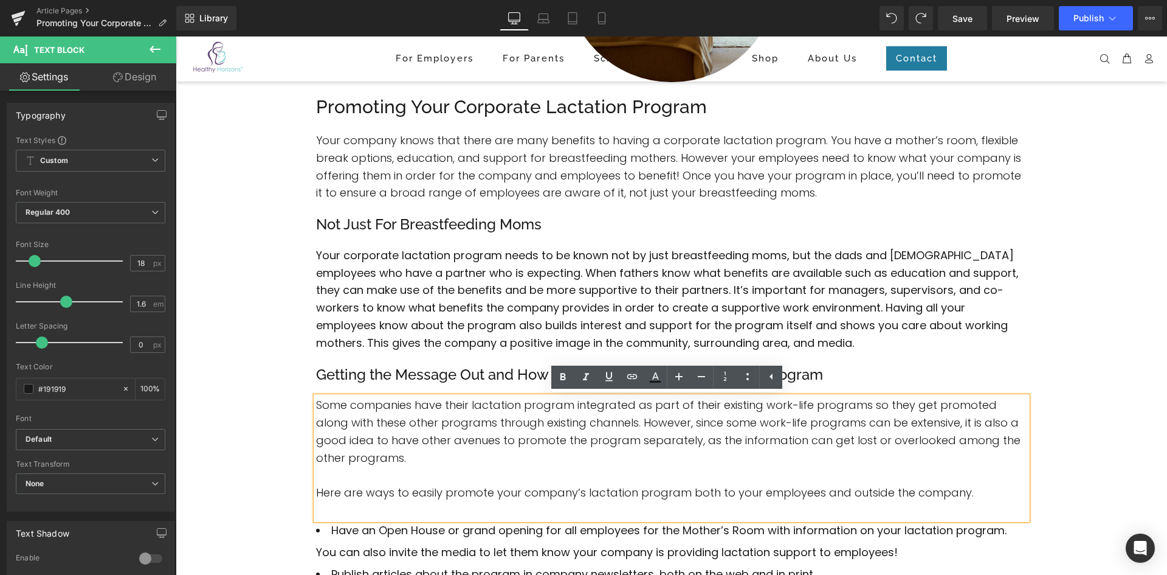
click at [421, 316] on p "Your corporate lactation program needs to be known not by just breastfeeding mo…" at bounding box center [671, 299] width 711 height 105
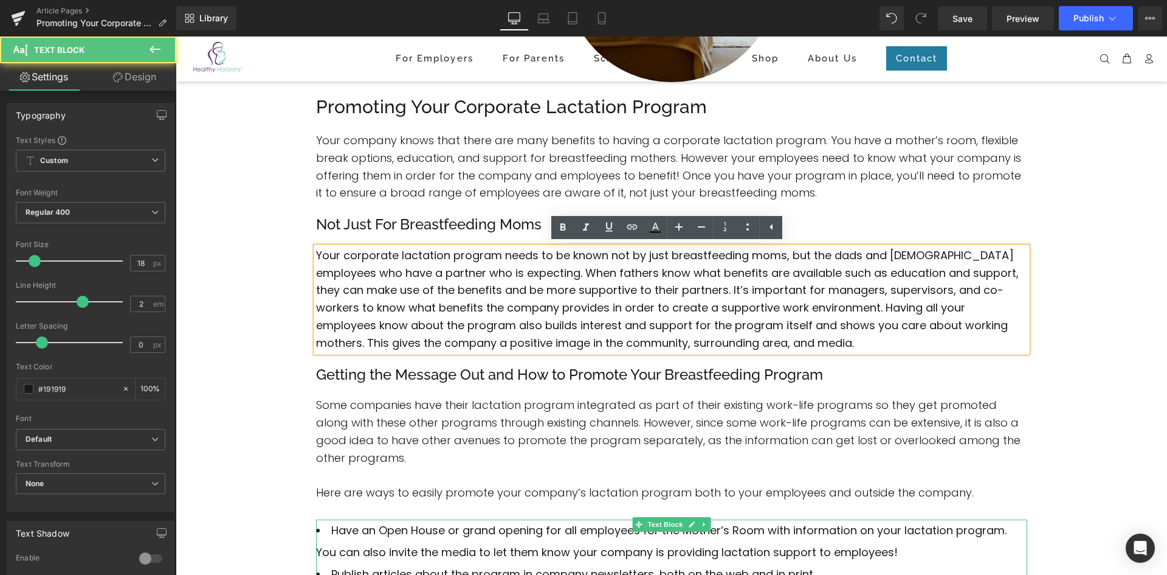
click at [418, 540] on li "Have an Open House or grand opening for all employees for the Mother’s Room wit…" at bounding box center [671, 541] width 711 height 44
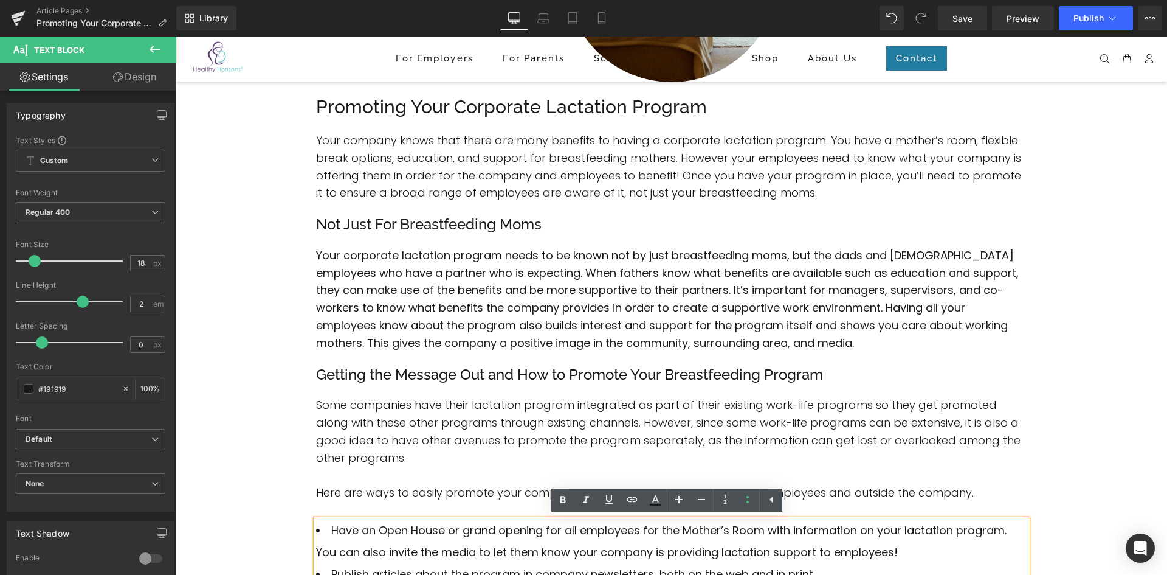
click at [422, 311] on font "Your corporate lactation program needs to be known not by just breastfeeding mo…" at bounding box center [667, 298] width 703 height 103
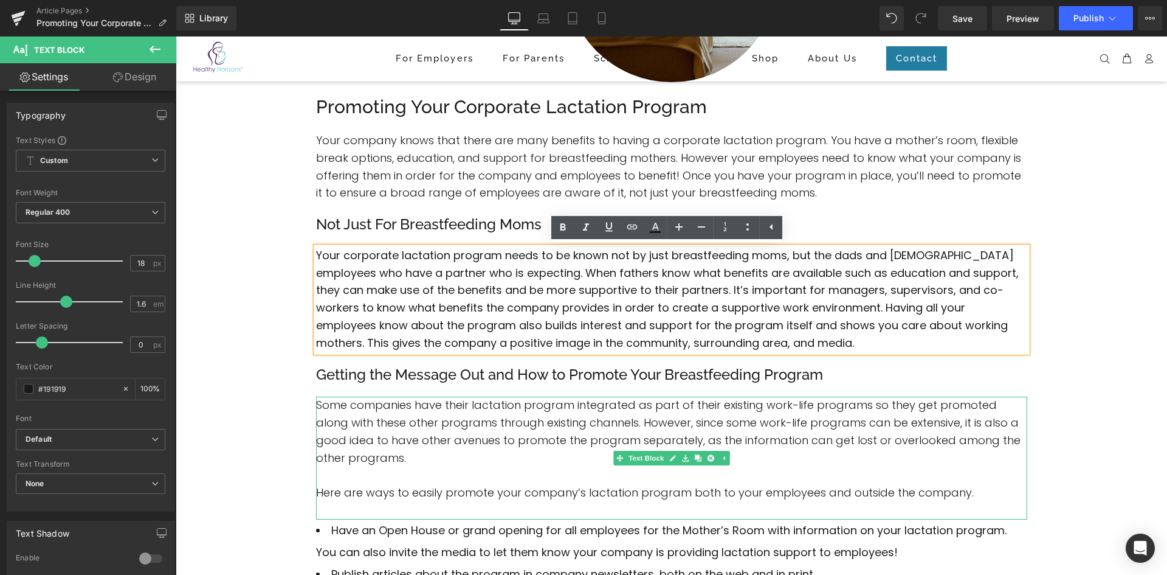
click at [422, 419] on font "Some companies have their lactation program integrated as part of their existin…" at bounding box center [668, 430] width 705 height 67
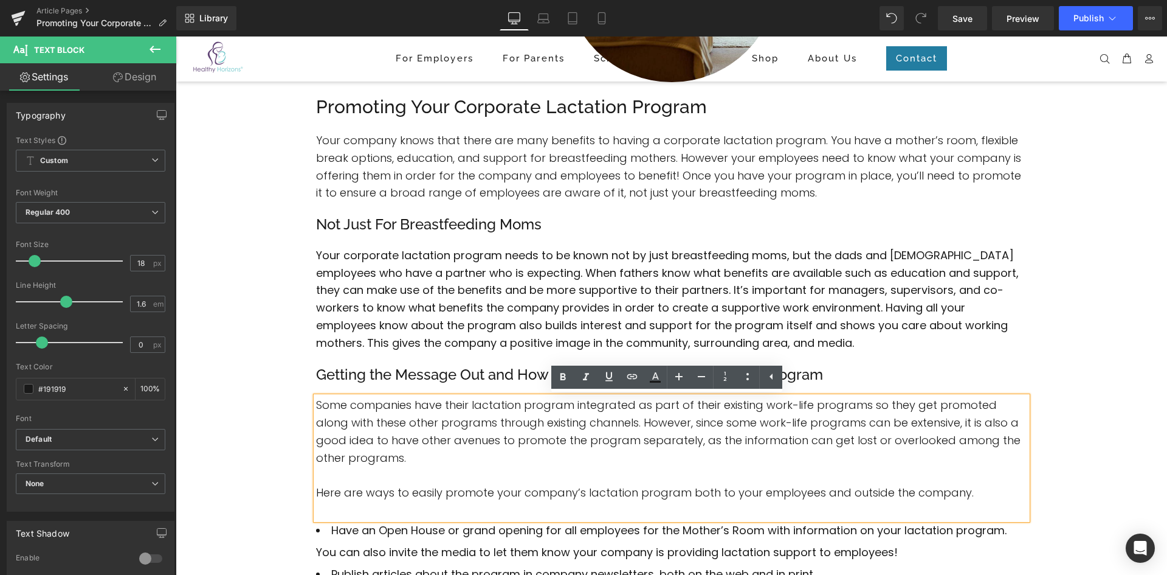
click at [422, 446] on font "Some companies have their lactation program integrated as part of their existin…" at bounding box center [668, 430] width 705 height 67
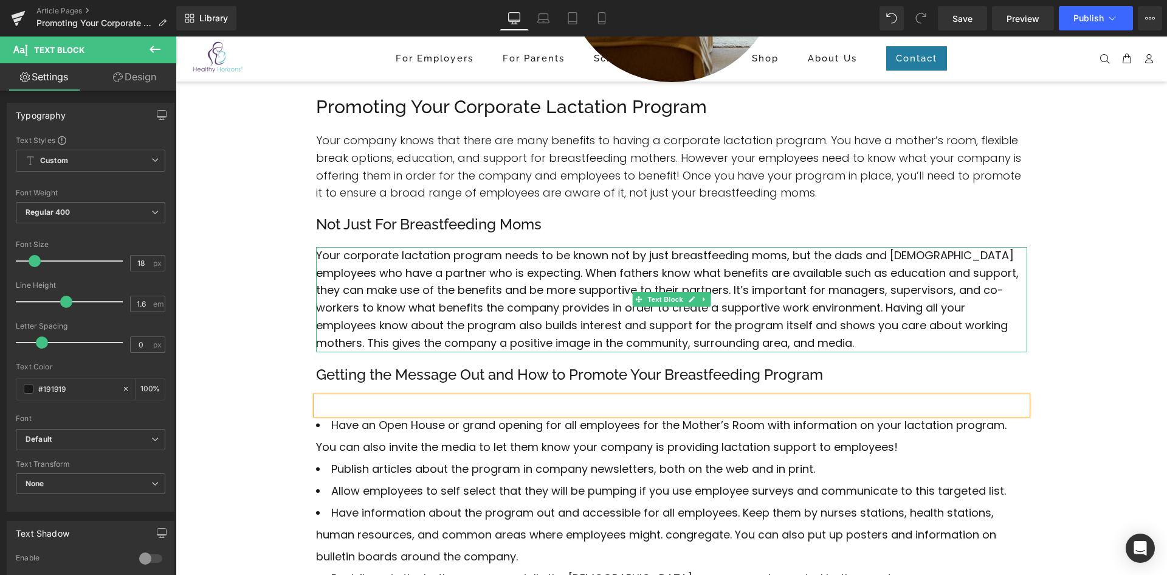
click at [459, 323] on font "Your corporate lactation program needs to be known not by just breastfeeding mo…" at bounding box center [667, 298] width 703 height 103
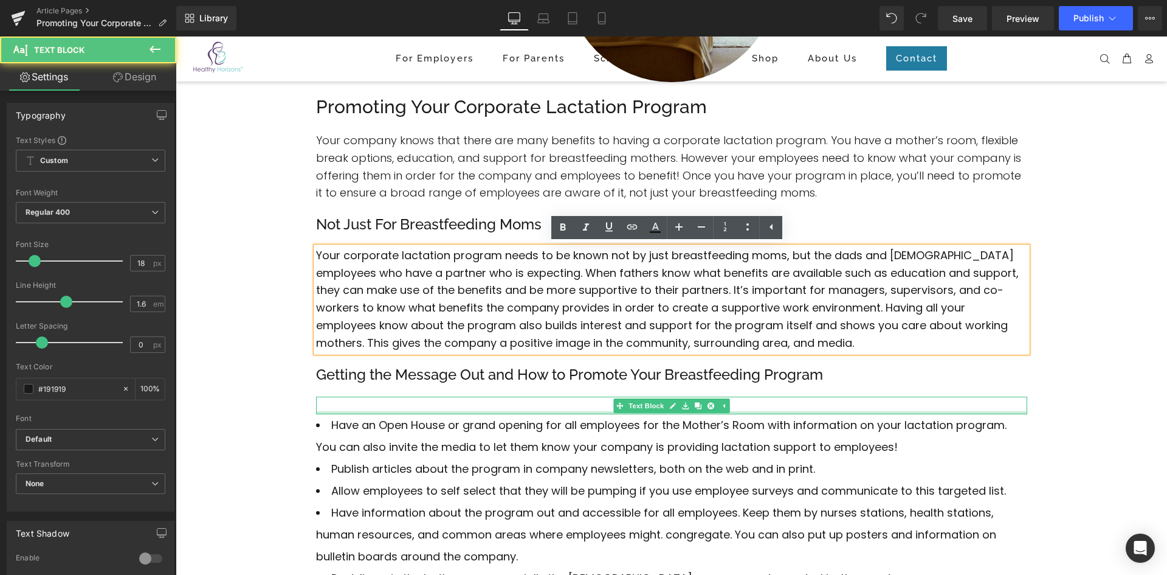
click at [381, 412] on div at bounding box center [671, 412] width 711 height 3
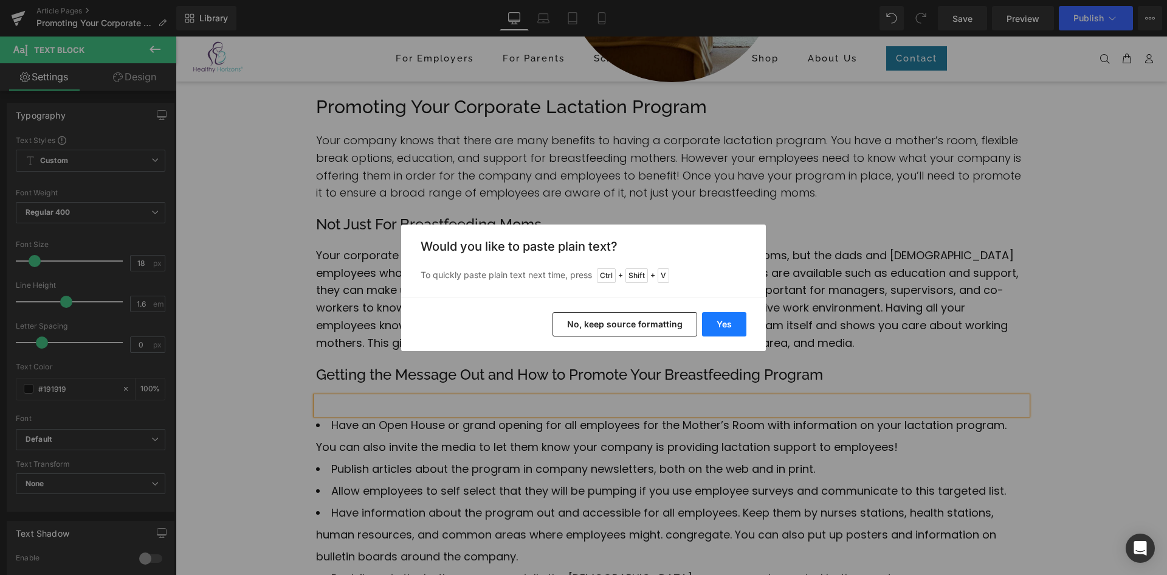
click at [718, 325] on button "Yes" at bounding box center [724, 324] width 44 height 24
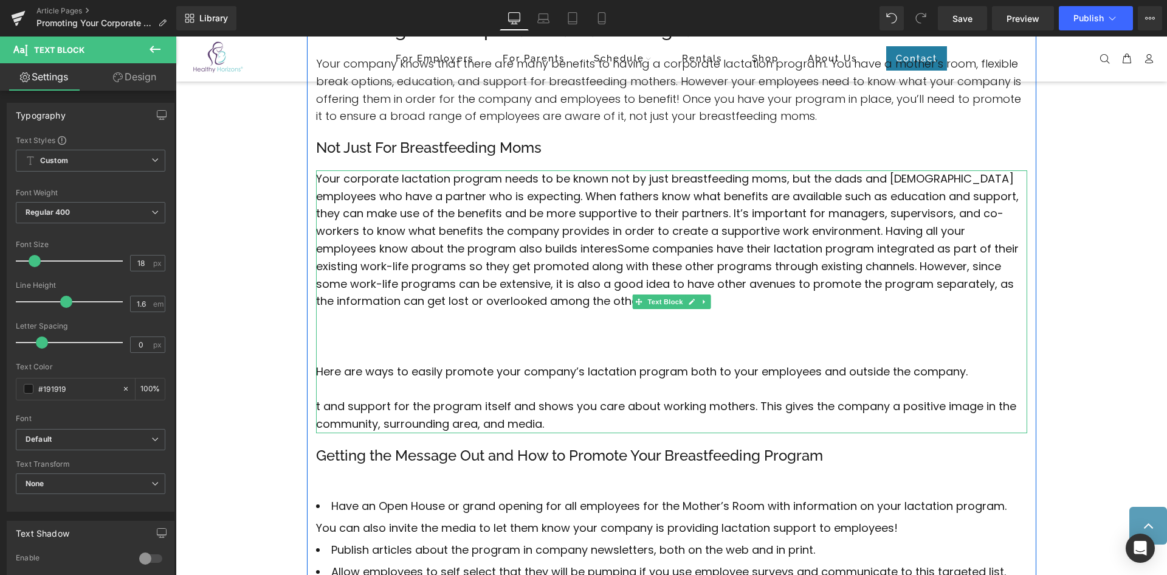
scroll to position [326, 0]
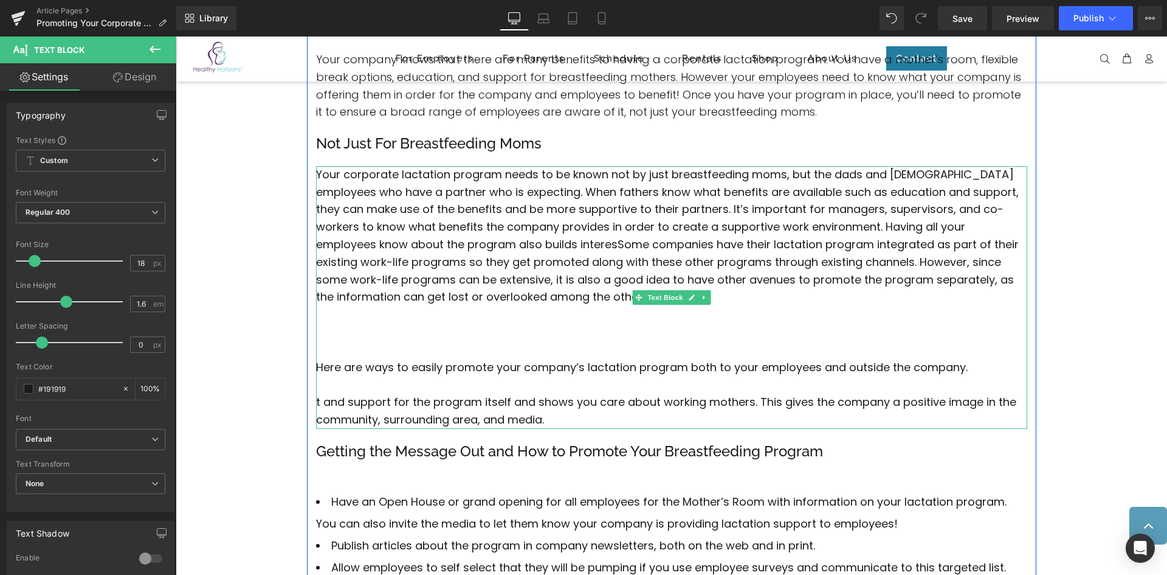
drag, startPoint x: 482, startPoint y: 370, endPoint x: 480, endPoint y: 392, distance: 22.6
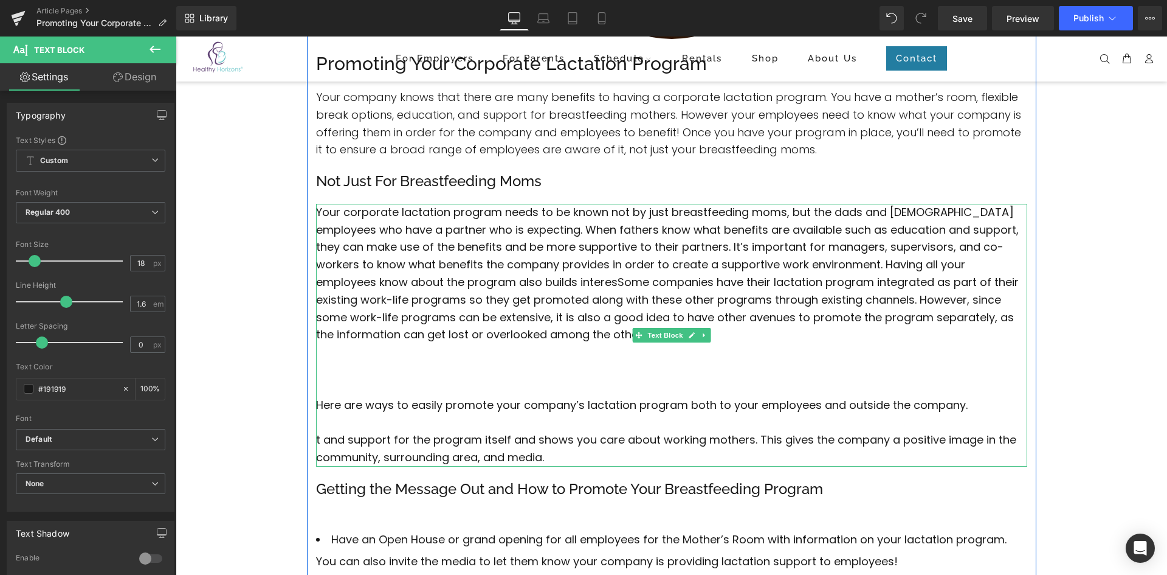
drag, startPoint x: 480, startPoint y: 389, endPoint x: 471, endPoint y: 373, distance: 19.1
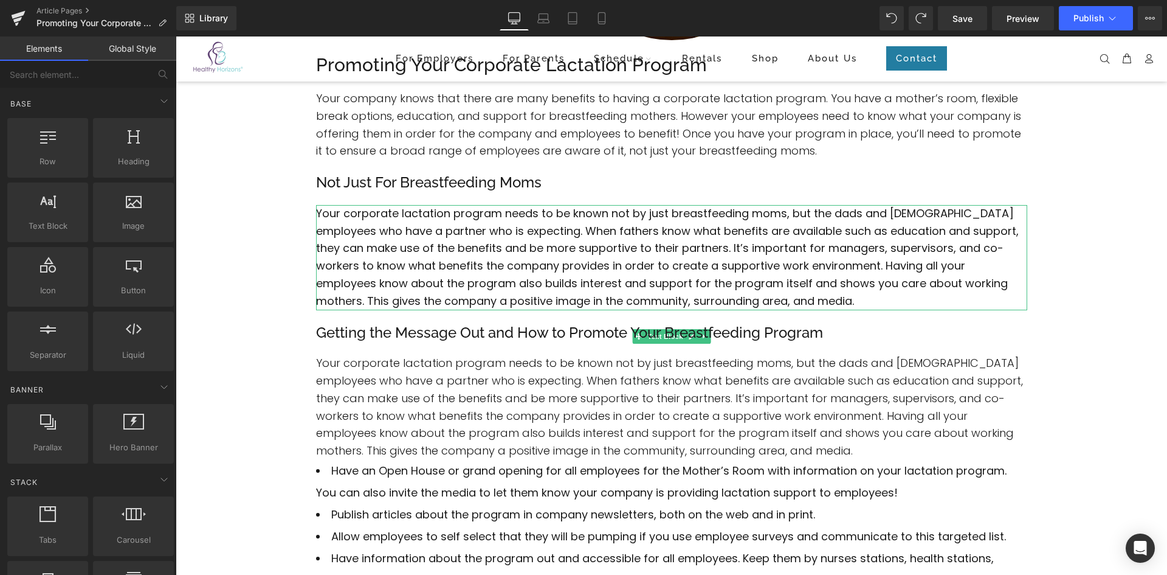
click at [266, 333] on div "Image Promoting Your Corporate Lactation Program Heading Your company knows tha…" at bounding box center [672, 539] width 992 height 1461
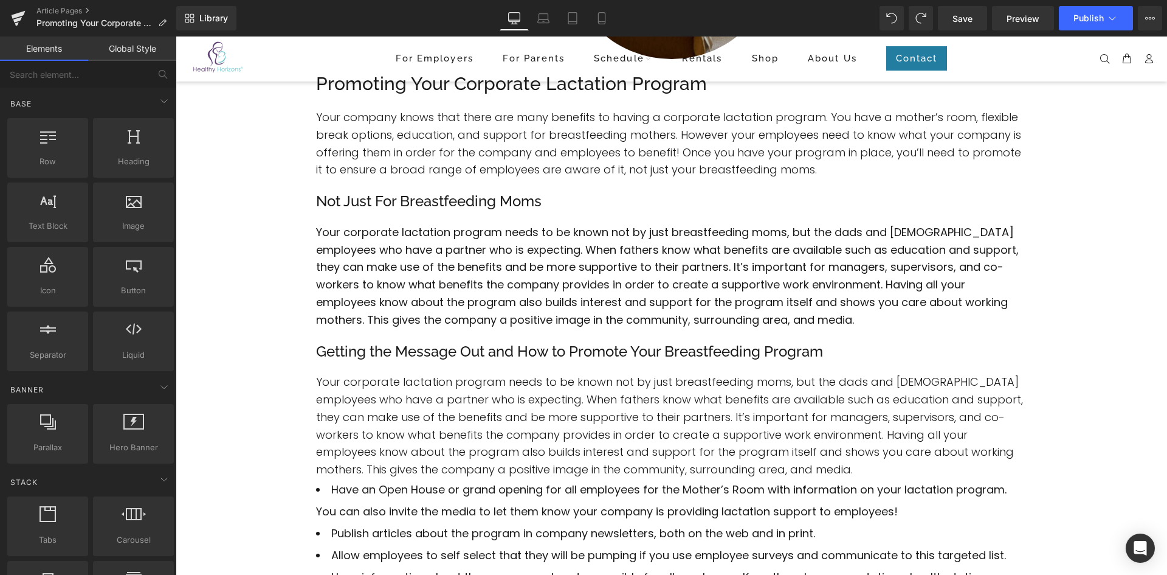
scroll to position [266, 0]
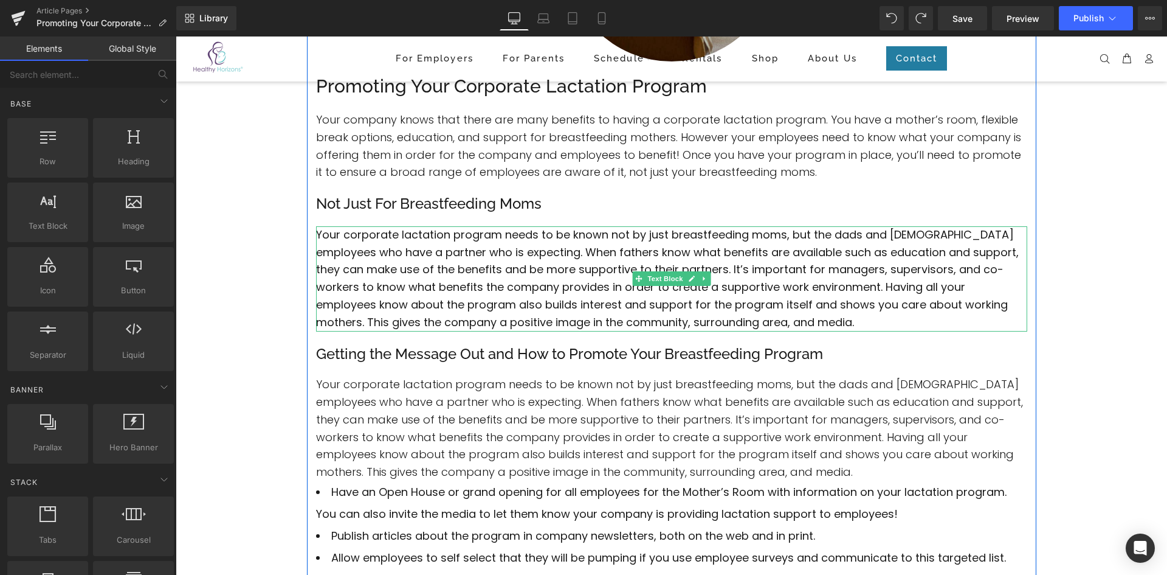
click at [498, 256] on font "Your corporate lactation program needs to be known not by just breastfeeding mo…" at bounding box center [667, 278] width 703 height 103
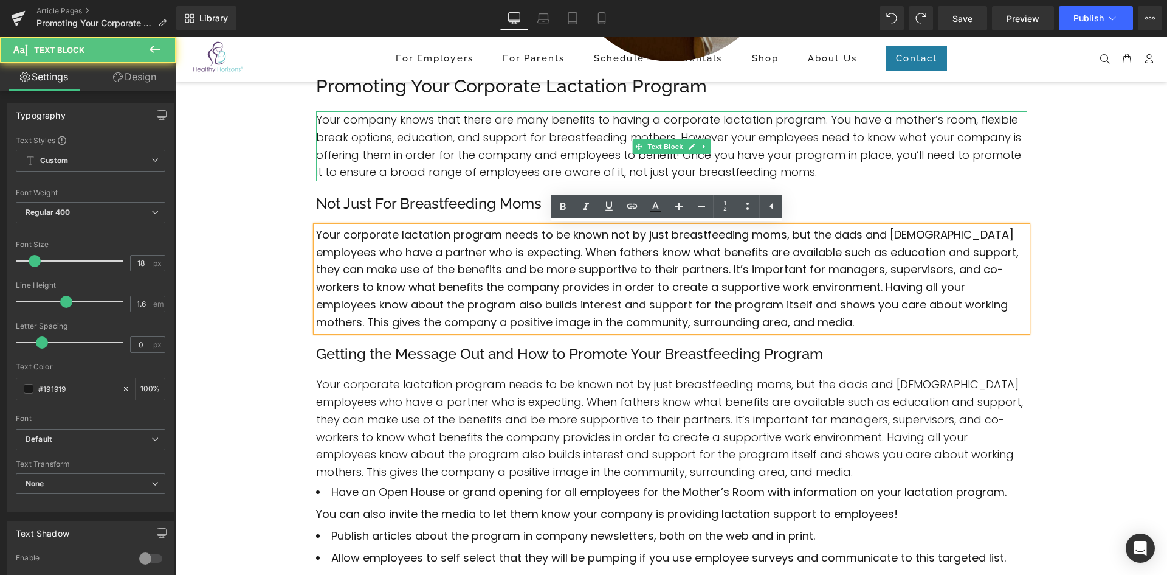
click at [446, 146] on p "Your company knows that there are many benefits to having a corporate lactation…" at bounding box center [671, 146] width 711 height 70
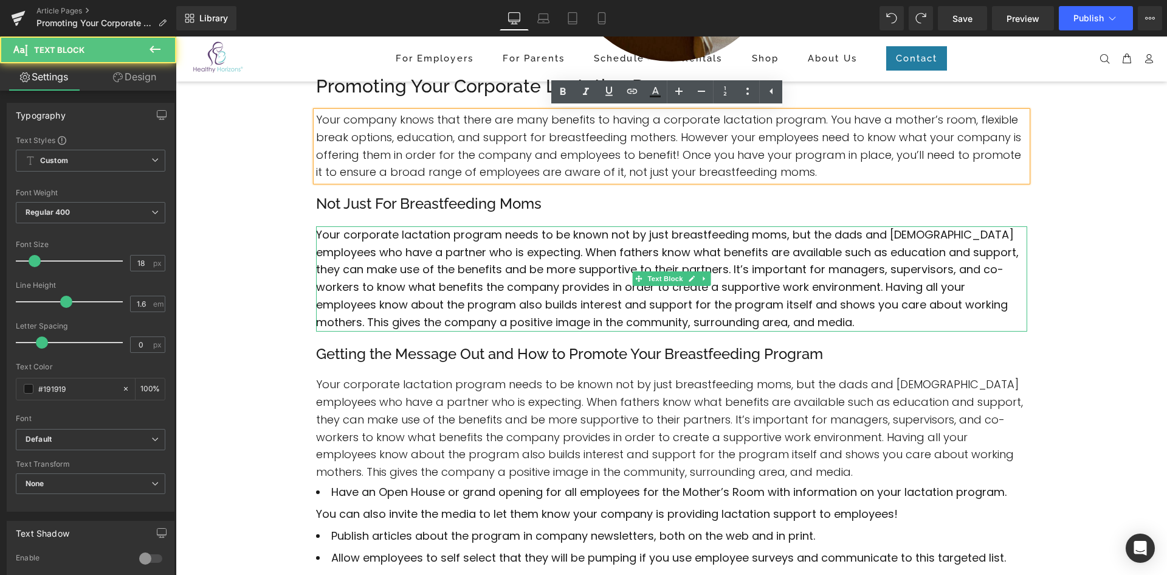
click at [429, 274] on font "Your corporate lactation program needs to be known not by just breastfeeding mo…" at bounding box center [667, 278] width 703 height 103
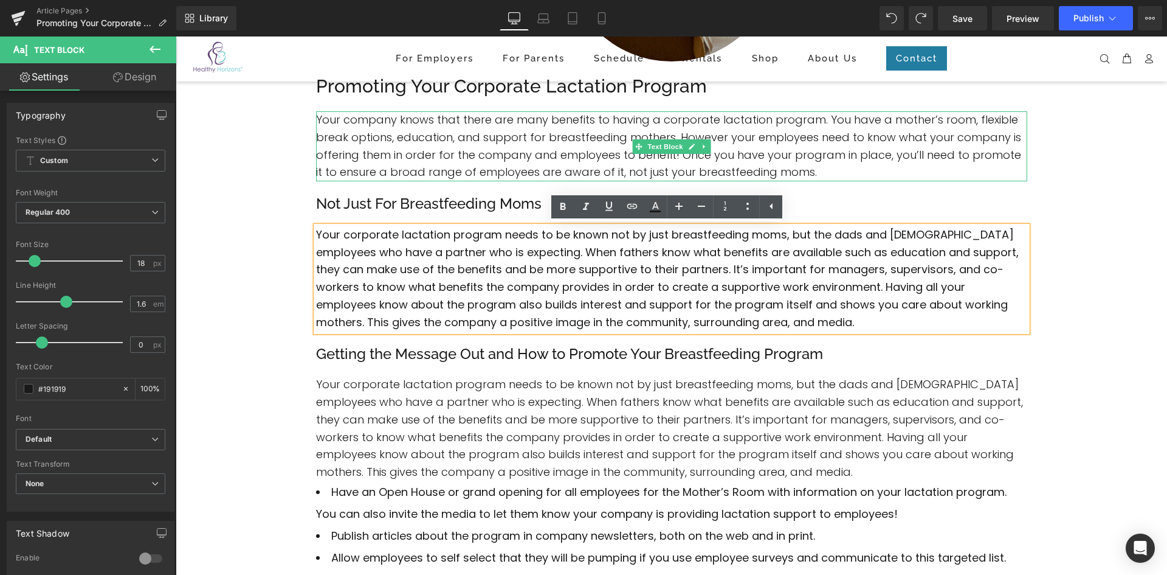
click at [423, 156] on p "Your company knows that there are many benefits to having a corporate lactation…" at bounding box center [671, 146] width 711 height 70
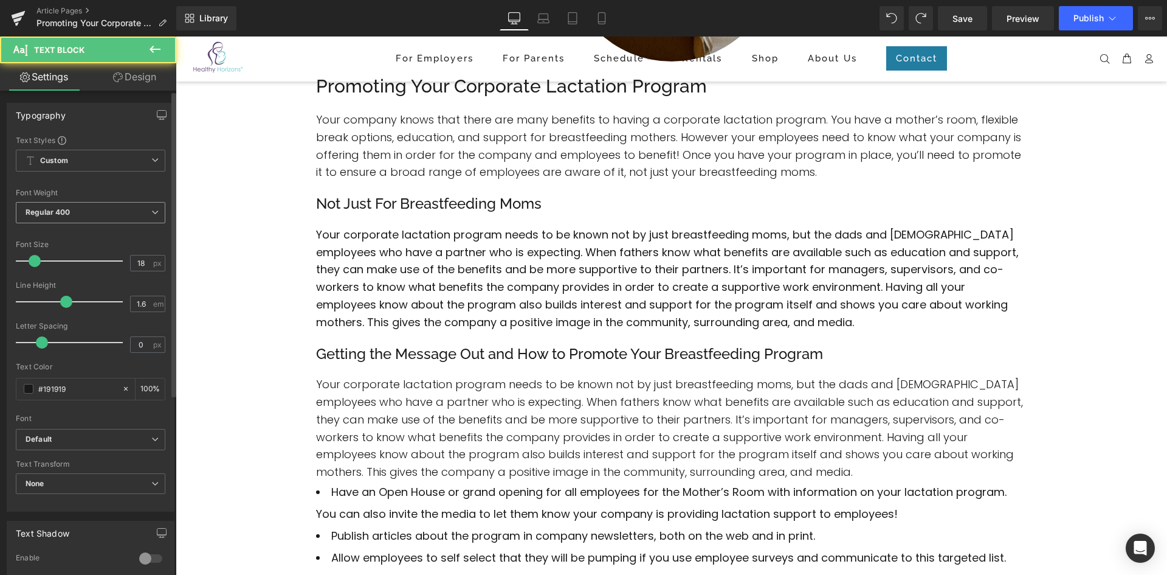
click at [152, 210] on icon at bounding box center [154, 212] width 7 height 7
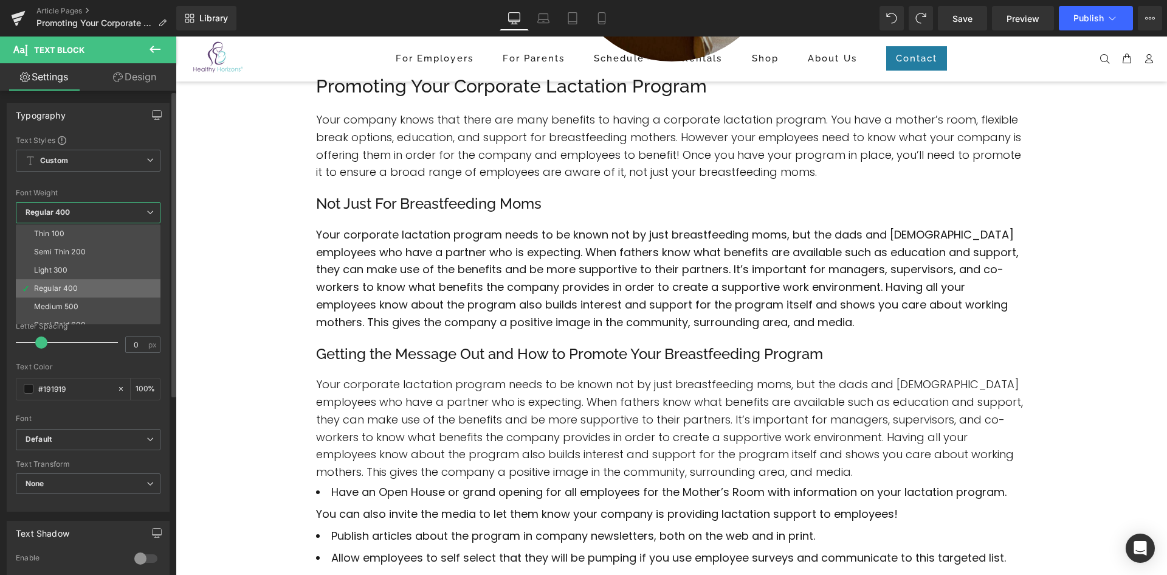
click at [85, 287] on li "Regular 400" at bounding box center [91, 288] width 150 height 18
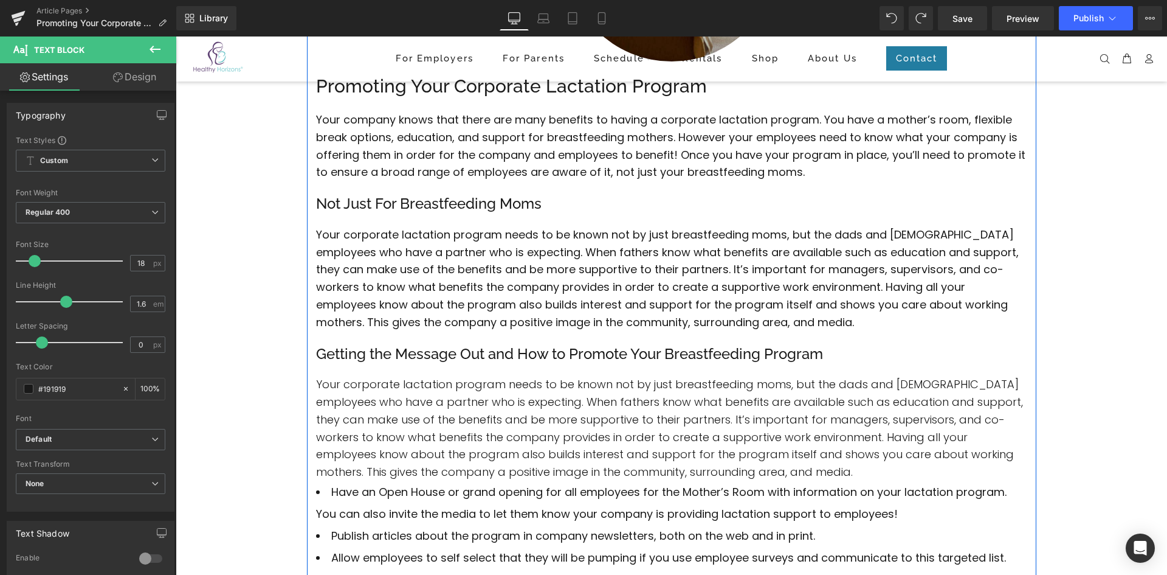
click at [413, 418] on font "Your corporate lactation program needs to be known not by just breastfeeding mo…" at bounding box center [669, 427] width 707 height 103
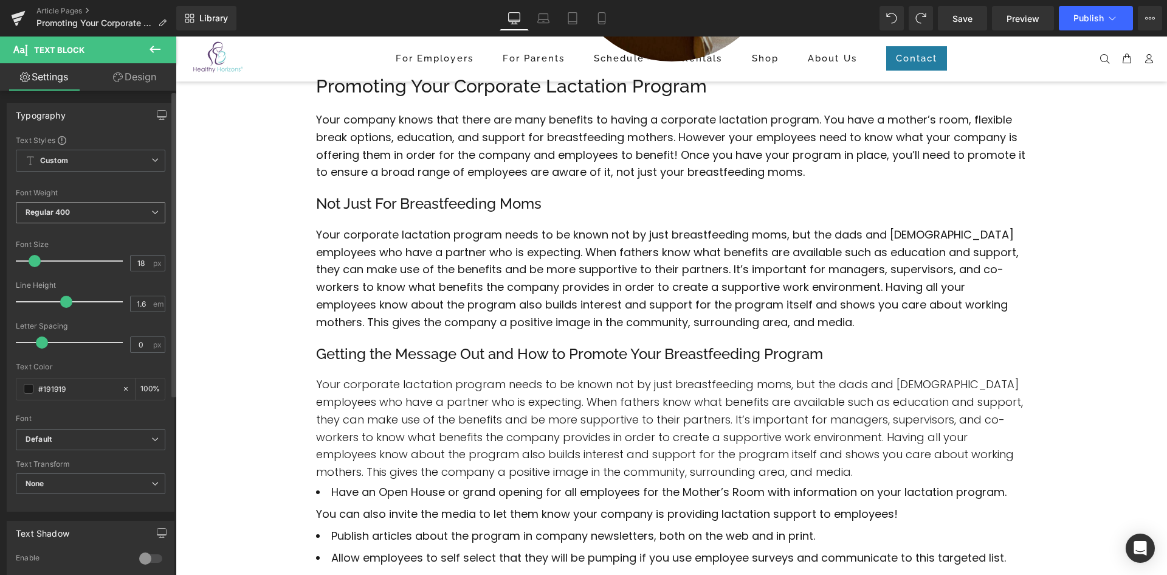
click at [151, 210] on icon at bounding box center [154, 212] width 7 height 7
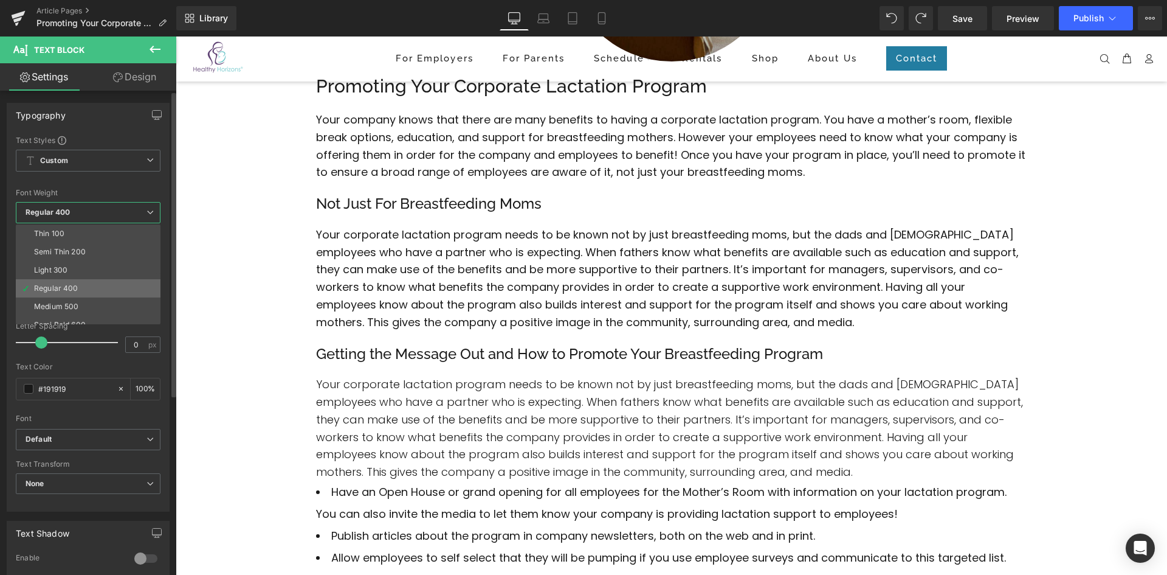
click at [86, 293] on li "Regular 400" at bounding box center [91, 288] width 150 height 18
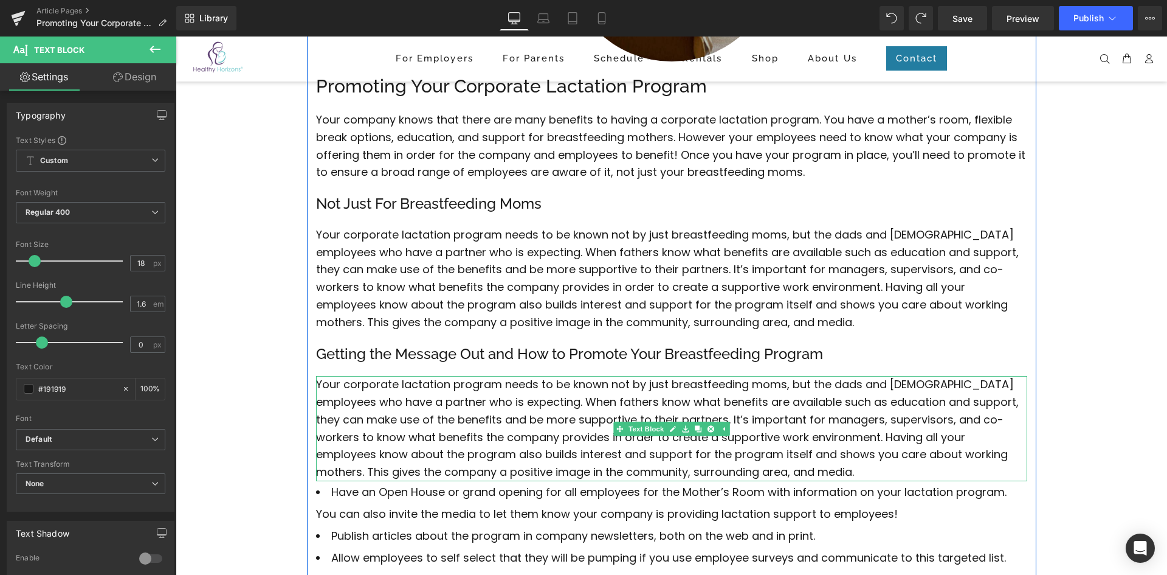
click at [744, 474] on p "Your corporate lactation program needs to be known not by just breastfeeding mo…" at bounding box center [671, 428] width 711 height 105
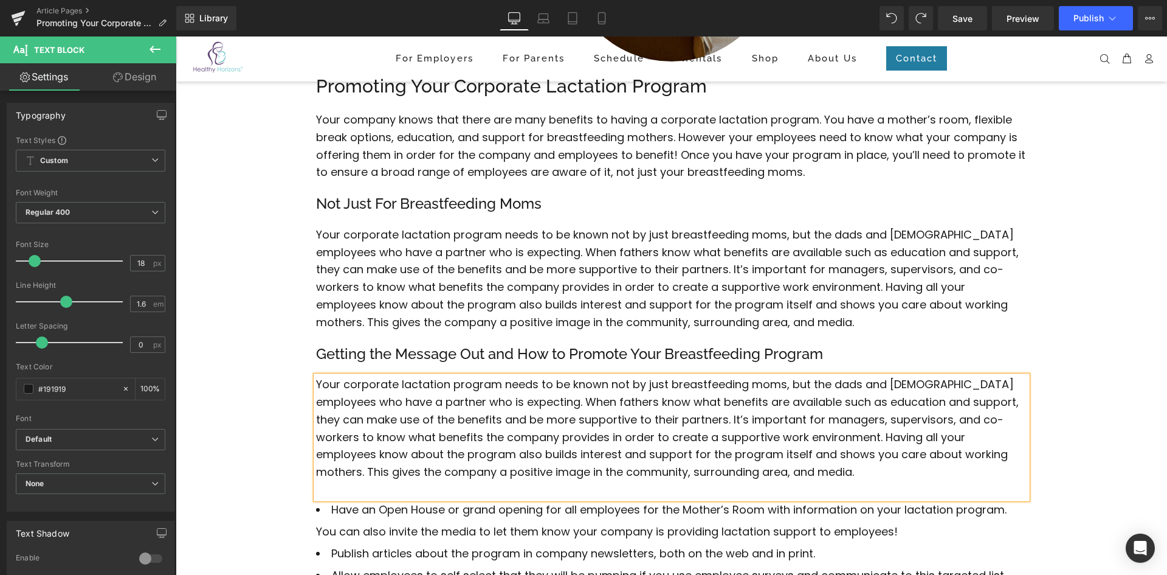
click at [270, 366] on div "Image Promoting Your Corporate Lactation Program Heading Your company knows tha…" at bounding box center [672, 569] width 992 height 1479
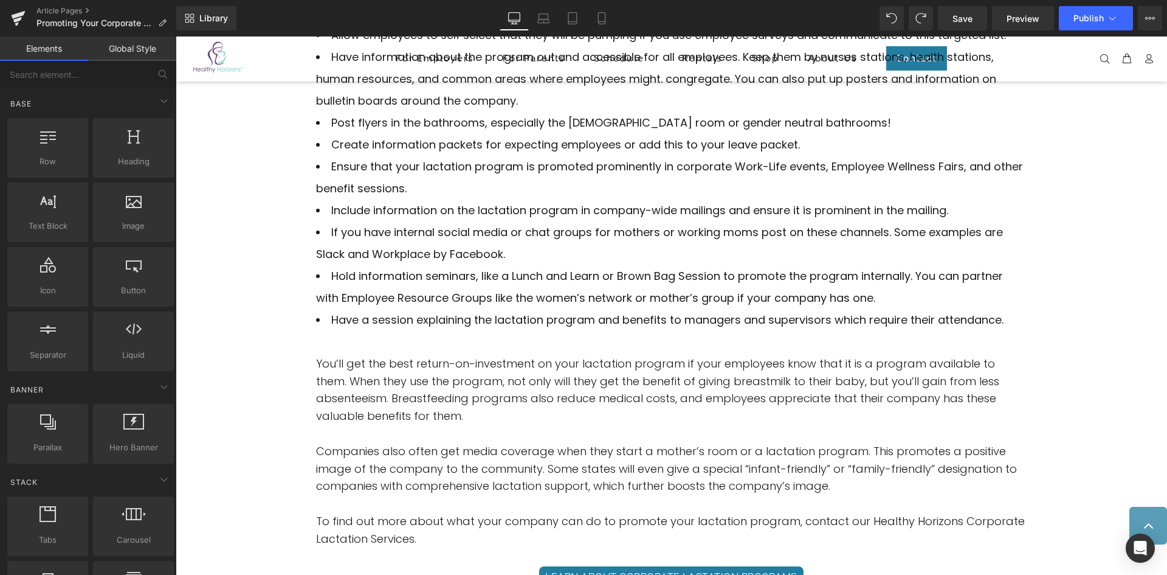
scroll to position [810, 0]
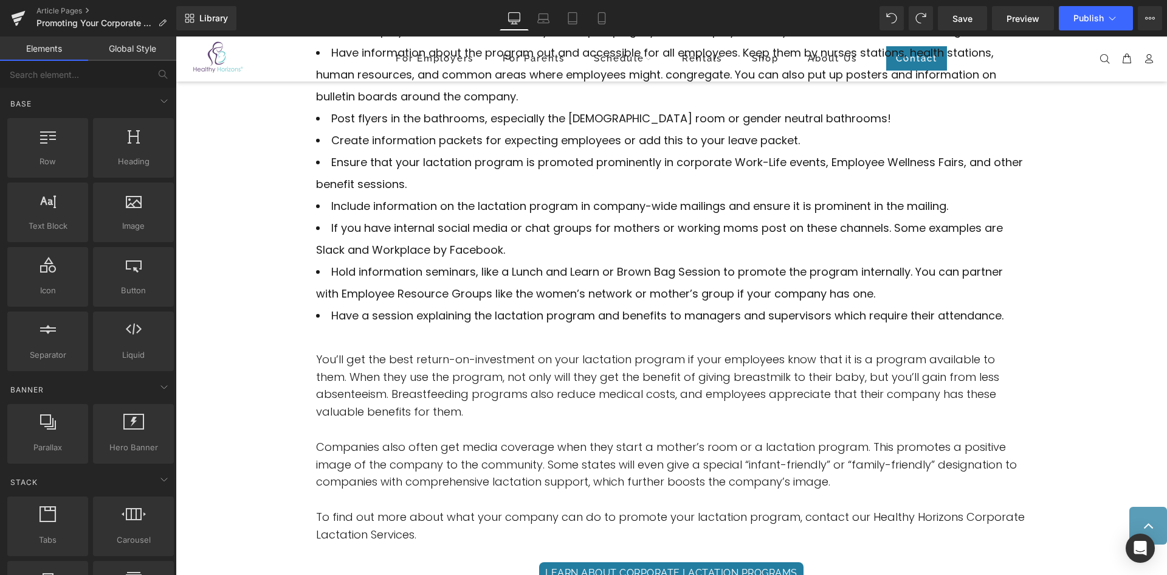
click at [393, 387] on p "You’ll get the best return-on-investment on your lactation program if your empl…" at bounding box center [671, 386] width 711 height 70
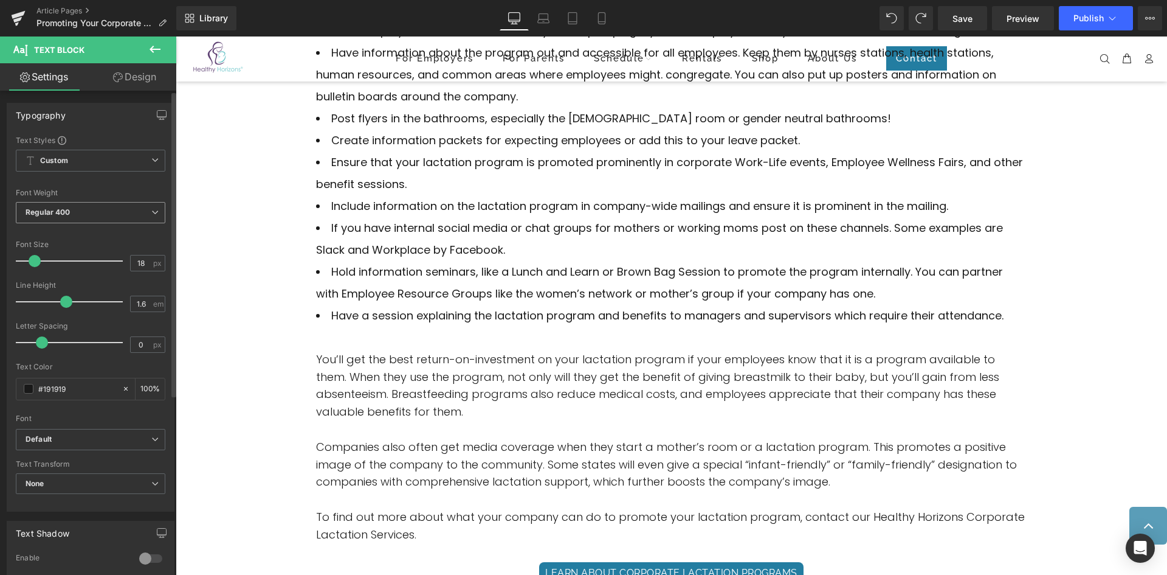
click at [126, 209] on span "Regular 400" at bounding box center [91, 212] width 150 height 21
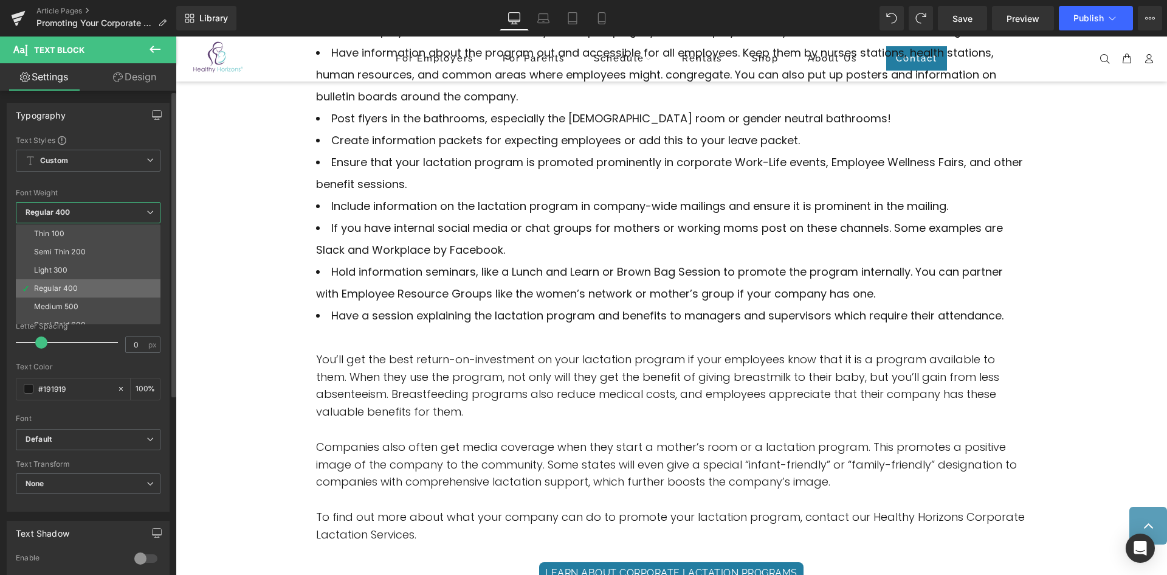
click at [94, 282] on li "Regular 400" at bounding box center [91, 288] width 150 height 18
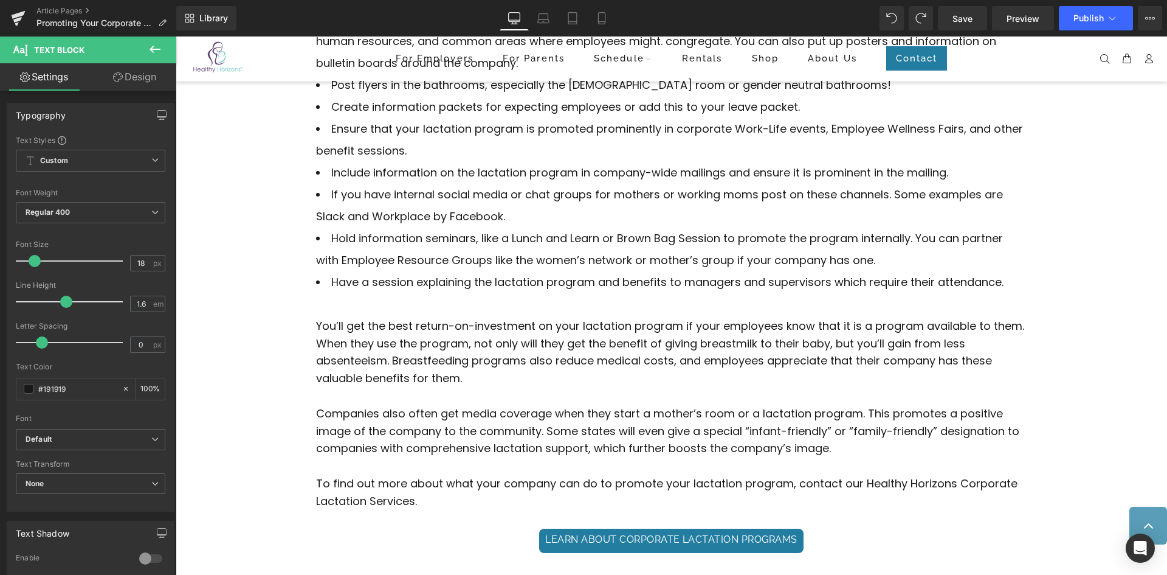
scroll to position [840, 0]
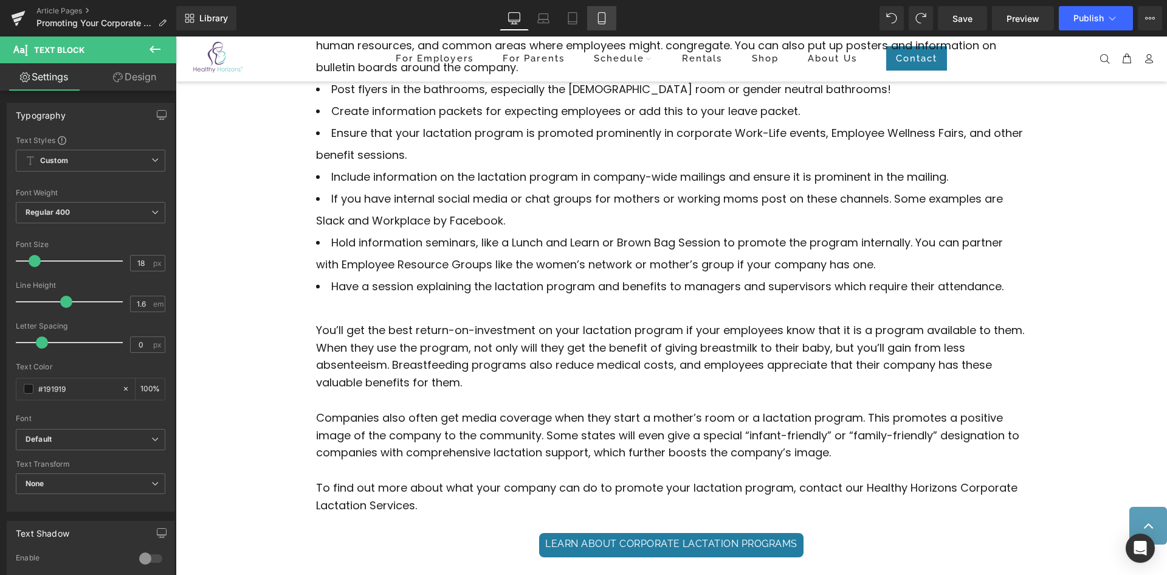
click at [598, 18] on icon at bounding box center [602, 18] width 12 height 12
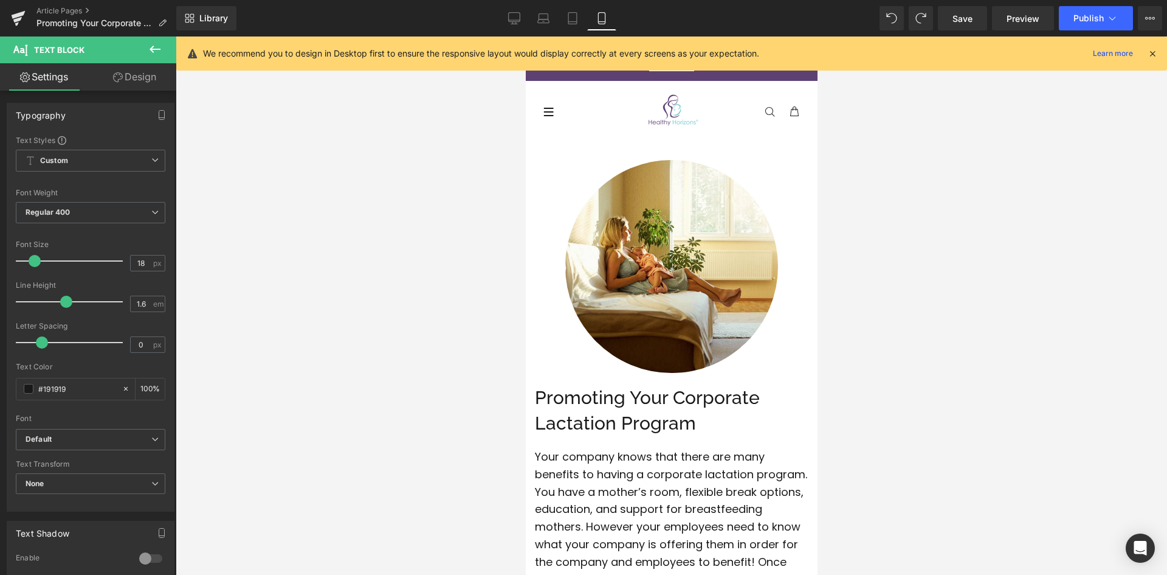
scroll to position [0, 0]
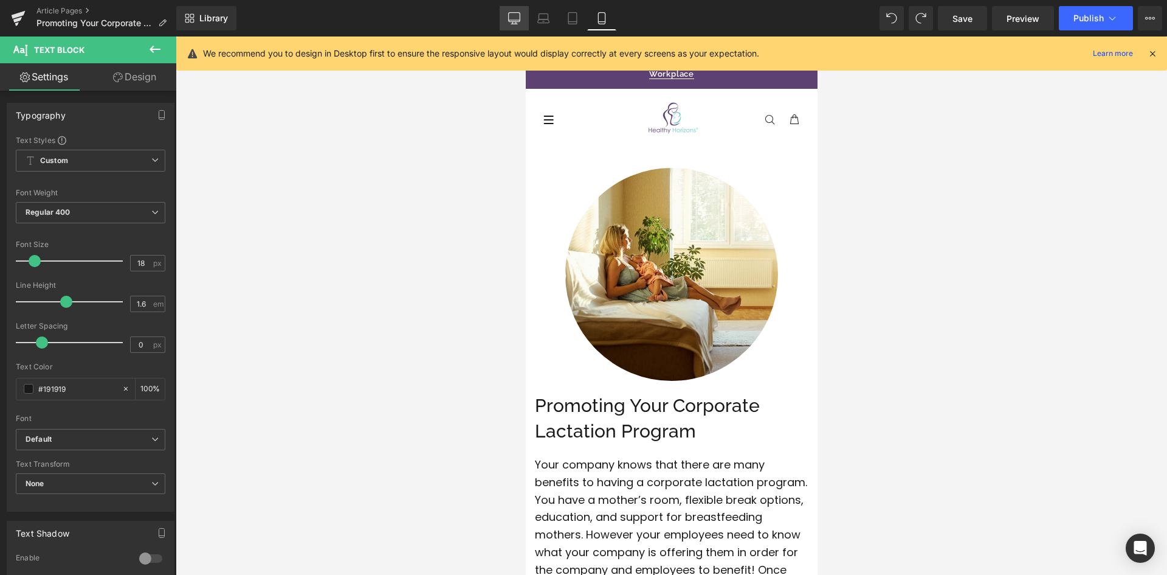
click at [517, 19] on icon at bounding box center [514, 18] width 12 height 12
type input "100"
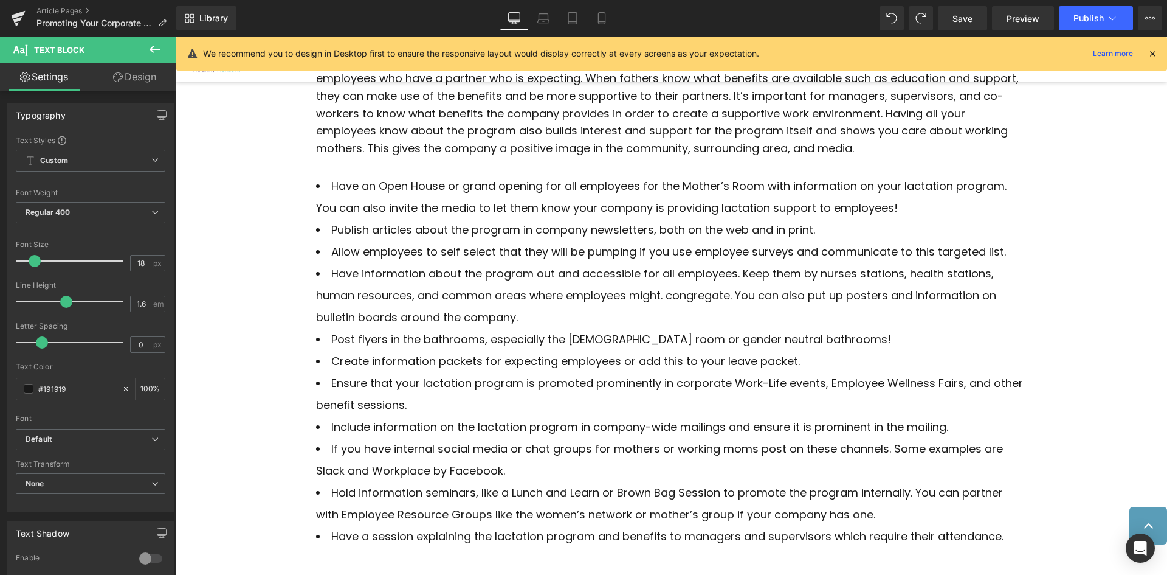
scroll to position [593, 0]
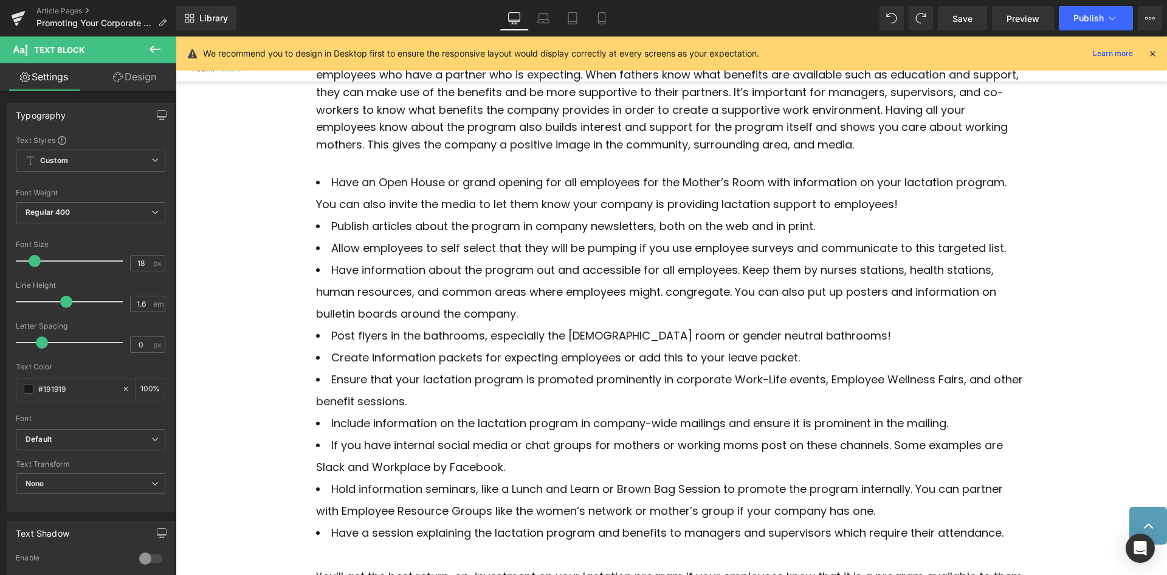
click at [590, 234] on li "Publish articles about the program in company newsletters, both on the web and …" at bounding box center [671, 226] width 711 height 22
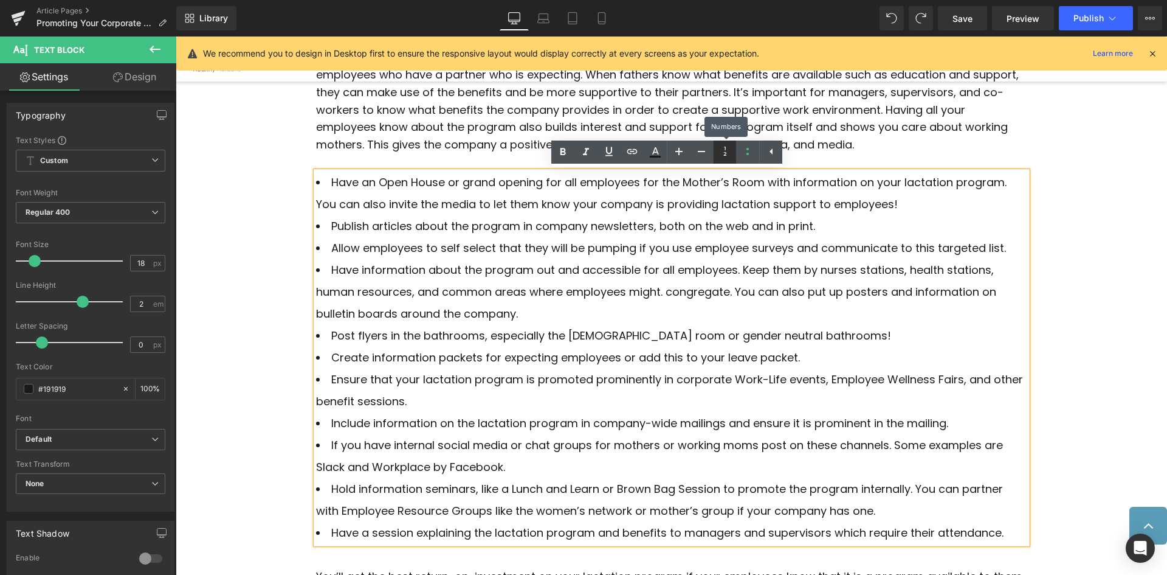
click at [730, 151] on icon at bounding box center [725, 151] width 15 height 15
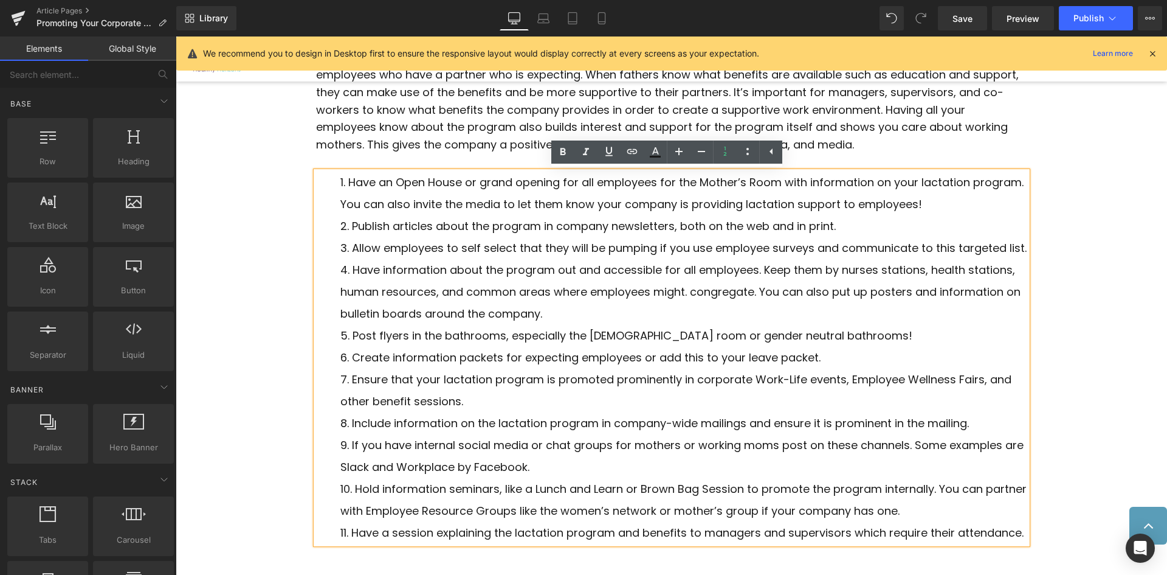
click at [1147, 304] on div "Image Promoting Your Corporate Lactation Program Heading Your company knows tha…" at bounding box center [672, 248] width 992 height 1490
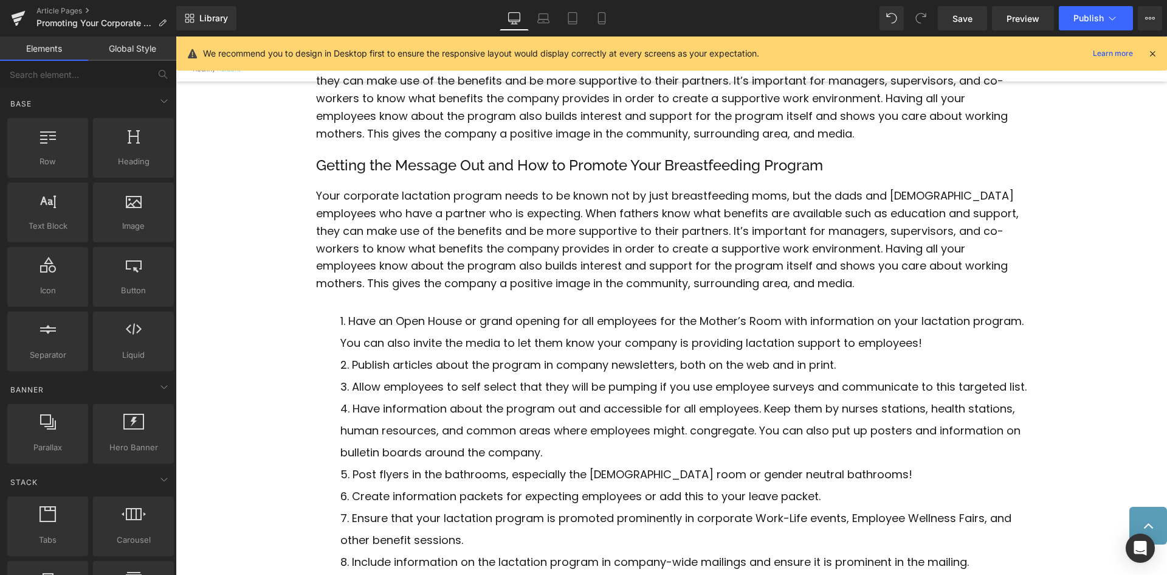
scroll to position [446, 0]
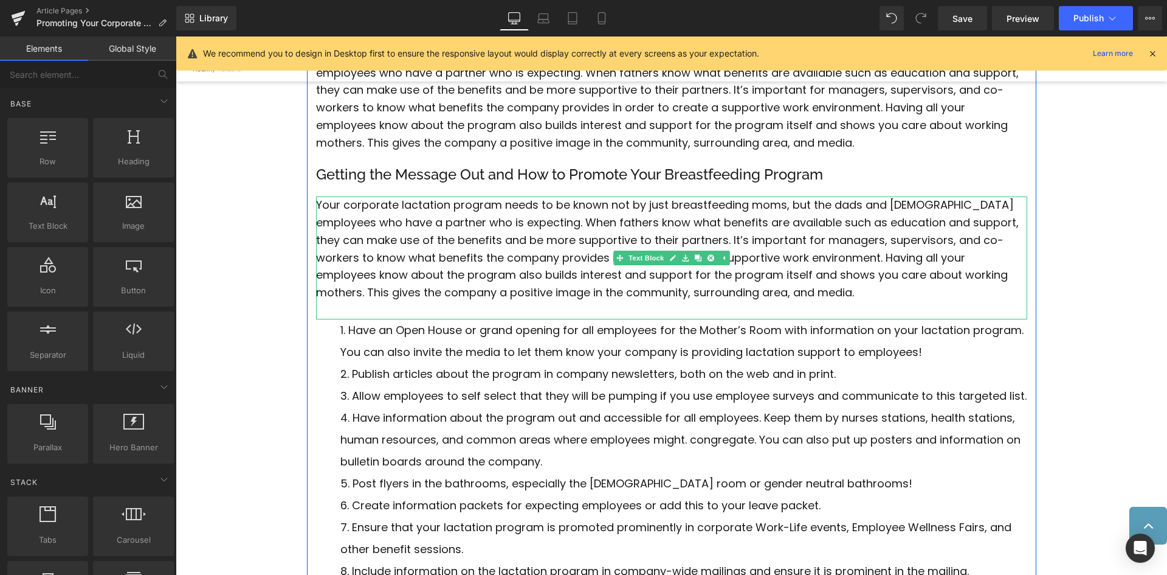
click at [384, 271] on font "Your corporate lactation program needs to be known not by just breastfeeding mo…" at bounding box center [667, 248] width 703 height 103
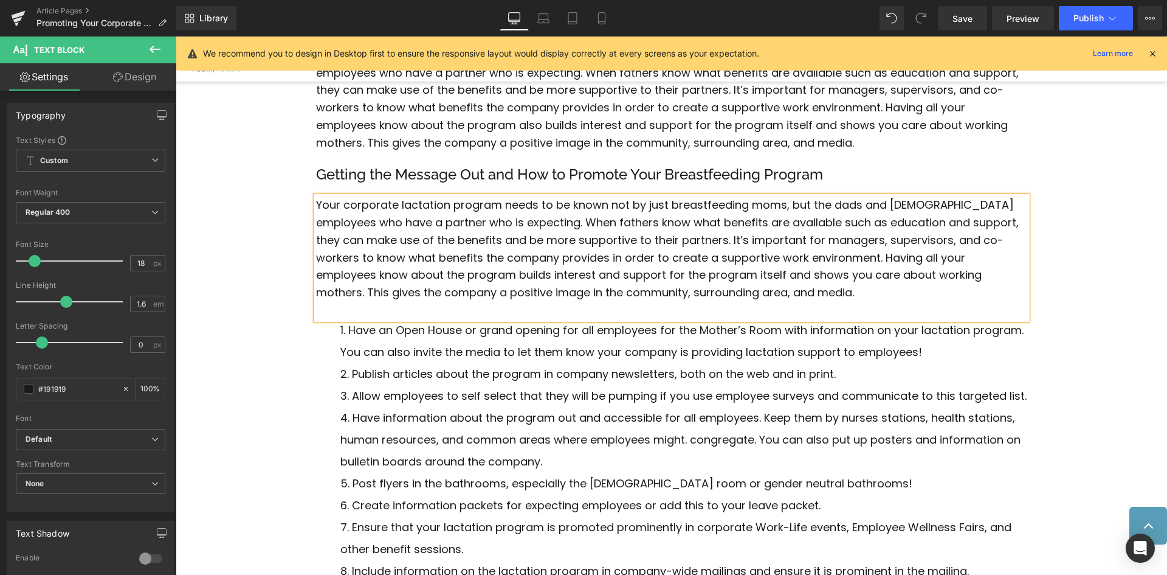
click at [788, 262] on font "Your corporate lactation program needs to be known not by just breastfeeding mo…" at bounding box center [667, 248] width 703 height 103
click at [705, 291] on p "Your corporate lactation program needs to be known not by just breastfeeding mo…" at bounding box center [671, 248] width 711 height 105
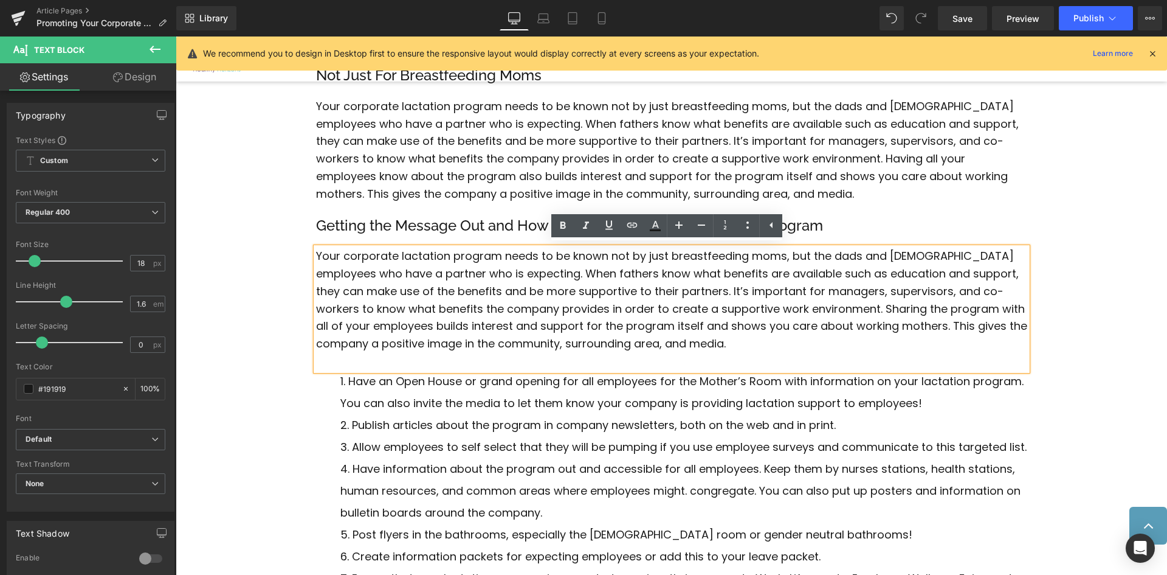
scroll to position [369, 0]
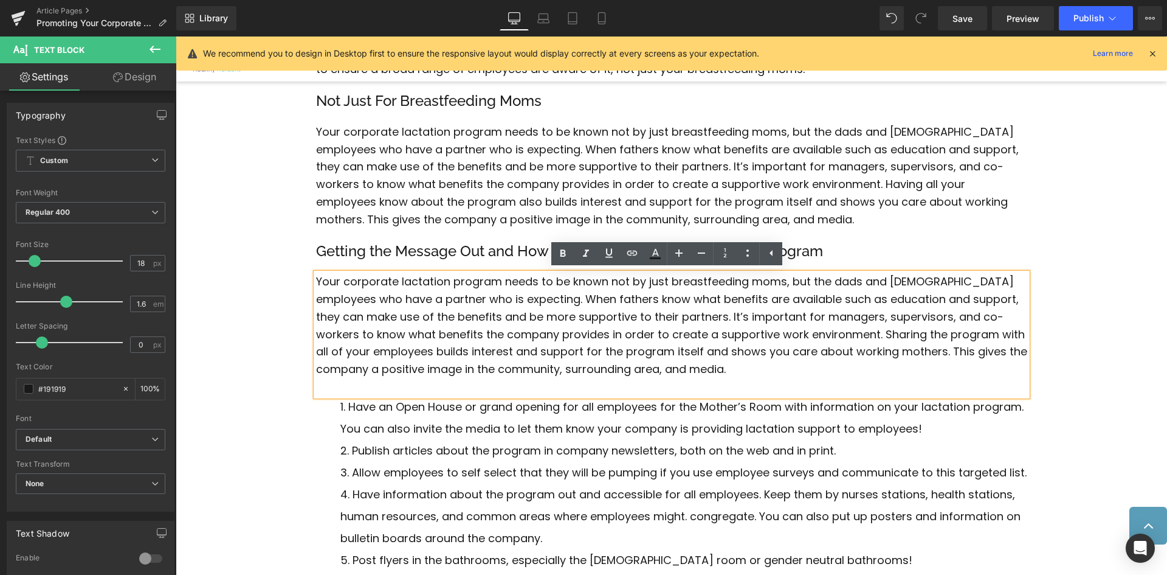
click at [744, 364] on p "Your corporate lactation program needs to be known not by just breastfeeding mo…" at bounding box center [671, 325] width 711 height 105
click at [609, 328] on font "Your corporate lactation program needs to be known not by just breastfeeding mo…" at bounding box center [671, 325] width 711 height 103
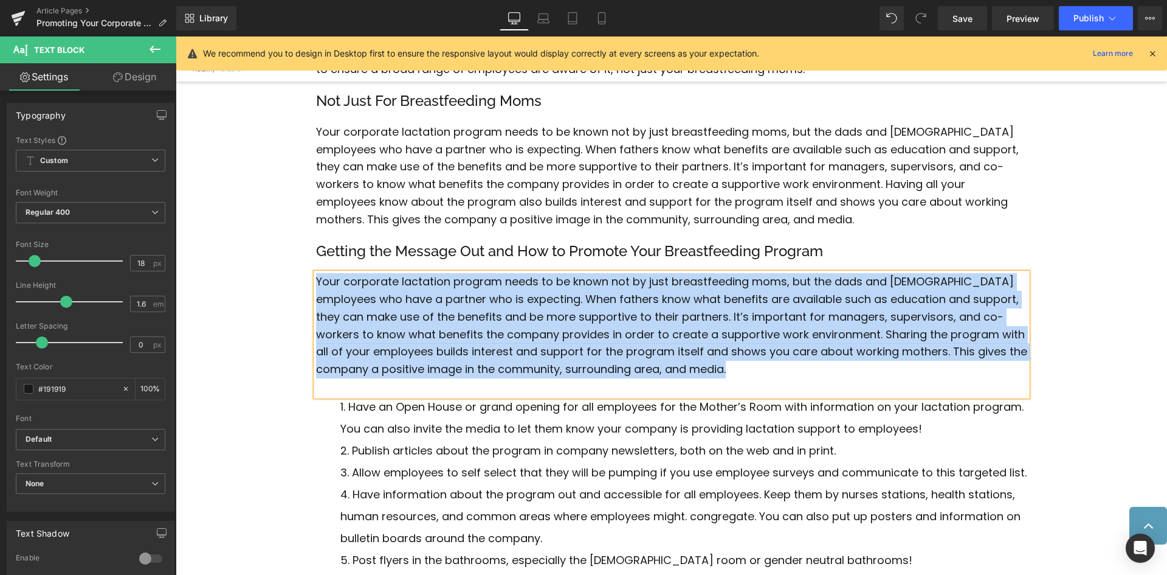
copy font "Your corporate lactation program needs to be known not by just breastfeeding mo…"
click at [561, 177] on font "Your corporate lactation program needs to be known not by just breastfeeding mo…" at bounding box center [667, 175] width 703 height 103
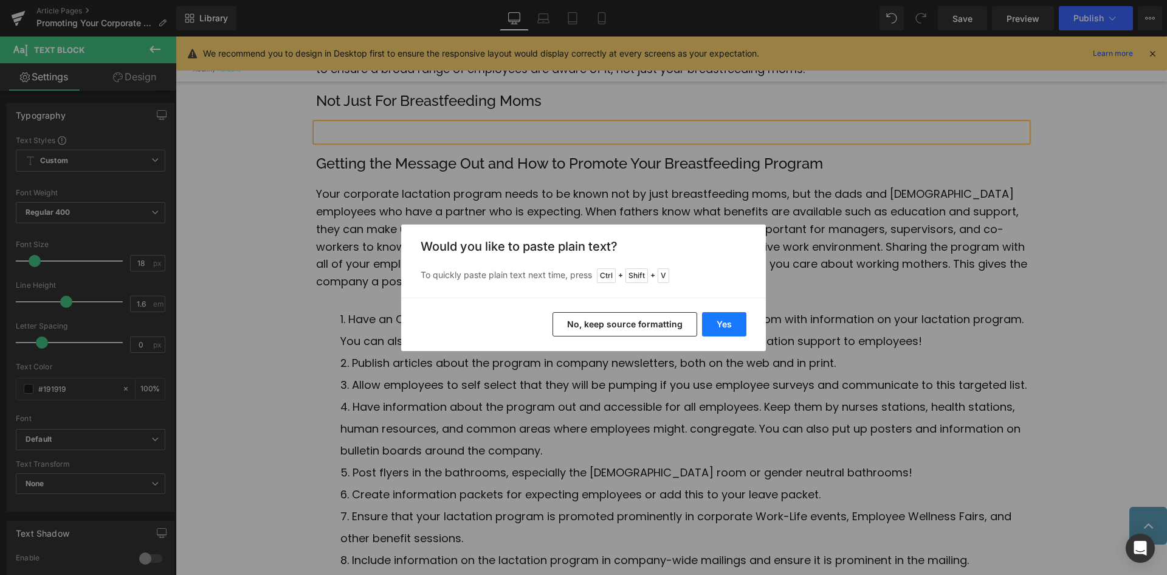
click at [723, 323] on button "Yes" at bounding box center [724, 324] width 44 height 24
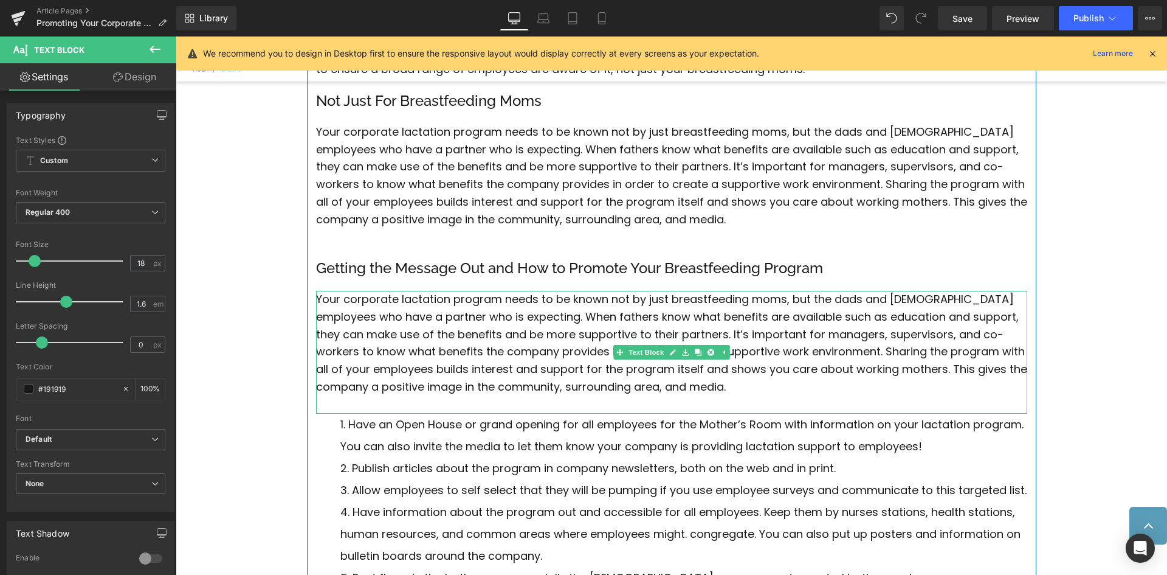
click at [419, 358] on font "Your corporate lactation program needs to be known not by just breastfeeding mo…" at bounding box center [671, 342] width 711 height 103
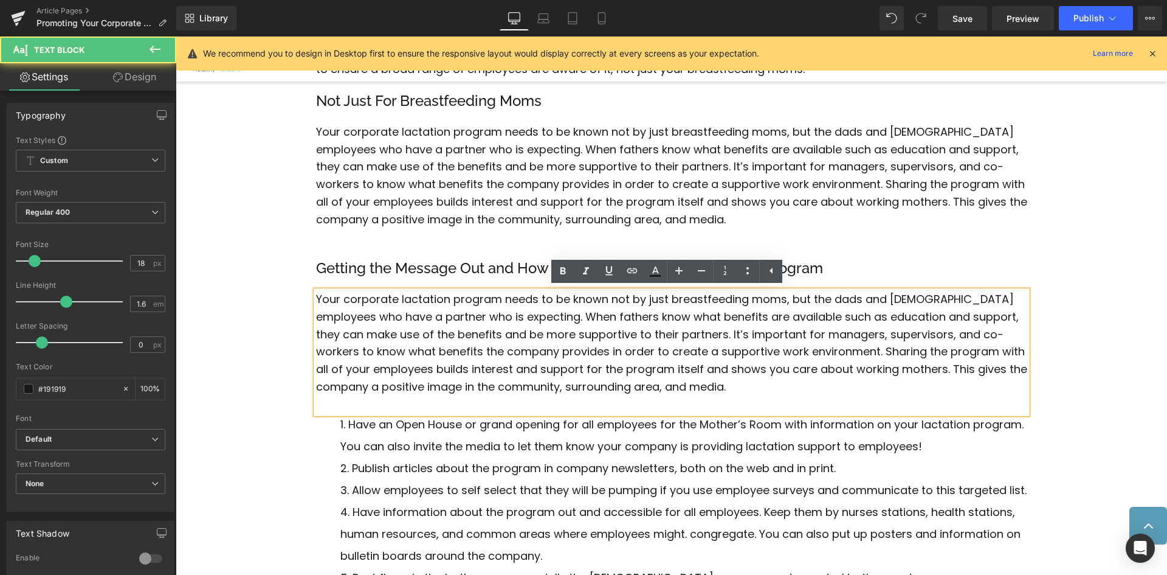
click at [430, 358] on font "Your corporate lactation program needs to be known not by just breastfeeding mo…" at bounding box center [671, 342] width 711 height 103
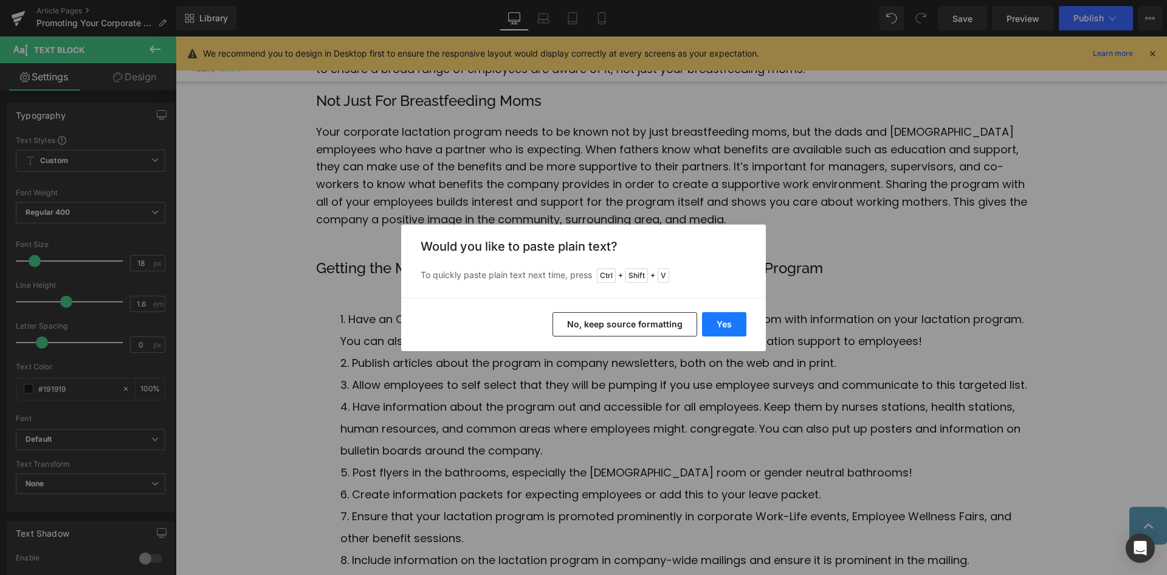
click at [728, 325] on button "Yes" at bounding box center [724, 324] width 44 height 24
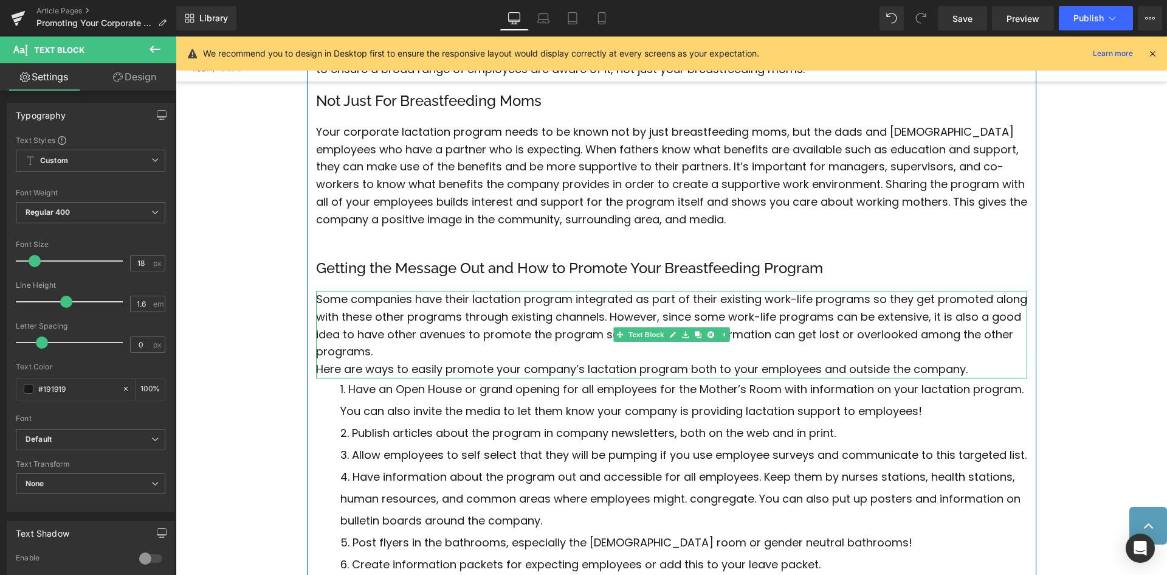
click at [398, 357] on p "Some companies have their lactation program integrated as part of their existin…" at bounding box center [671, 326] width 711 height 70
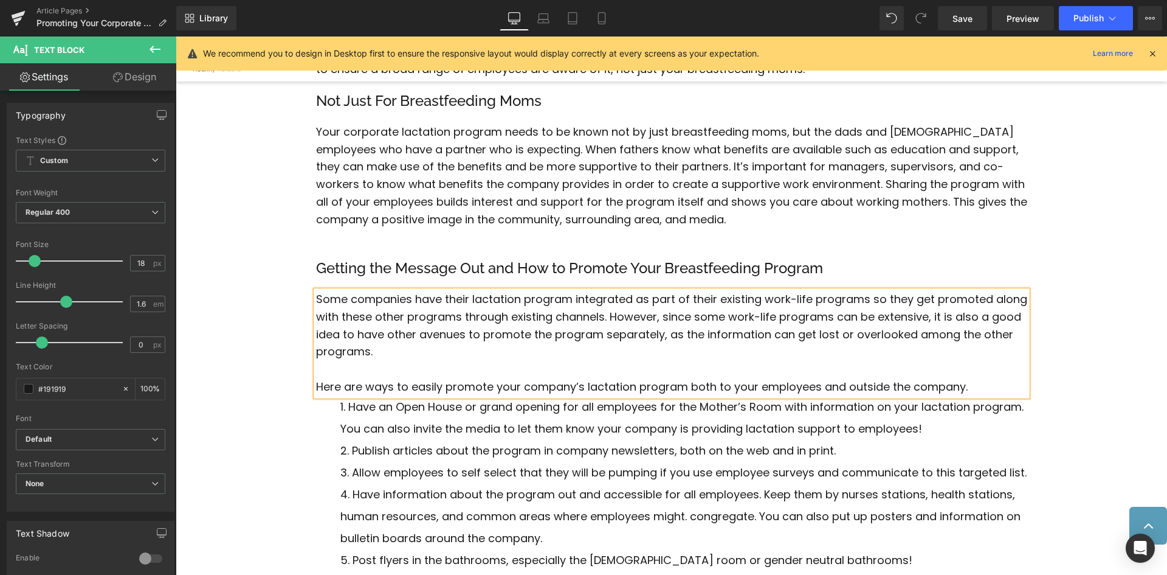
click at [978, 389] on p "Here are ways to easily promote your company’s lactation program both to your e…" at bounding box center [671, 387] width 711 height 18
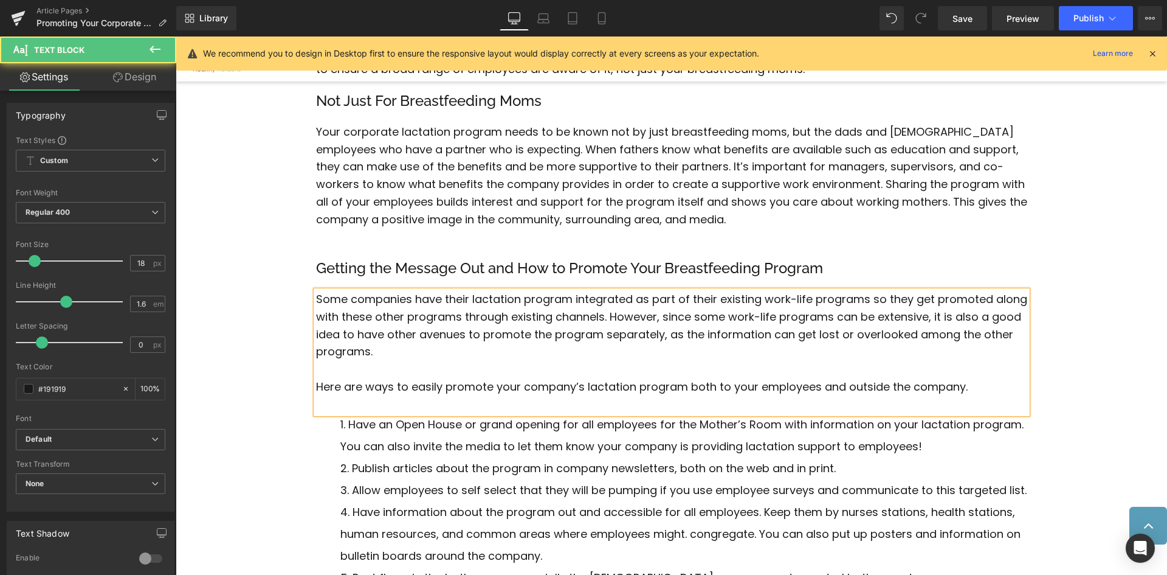
click at [366, 387] on p "Here are ways to easily promote your company’s lactation program both to your e…" at bounding box center [671, 387] width 711 height 18
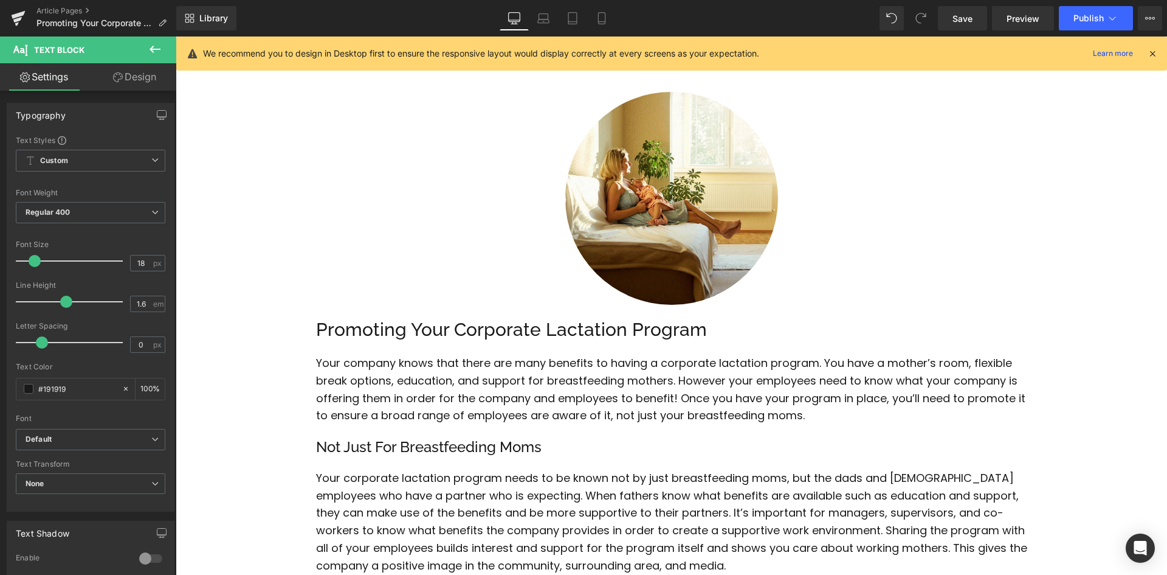
scroll to position [0, 0]
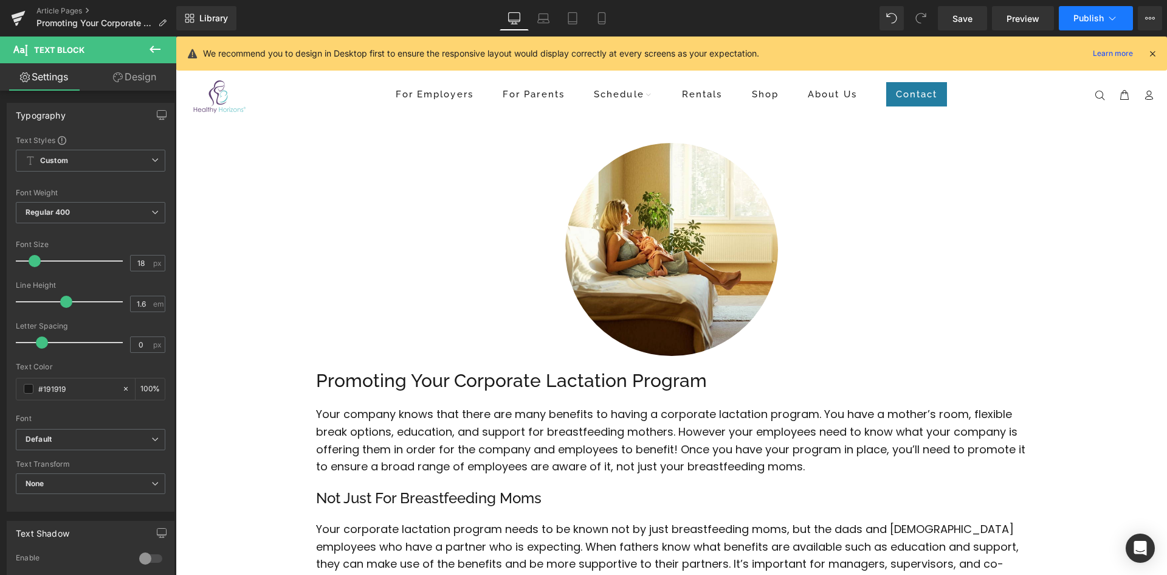
click at [1090, 13] on span "Publish" at bounding box center [1089, 18] width 30 height 10
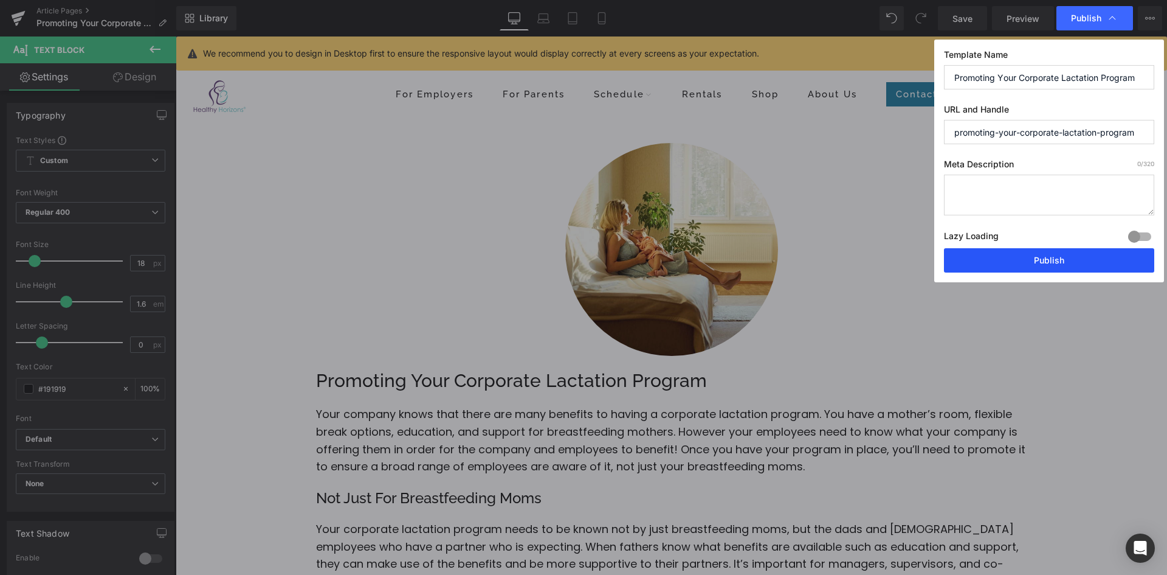
click at [1038, 256] on button "Publish" at bounding box center [1049, 260] width 210 height 24
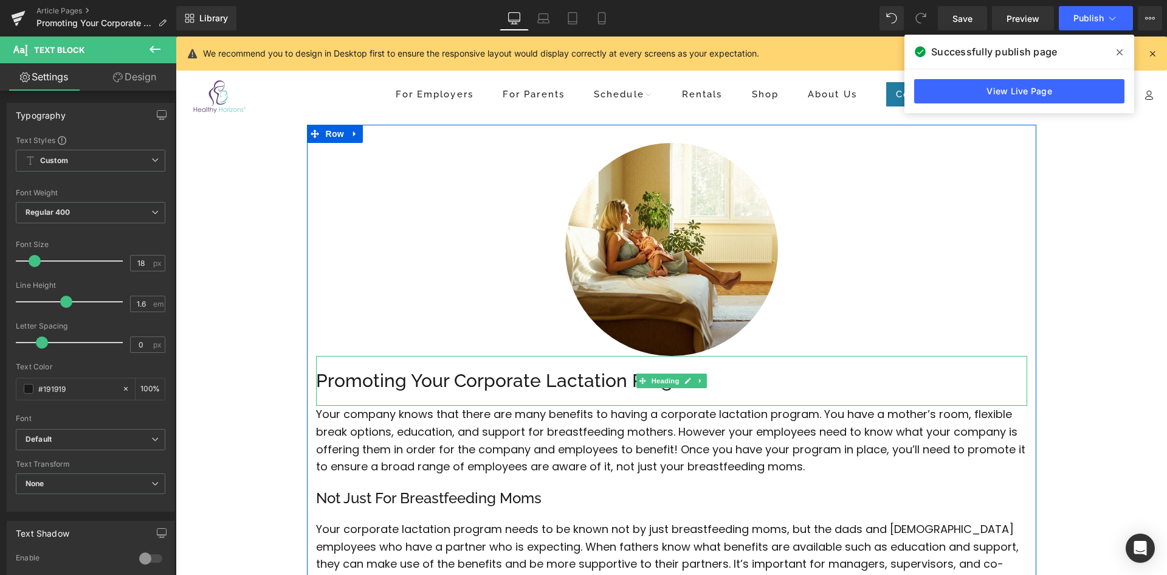
click at [518, 378] on h1 "Promoting Your Corporate Lactation Program" at bounding box center [671, 381] width 711 height 26
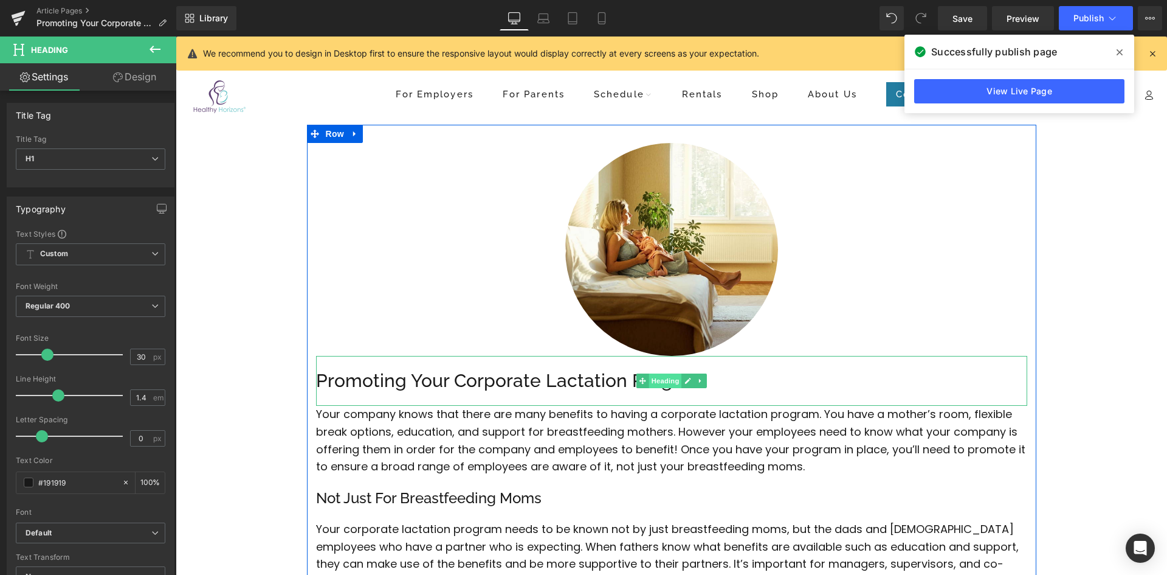
click at [656, 381] on span "Heading" at bounding box center [665, 380] width 33 height 15
click at [544, 380] on h1 "Promoting Your Corporate Lactation Program" at bounding box center [671, 381] width 711 height 26
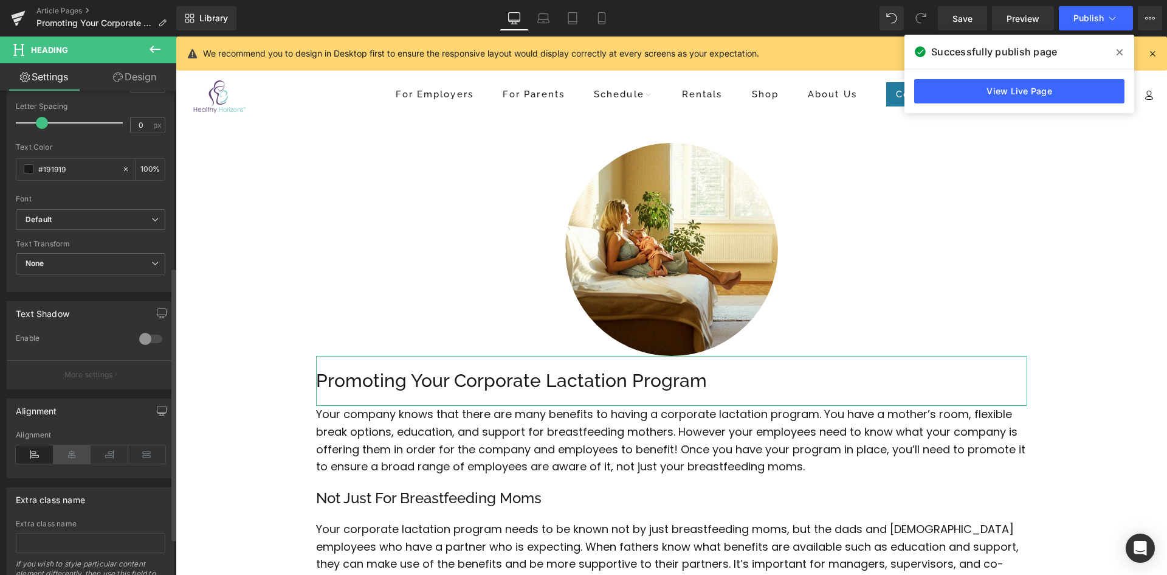
scroll to position [309, 0]
click at [70, 459] on icon at bounding box center [73, 458] width 38 height 18
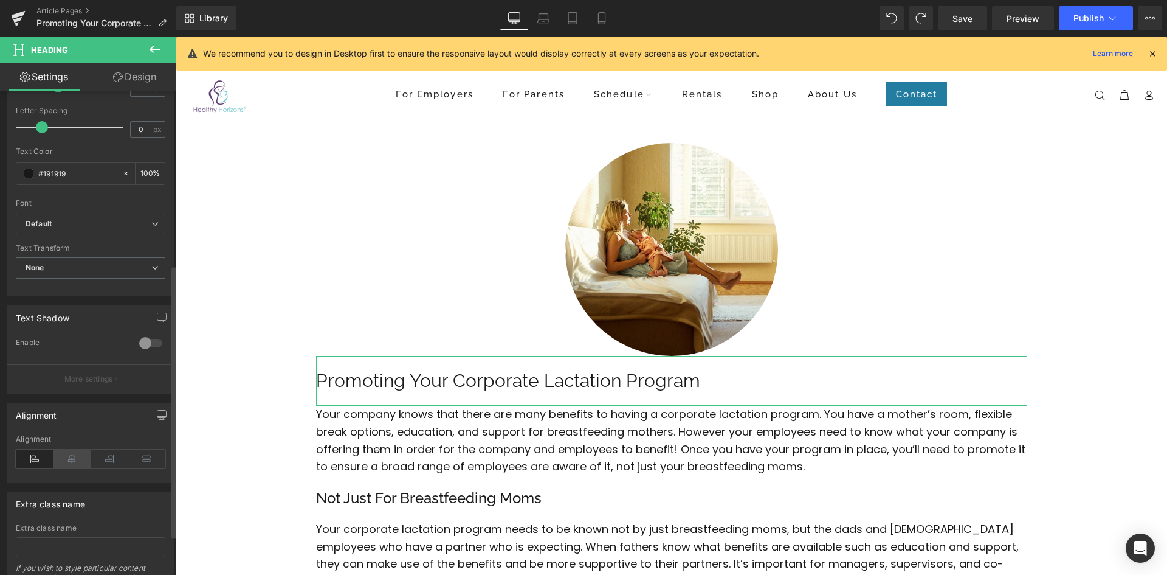
click at [70, 461] on icon at bounding box center [73, 458] width 38 height 18
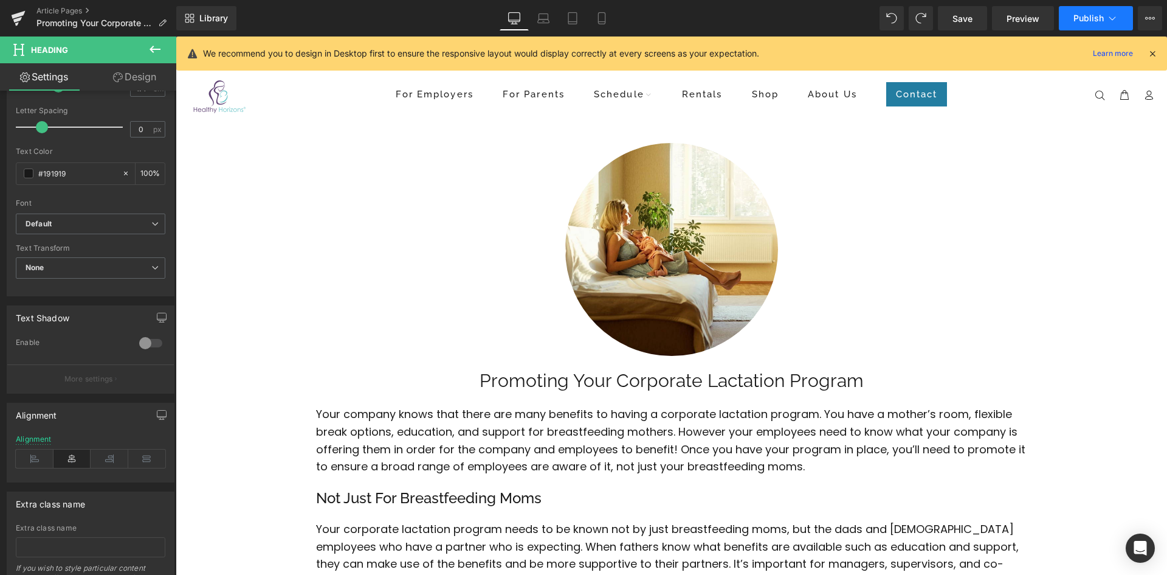
click at [1088, 19] on span "Publish" at bounding box center [1089, 18] width 30 height 10
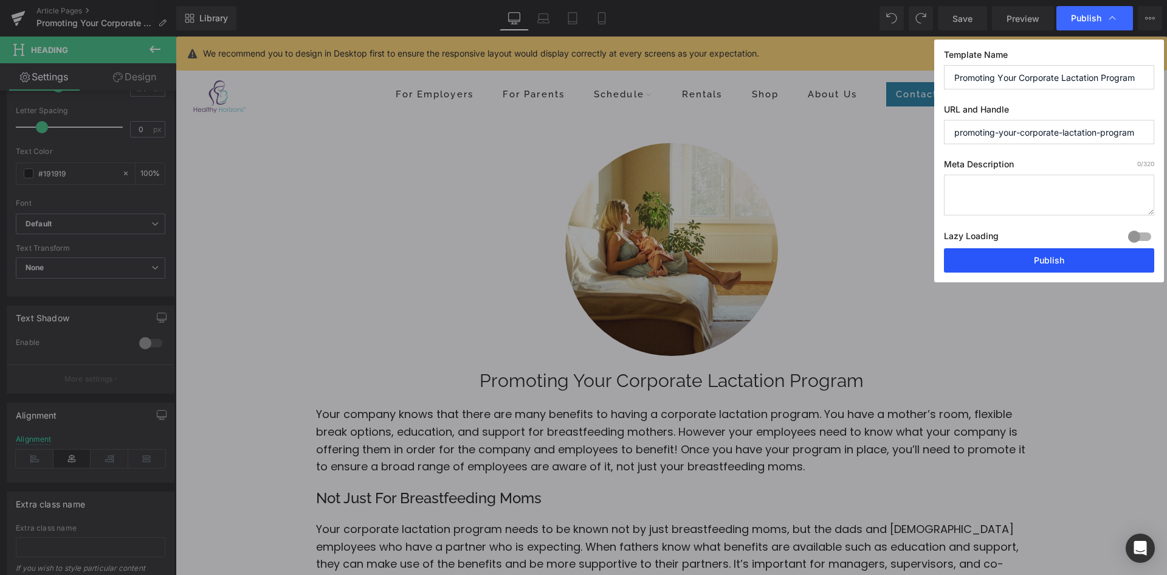
click at [1062, 267] on button "Publish" at bounding box center [1049, 260] width 210 height 24
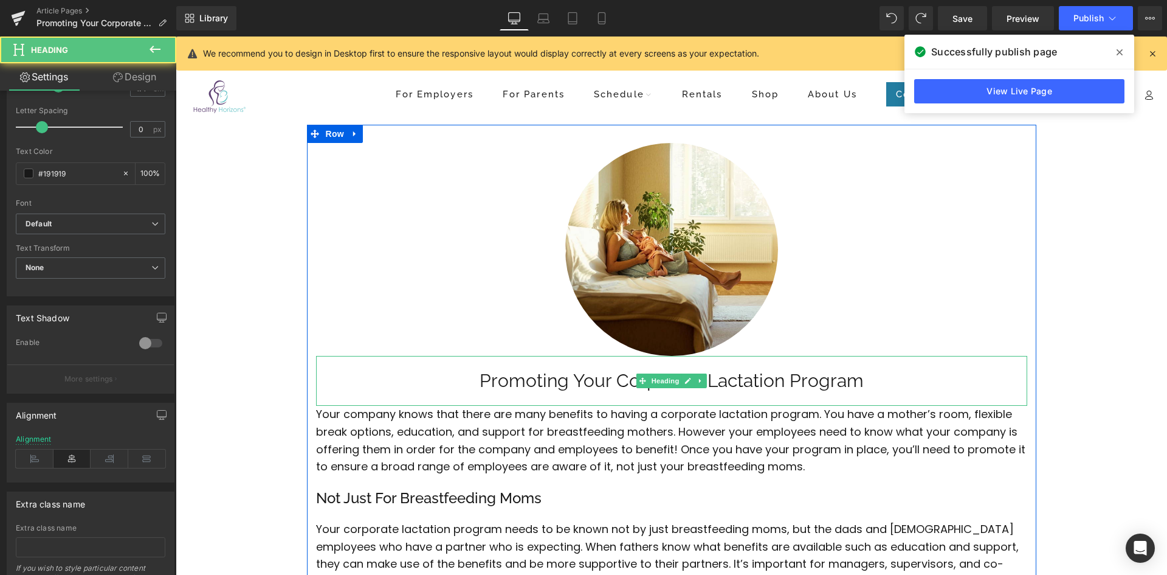
click at [742, 385] on h1 "Promoting Your Corporate Lactation Program" at bounding box center [671, 381] width 711 height 26
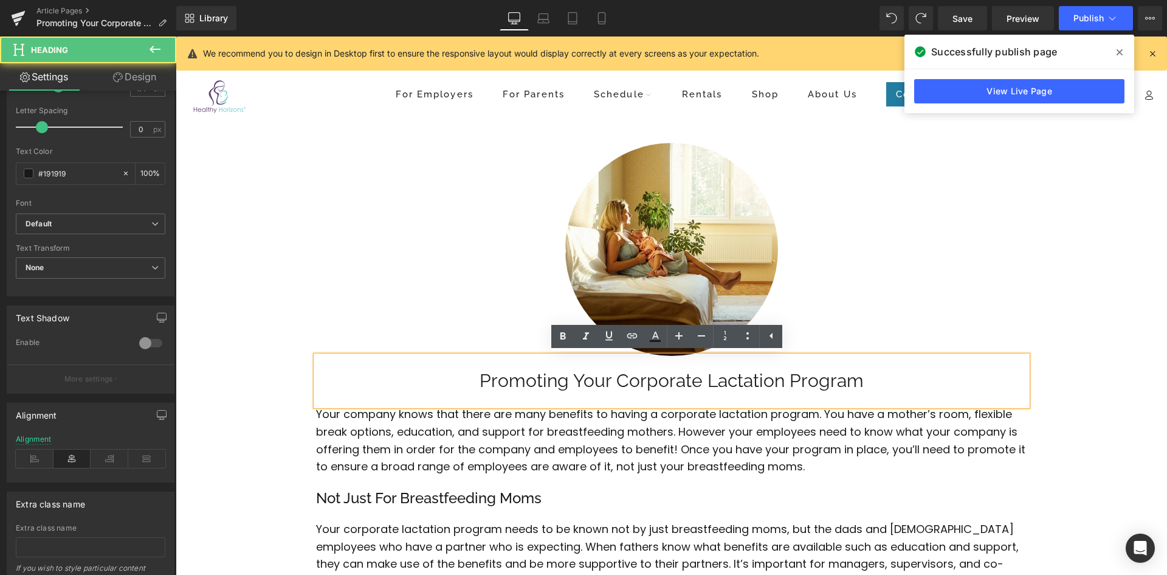
click at [703, 379] on h1 "Promoting Your Corporate Lactation Program" at bounding box center [671, 381] width 711 height 26
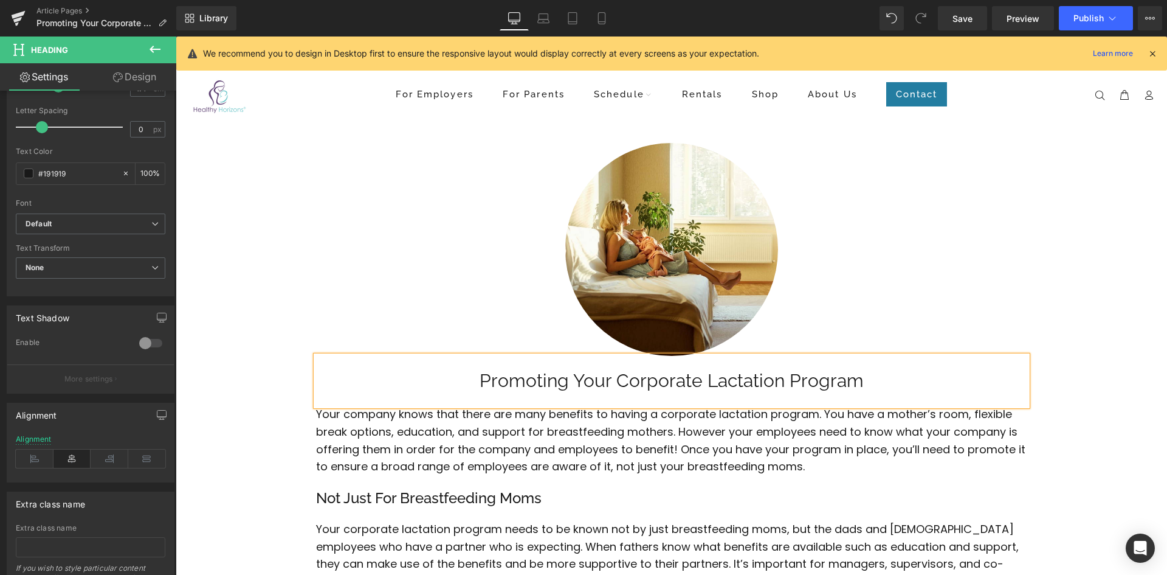
click at [879, 386] on h1 "Promoting Your Corporate Lactation Program" at bounding box center [671, 381] width 711 height 26
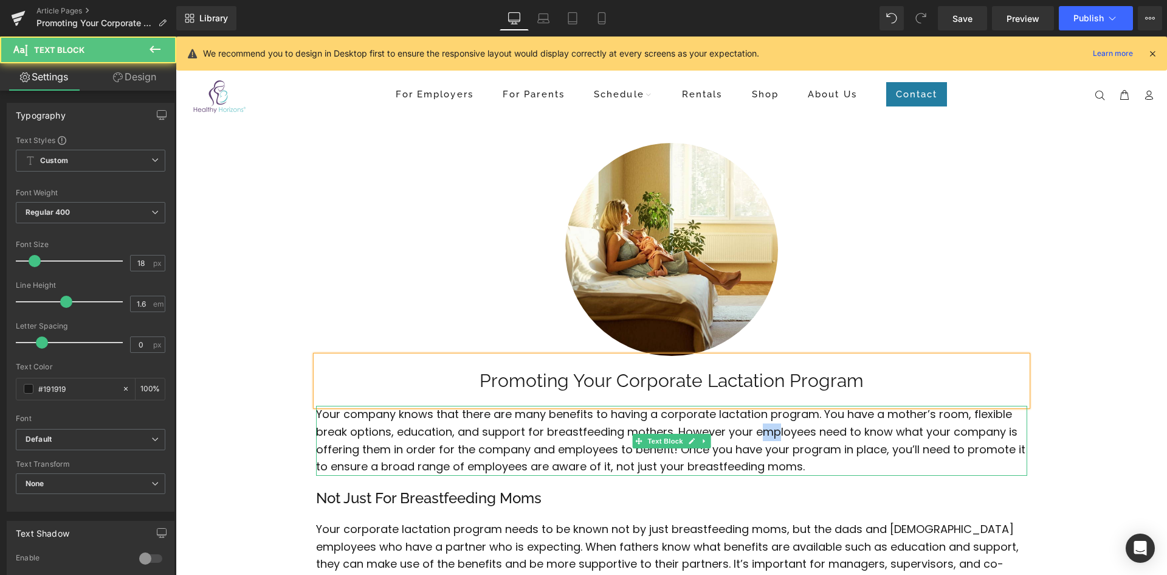
drag, startPoint x: 773, startPoint y: 433, endPoint x: 752, endPoint y: 432, distance: 20.7
click at [752, 432] on p "Your company knows that there are many benefits to having a corporate lactation…" at bounding box center [671, 441] width 711 height 70
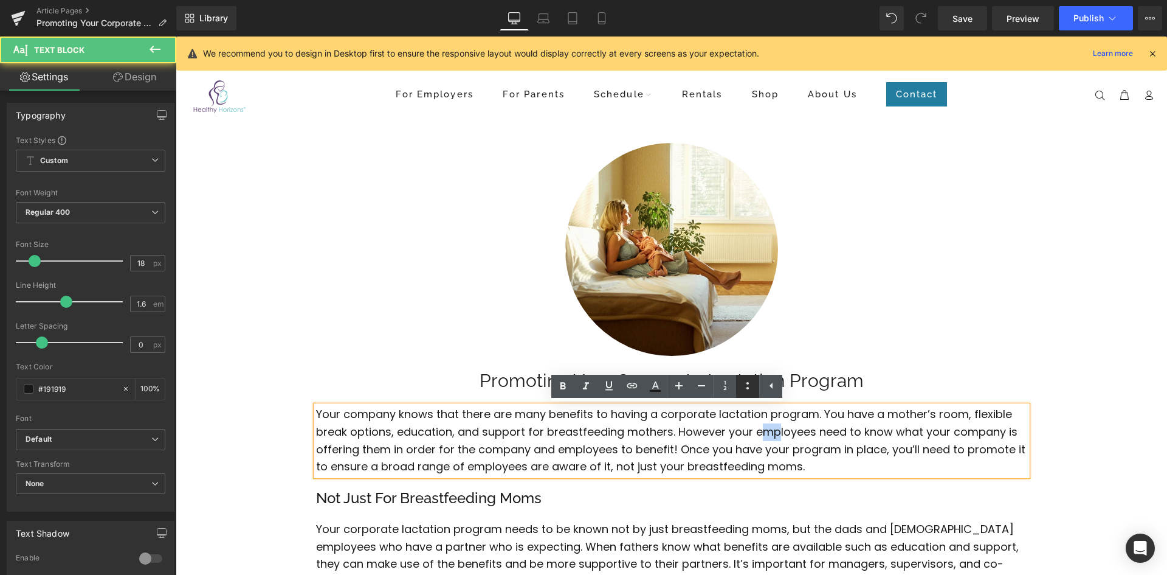
copy p "mp"
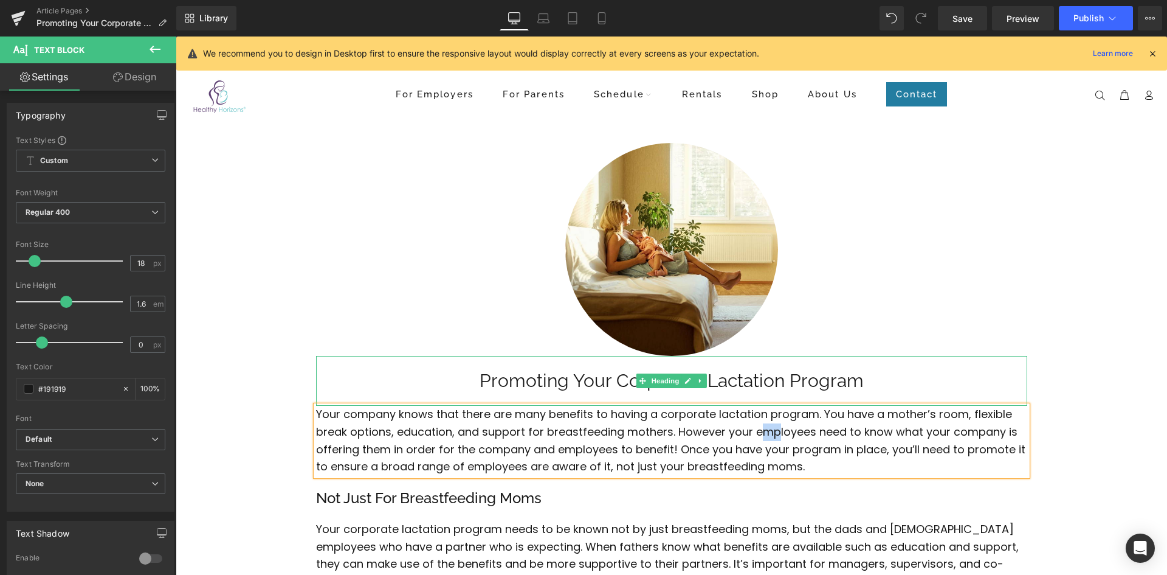
click at [849, 377] on h1 "Promoting Your Corporate Lactation Program" at bounding box center [671, 381] width 711 height 26
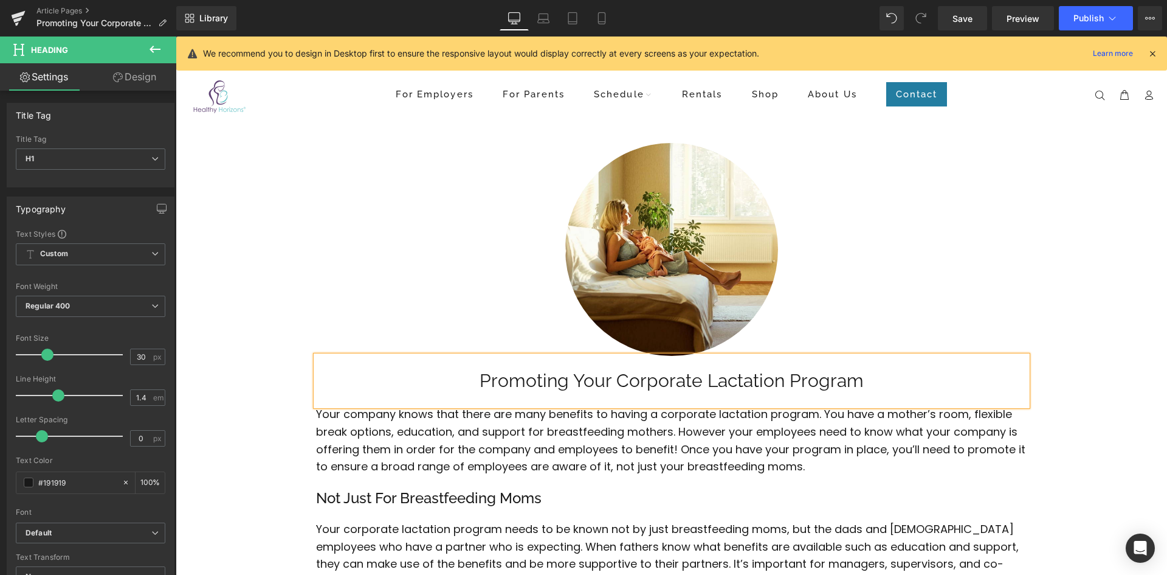
click at [658, 433] on span "Text Block" at bounding box center [665, 440] width 40 height 15
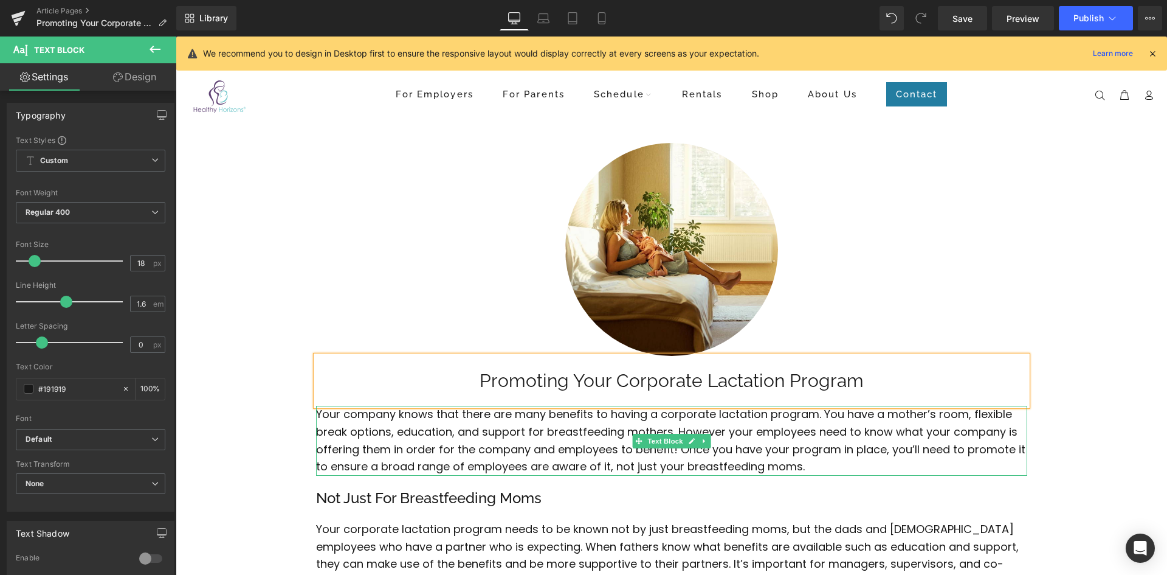
click at [561, 433] on p "Your company knows that there are many benefits to having a corporate lactation…" at bounding box center [671, 441] width 711 height 70
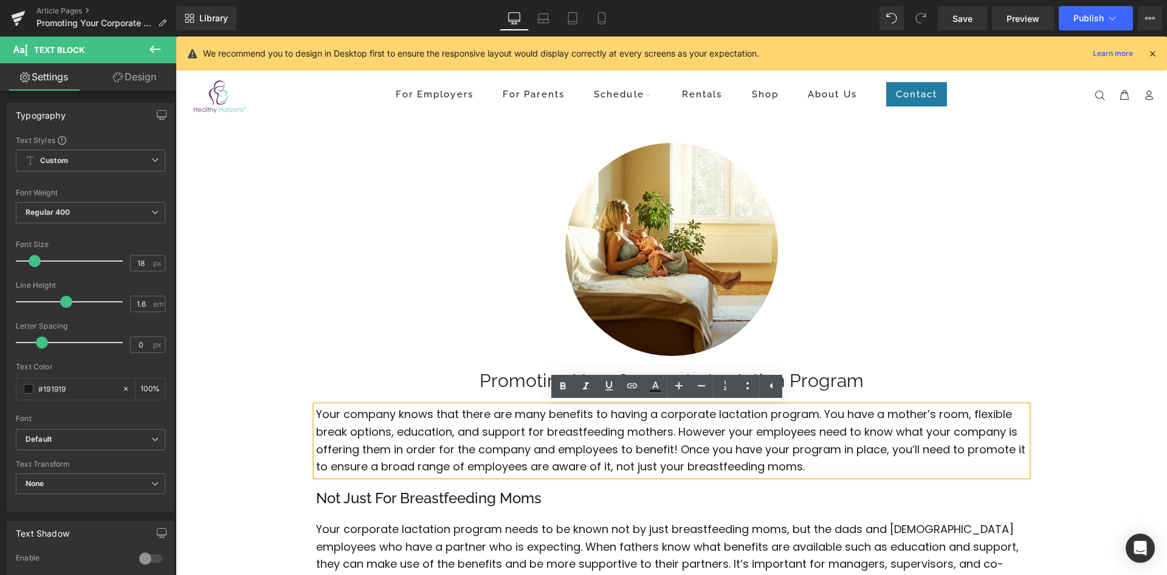
click at [536, 382] on h1 "Promoting Your Corporate Lactation Program" at bounding box center [671, 381] width 711 height 26
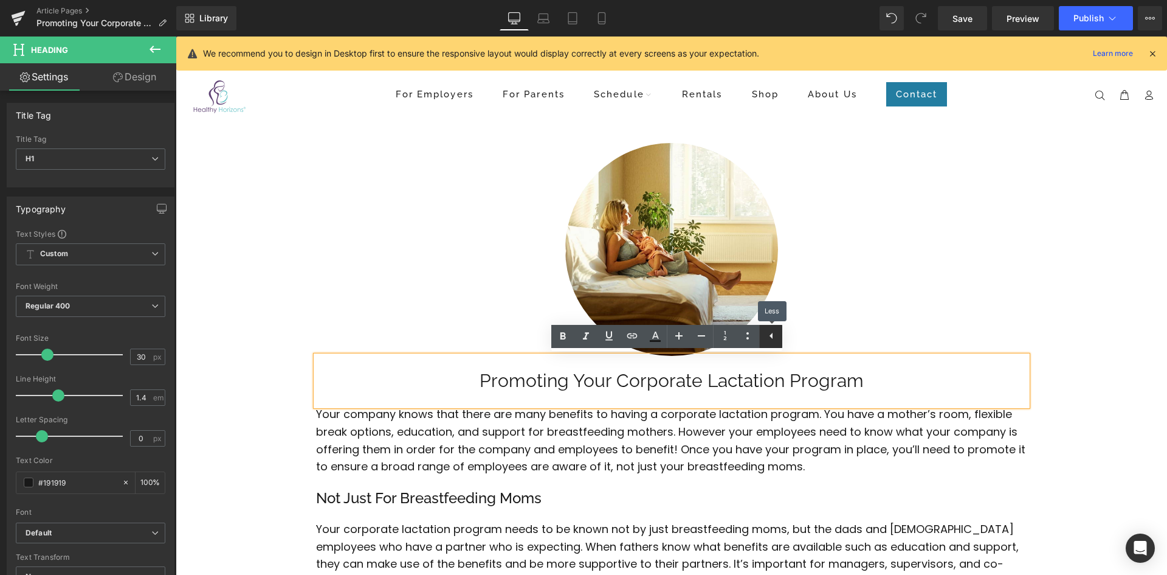
click at [773, 339] on icon at bounding box center [771, 335] width 15 height 15
click at [809, 444] on p "Your company knows that there are many benefits to having a corporate lactation…" at bounding box center [671, 441] width 711 height 70
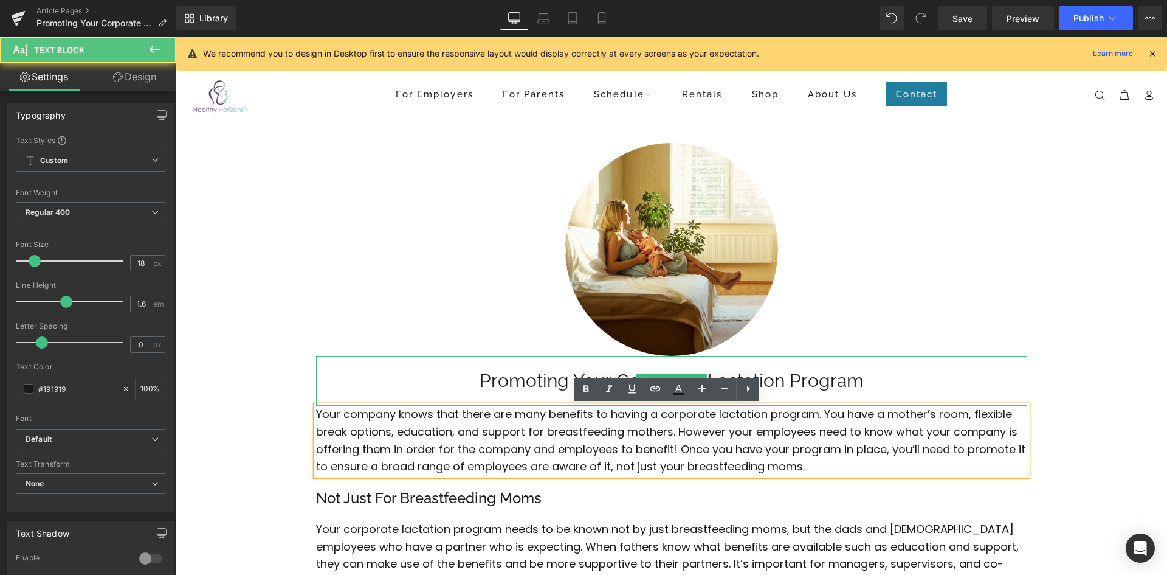
click at [506, 377] on h1 "Promoting Your Corporate Lactation Program" at bounding box center [671, 381] width 711 height 26
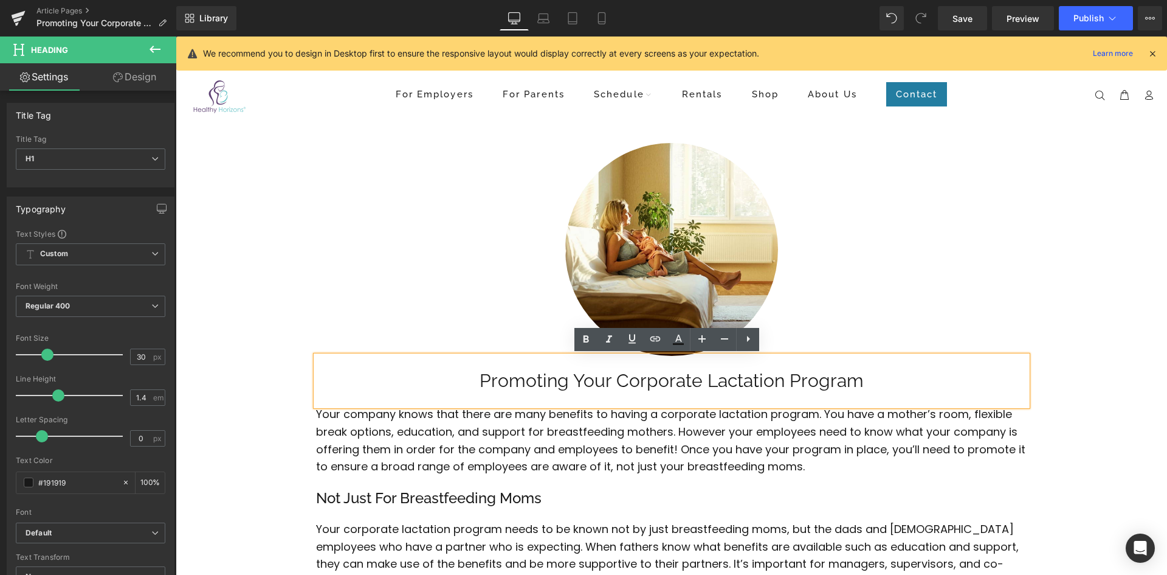
click at [795, 448] on p "Your company knows that there are many benefits to having a corporate lactation…" at bounding box center [671, 441] width 711 height 70
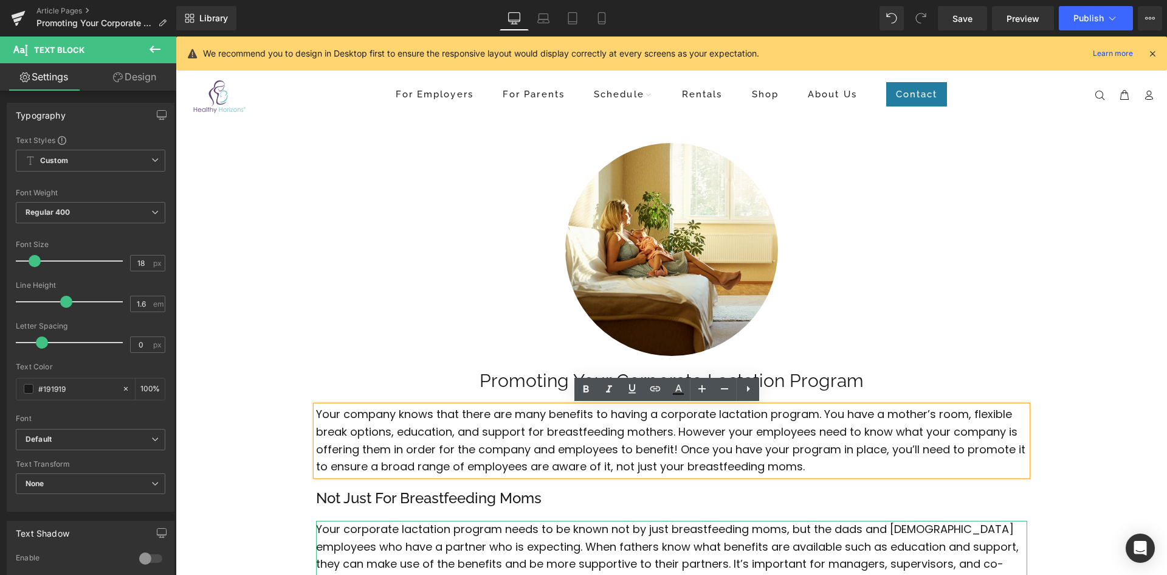
click at [522, 546] on p "Your corporate lactation program needs to be known not by just breastfeeding mo…" at bounding box center [671, 572] width 711 height 105
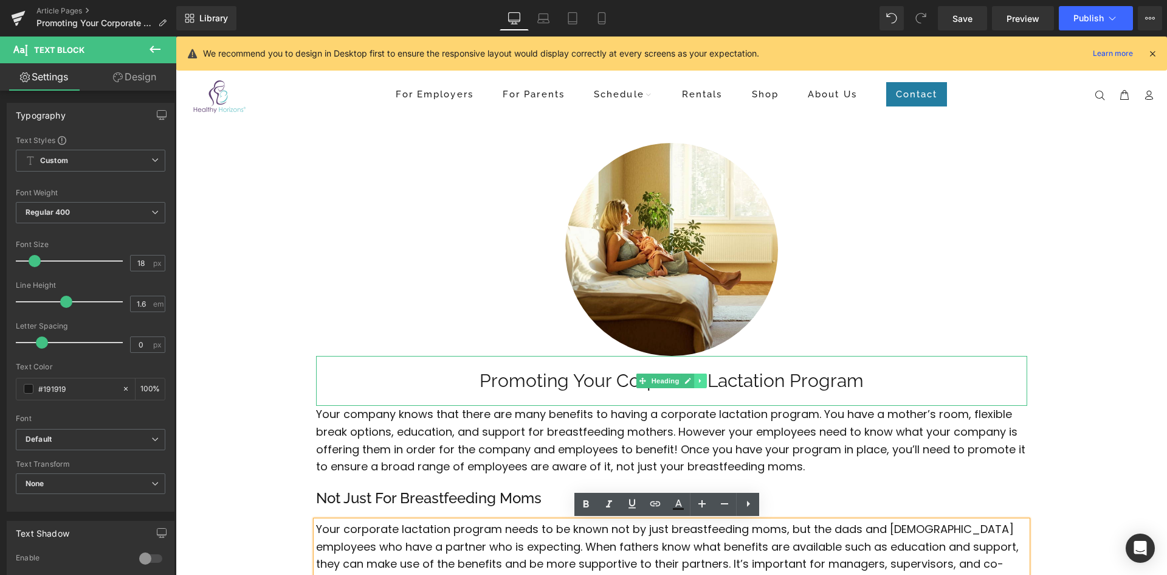
click at [698, 381] on icon at bounding box center [700, 380] width 7 height 7
click at [691, 381] on icon at bounding box center [694, 380] width 7 height 7
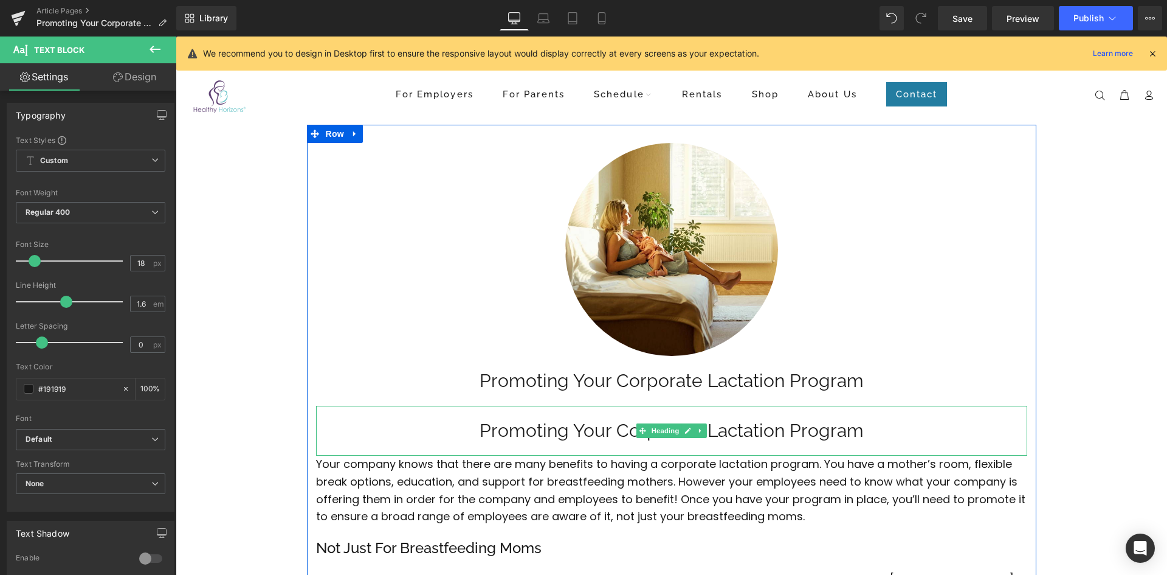
click at [539, 430] on h1 "Promoting Your Corporate Lactation Program" at bounding box center [671, 431] width 711 height 26
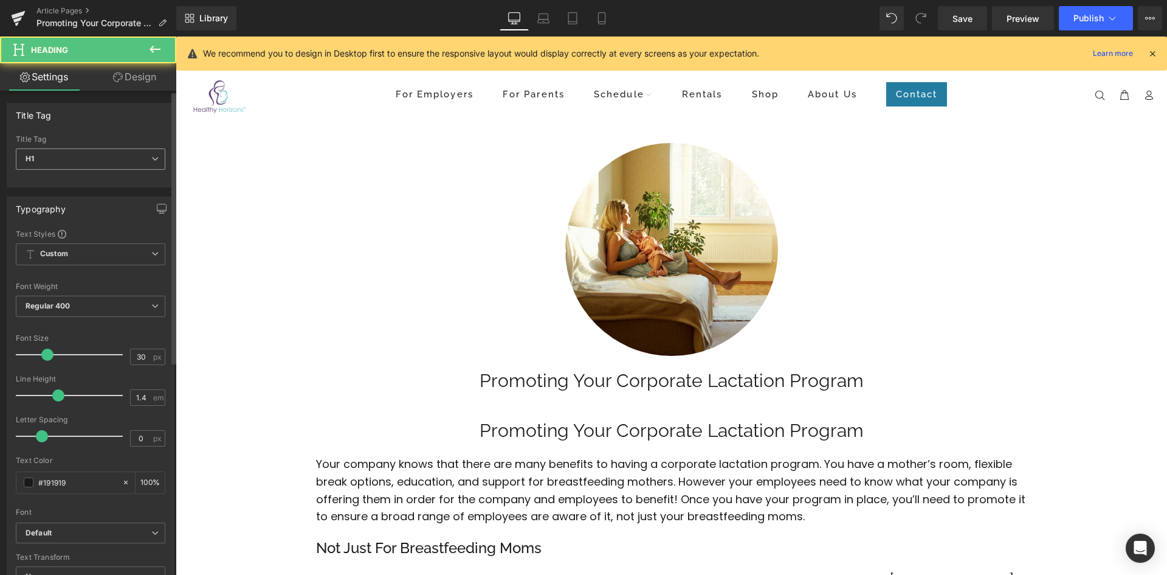
click at [128, 159] on span "H1" at bounding box center [91, 158] width 150 height 21
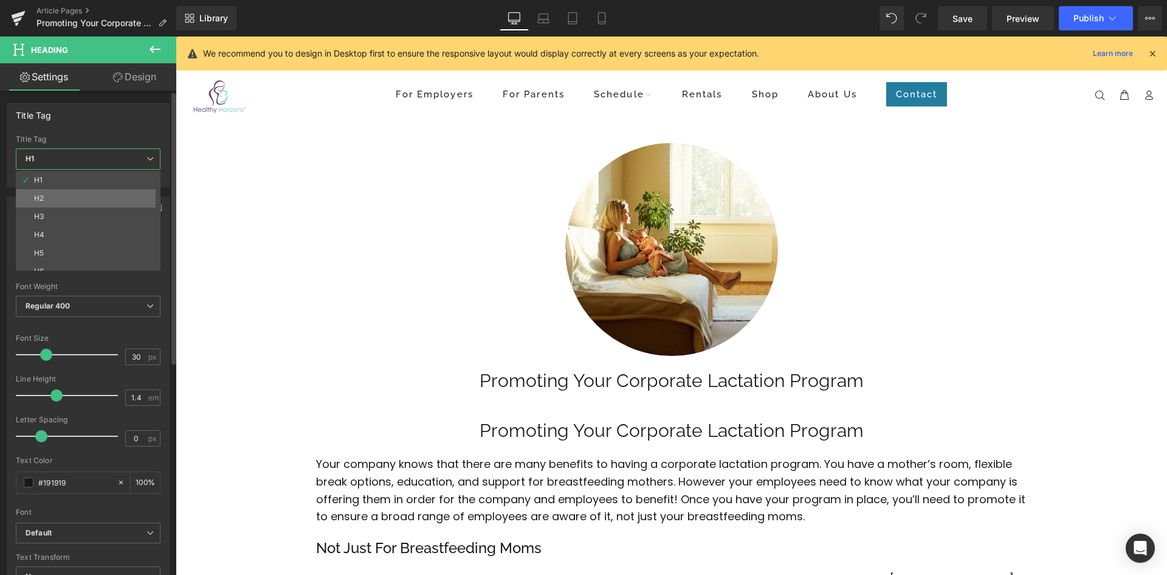
click at [119, 200] on li "H2" at bounding box center [91, 198] width 150 height 18
type input "24"
type input "100"
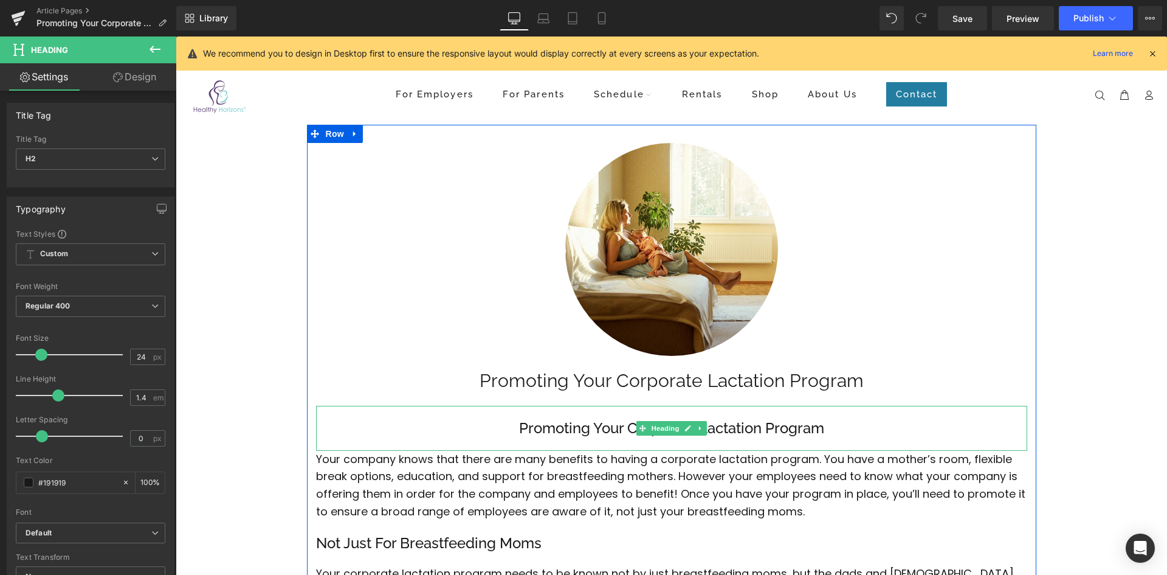
click at [576, 430] on h2 "Promoting Your Corporate Lactation Program" at bounding box center [671, 428] width 711 height 21
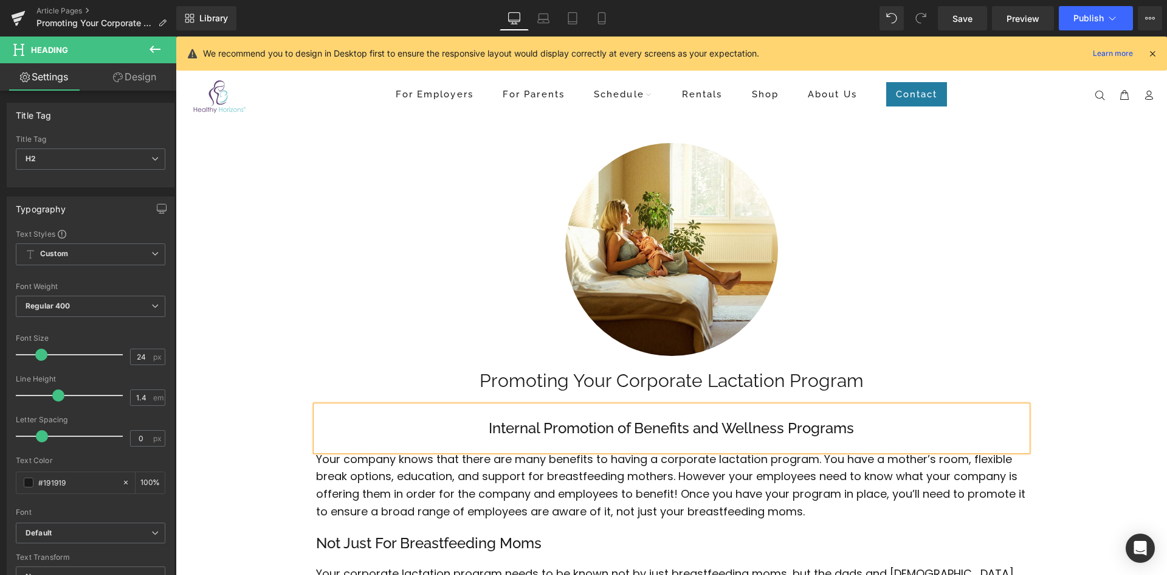
click at [316, 283] on div at bounding box center [671, 249] width 711 height 213
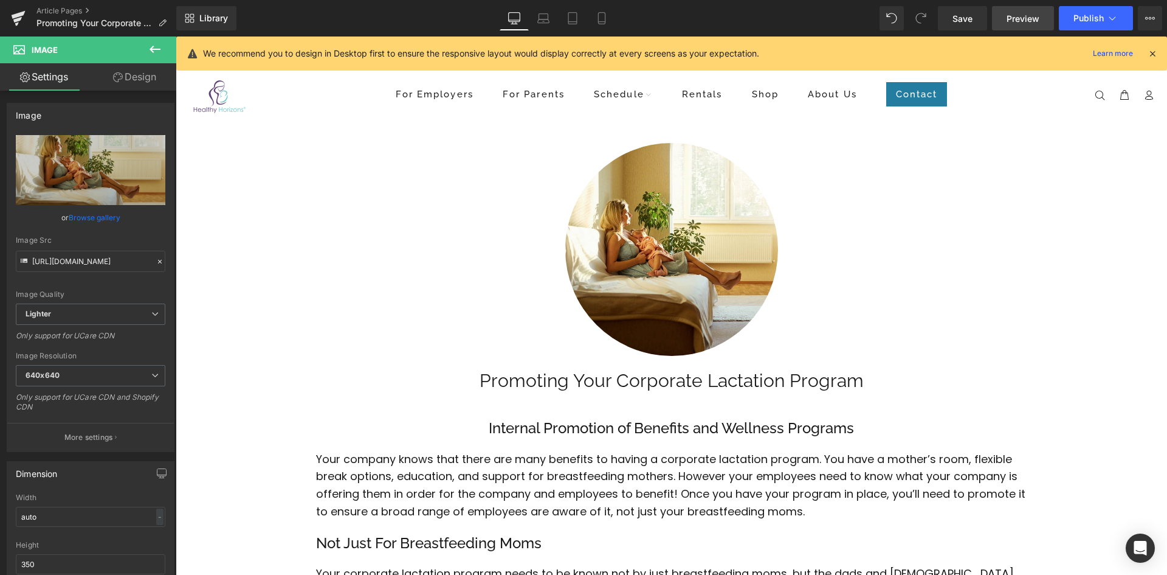
click at [1024, 20] on span "Preview" at bounding box center [1023, 18] width 33 height 13
click at [971, 26] on link "Save" at bounding box center [962, 18] width 49 height 24
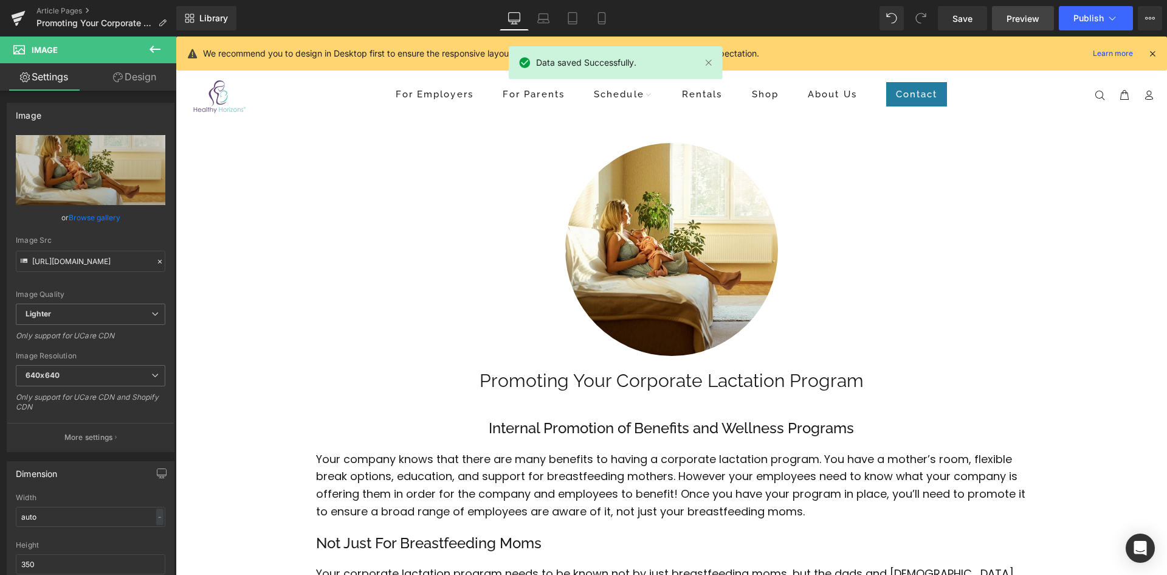
click at [1034, 16] on span "Preview" at bounding box center [1023, 18] width 33 height 13
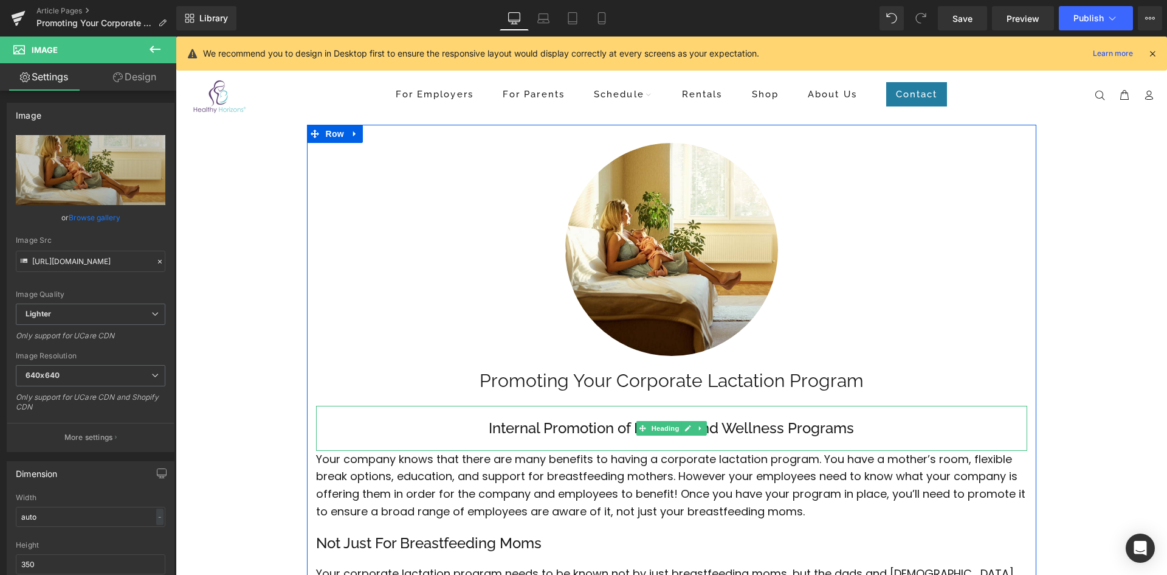
click at [612, 416] on div "Internal Promotion of Benefits and Wellness Programs" at bounding box center [671, 428] width 711 height 45
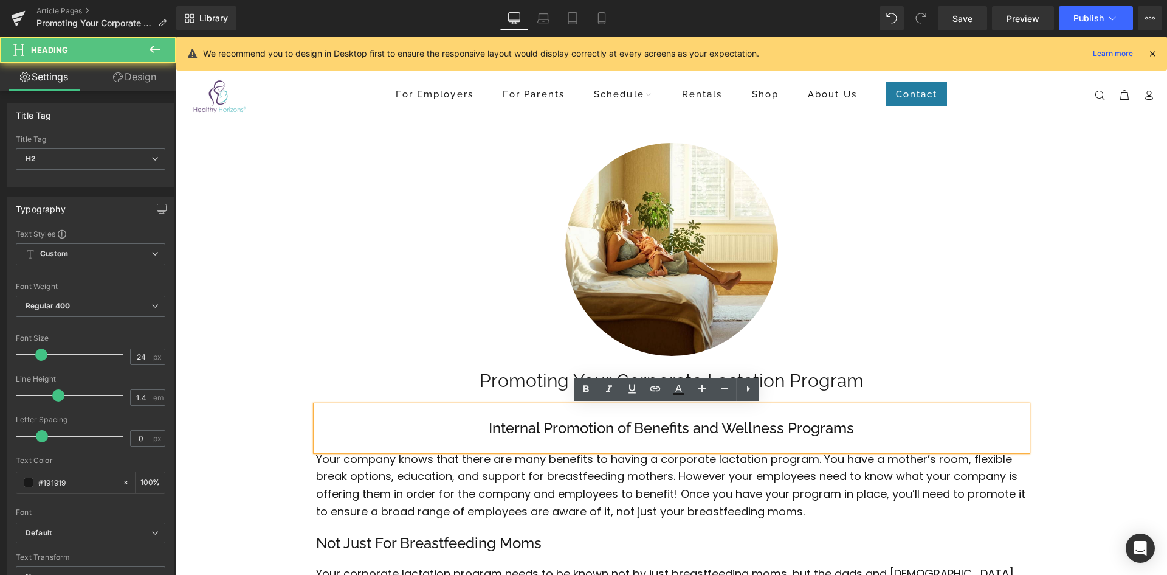
click at [377, 424] on h2 "Internal Promotion of Benefits and Wellness Programs" at bounding box center [671, 428] width 711 height 21
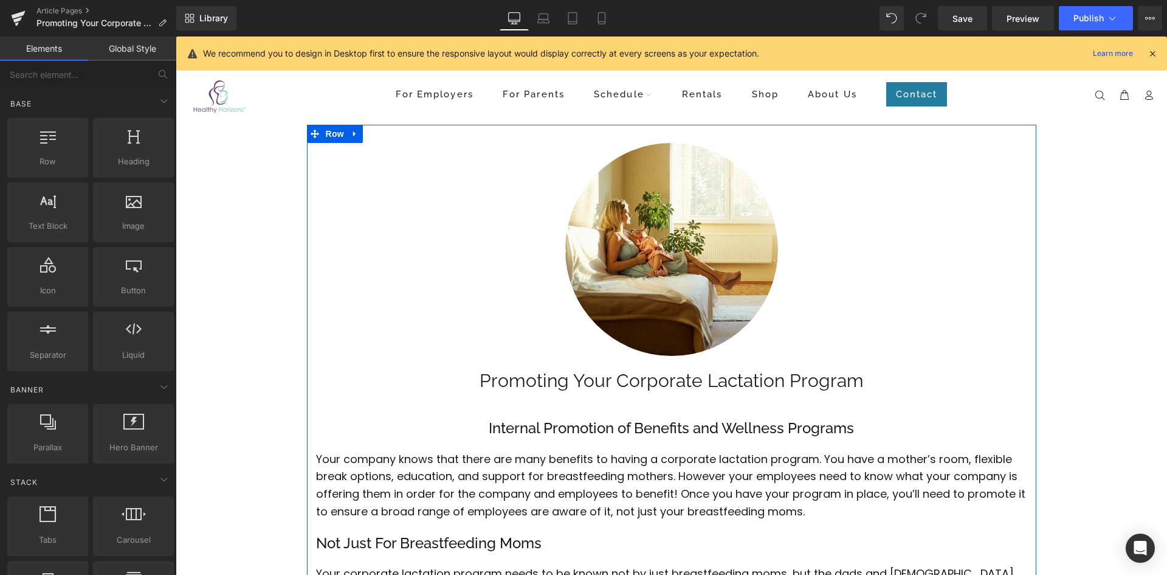
click at [530, 424] on h2 "Internal Promotion of Benefits and Wellness Programs" at bounding box center [671, 428] width 711 height 21
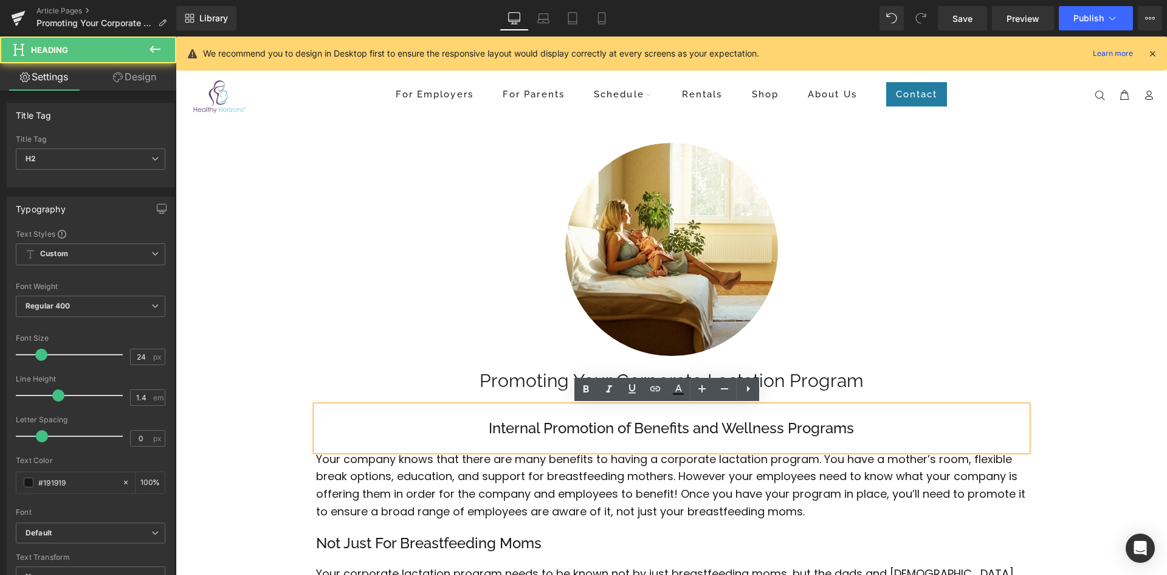
click at [544, 429] on h2 "Internal Promotion of Benefits and Wellness Programs" at bounding box center [671, 428] width 711 height 21
click at [538, 430] on h2 "Internal Promotion of Benefits and Wellness Programs" at bounding box center [671, 428] width 711 height 21
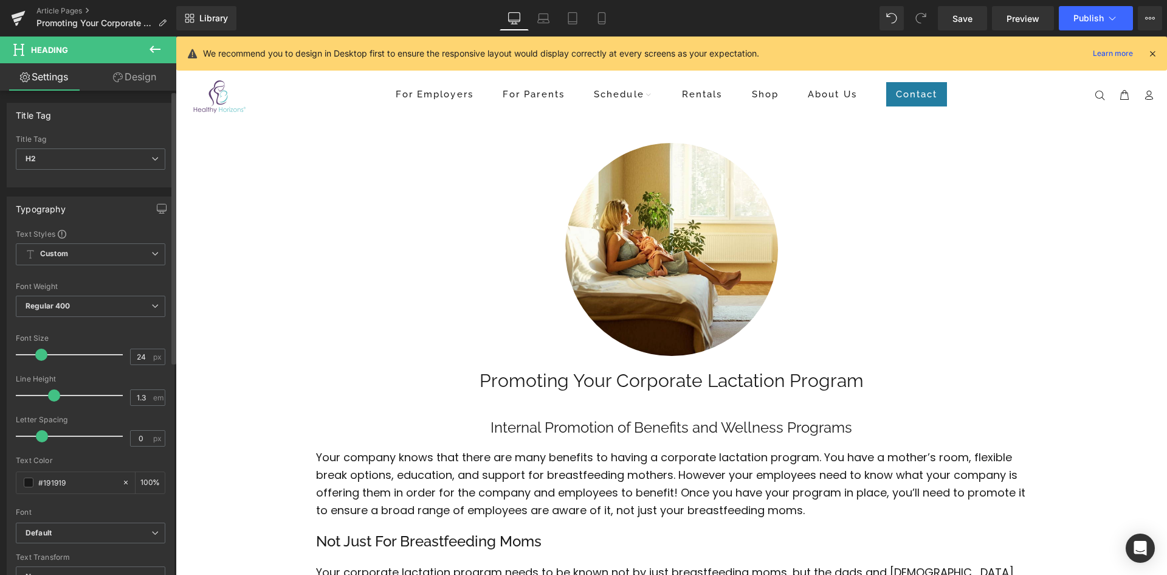
type input "1.4"
click at [56, 399] on span at bounding box center [58, 395] width 12 height 12
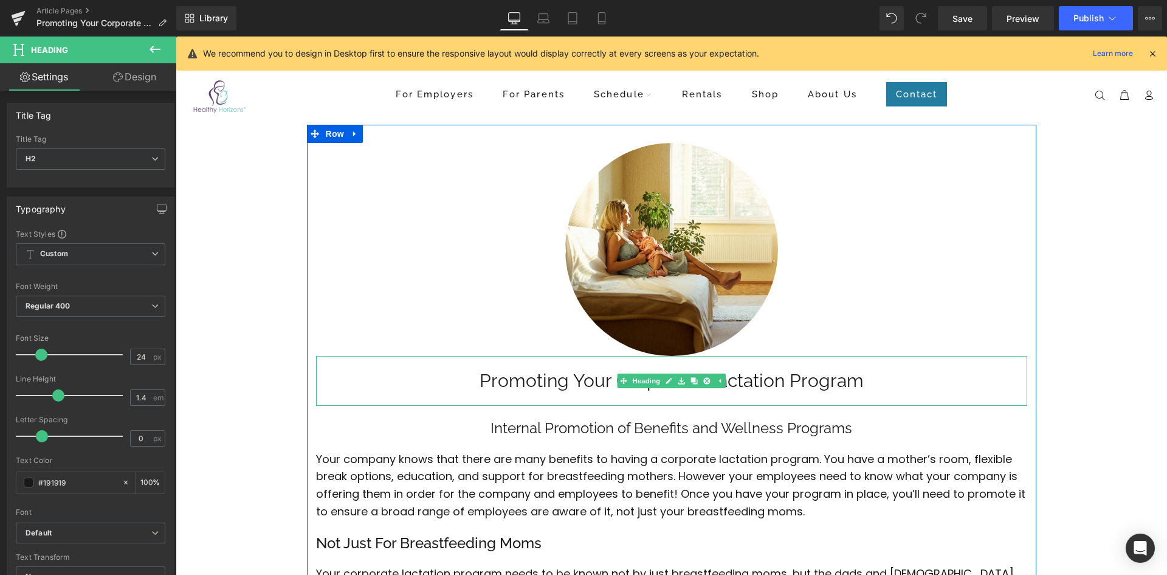
click at [479, 384] on h1 "Promoting Your Corporate Lactation Program" at bounding box center [671, 381] width 711 height 26
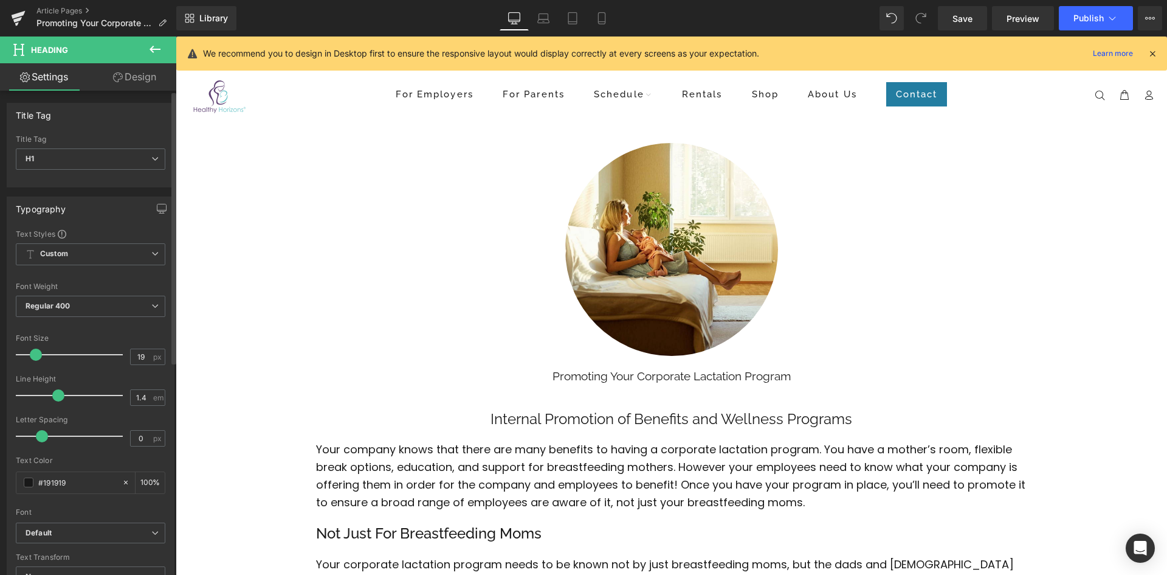
drag, startPoint x: 49, startPoint y: 353, endPoint x: 38, endPoint y: 355, distance: 11.1
click at [38, 355] on span at bounding box center [36, 354] width 12 height 12
type input "30"
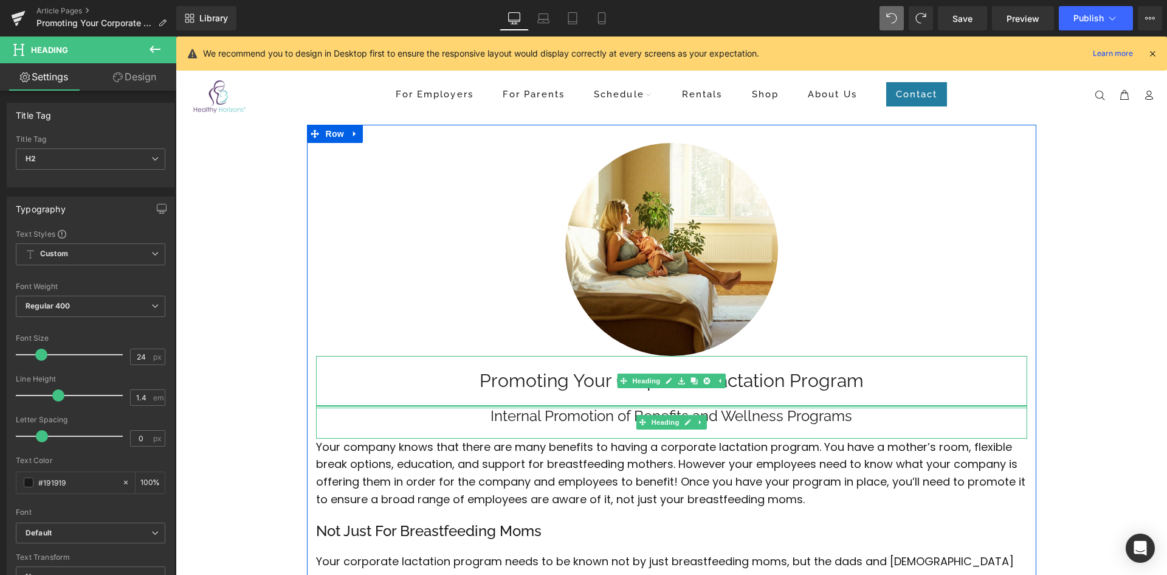
drag, startPoint x: 658, startPoint y: 407, endPoint x: 658, endPoint y: 392, distance: 14.6
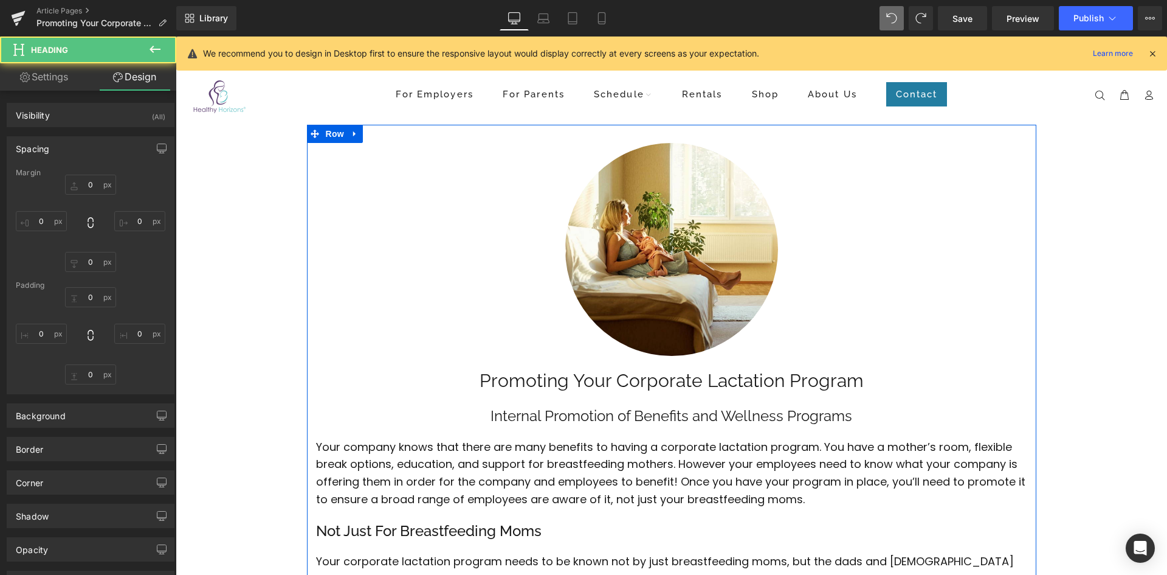
type input "0"
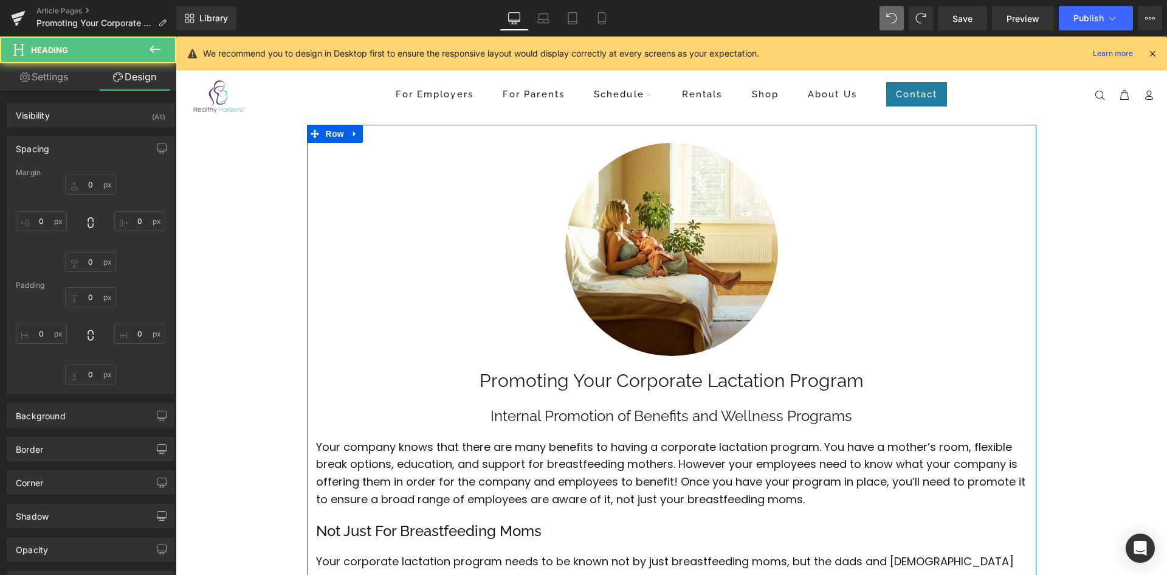
type input "0"
type input "20"
type input "0"
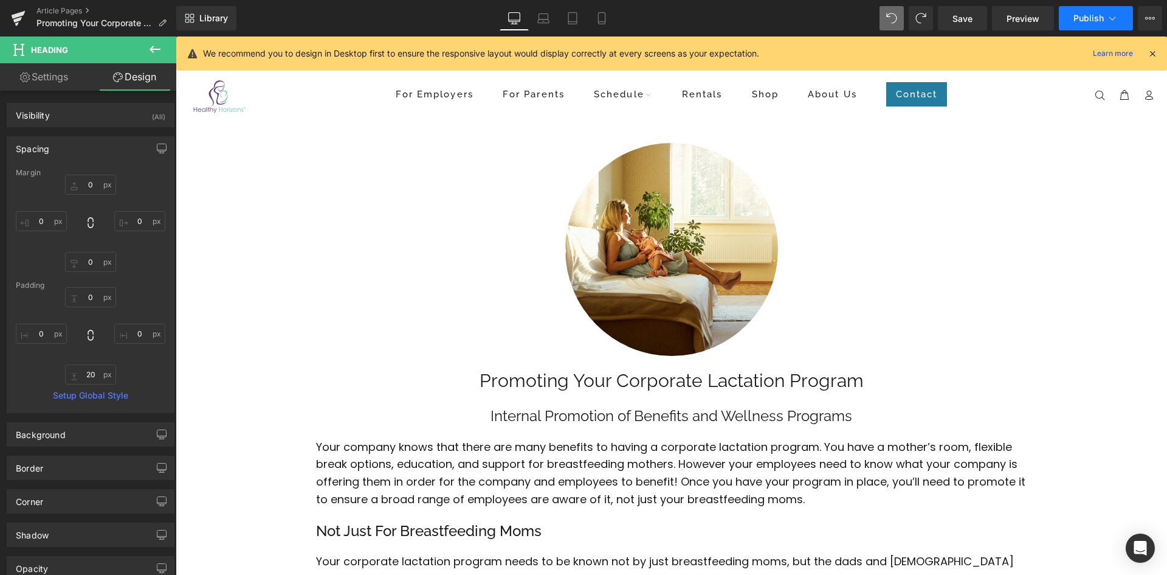
click at [1089, 18] on span "Publish" at bounding box center [1089, 18] width 30 height 10
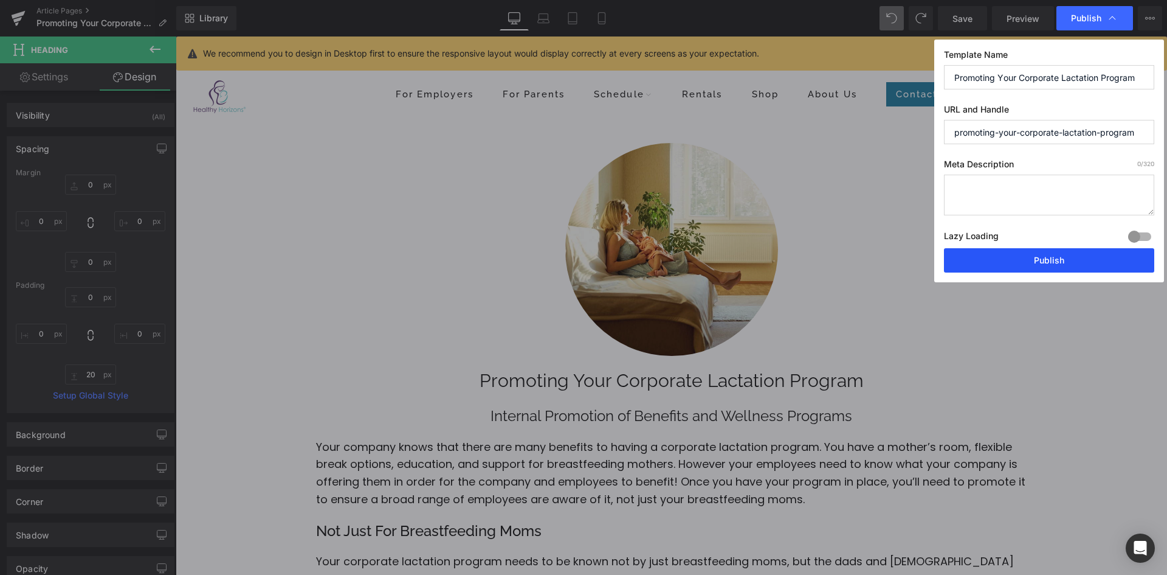
click at [1023, 255] on button "Publish" at bounding box center [1049, 260] width 210 height 24
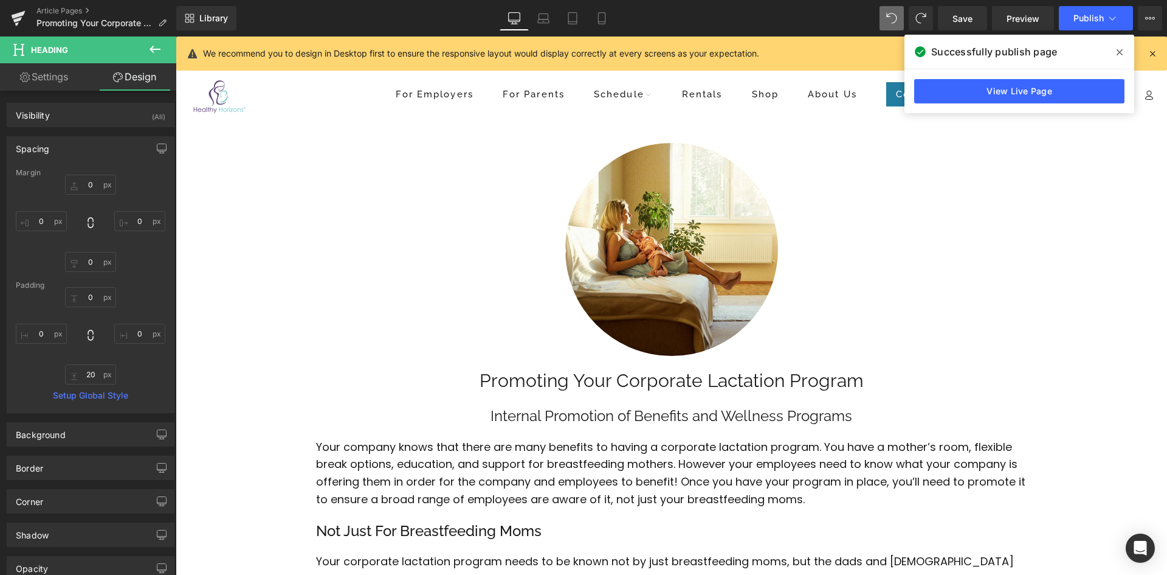
click at [1123, 52] on span at bounding box center [1119, 52] width 19 height 19
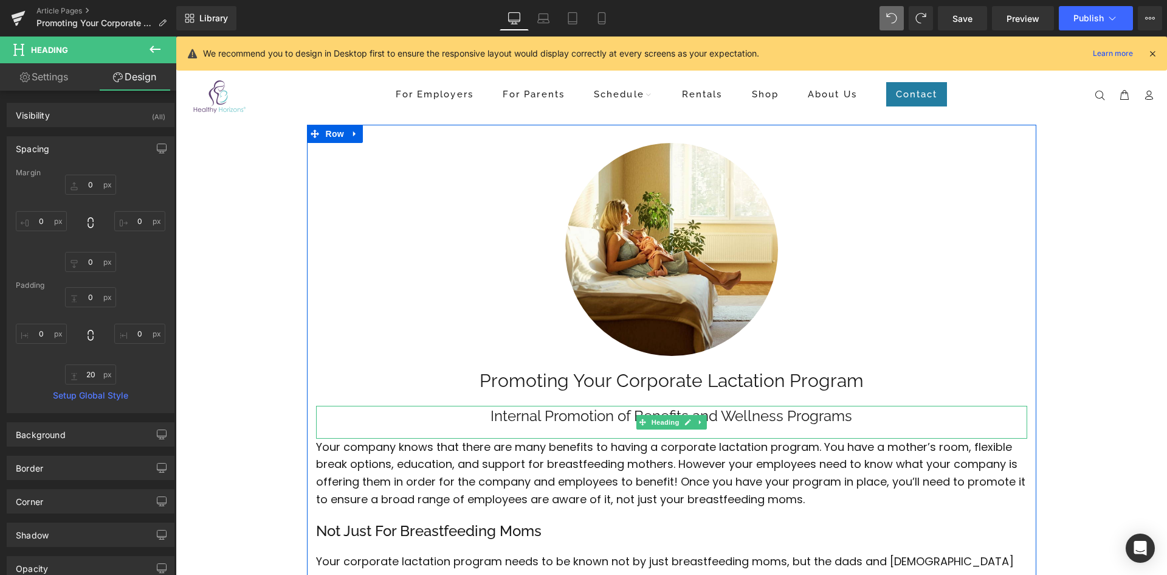
click at [776, 419] on h2 "Internal Promotion of Benefits and Wellness Programs" at bounding box center [671, 416] width 711 height 21
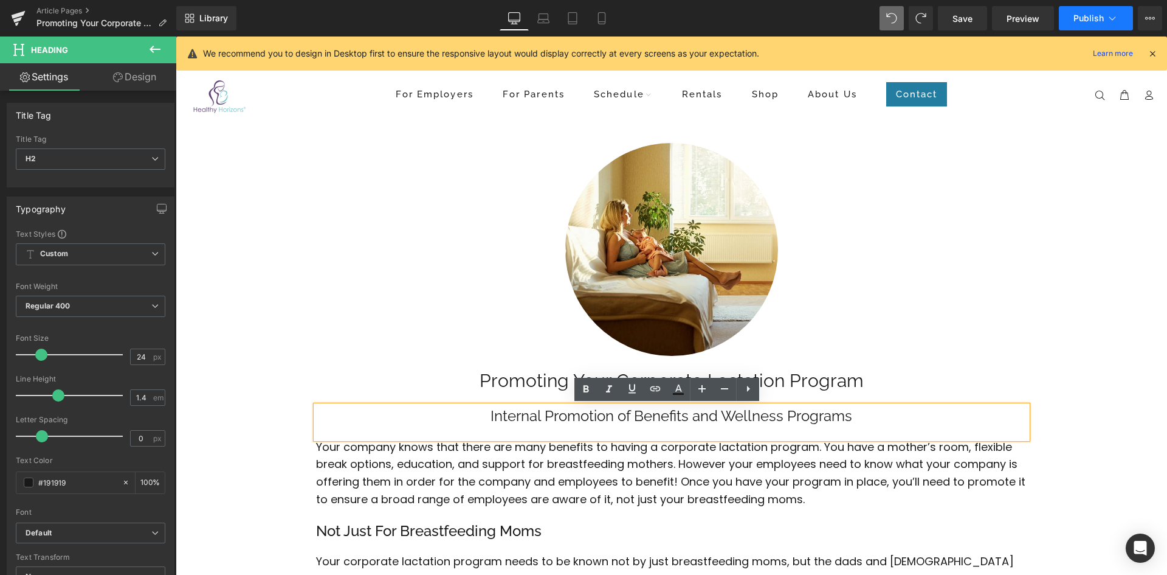
click at [1084, 22] on span "Publish" at bounding box center [1089, 18] width 30 height 10
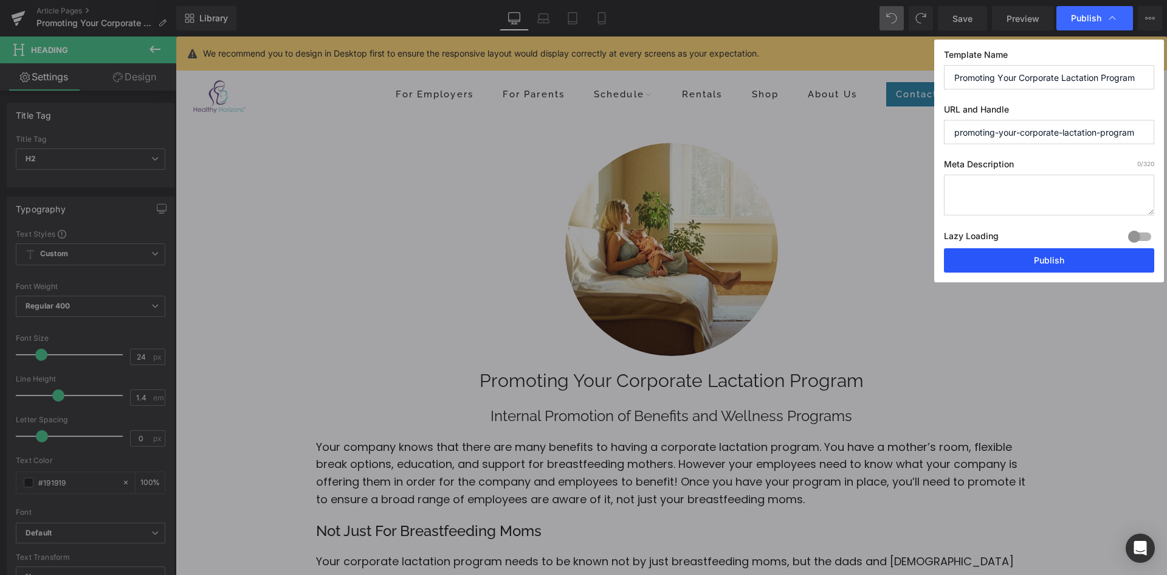
click at [1052, 265] on button "Publish" at bounding box center [1049, 260] width 210 height 24
